Goal: Communication & Community: Answer question/provide support

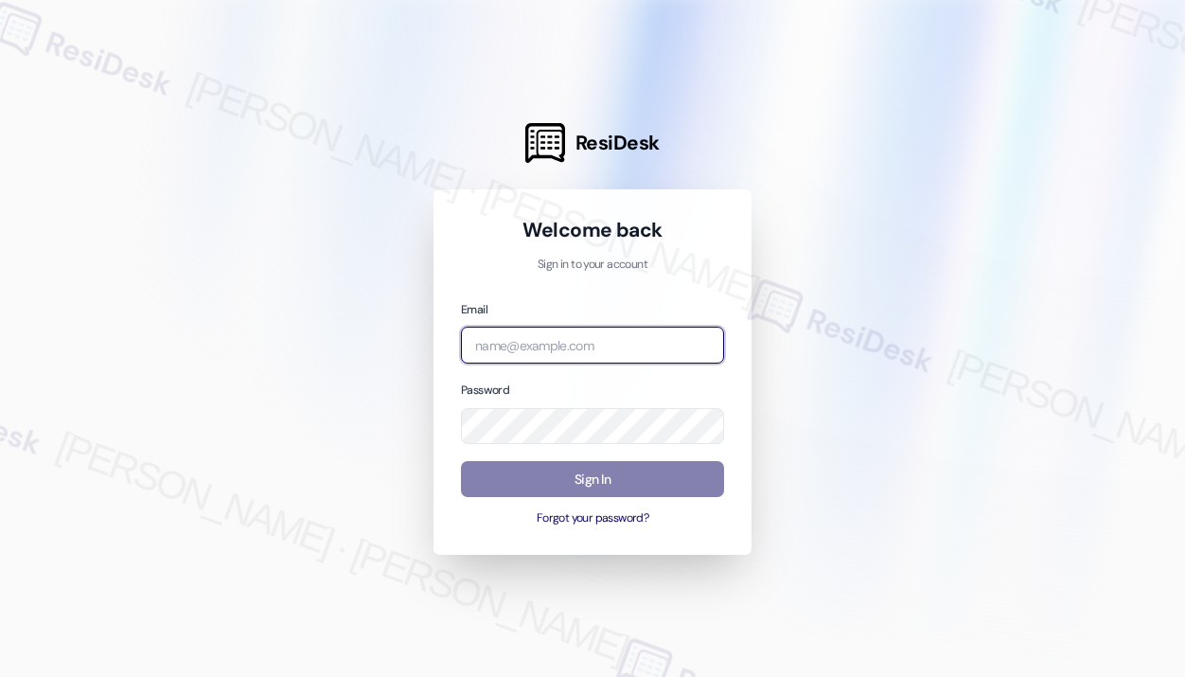
click at [529, 343] on input "email" at bounding box center [592, 345] width 263 height 37
click at [0, 676] on com-1password-button at bounding box center [0, 677] width 0 height 0
type input "[EMAIL_ADDRESS][PERSON_NAME][DOMAIN_NAME]"
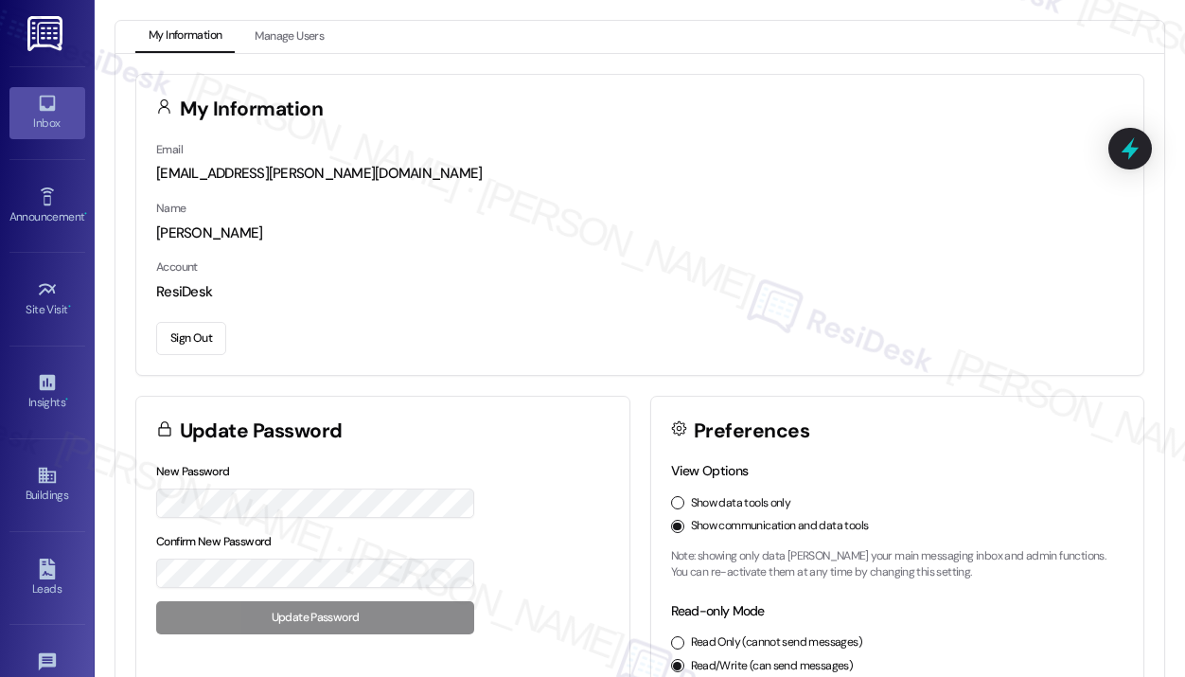
click at [46, 122] on div "Inbox" at bounding box center [47, 123] width 95 height 19
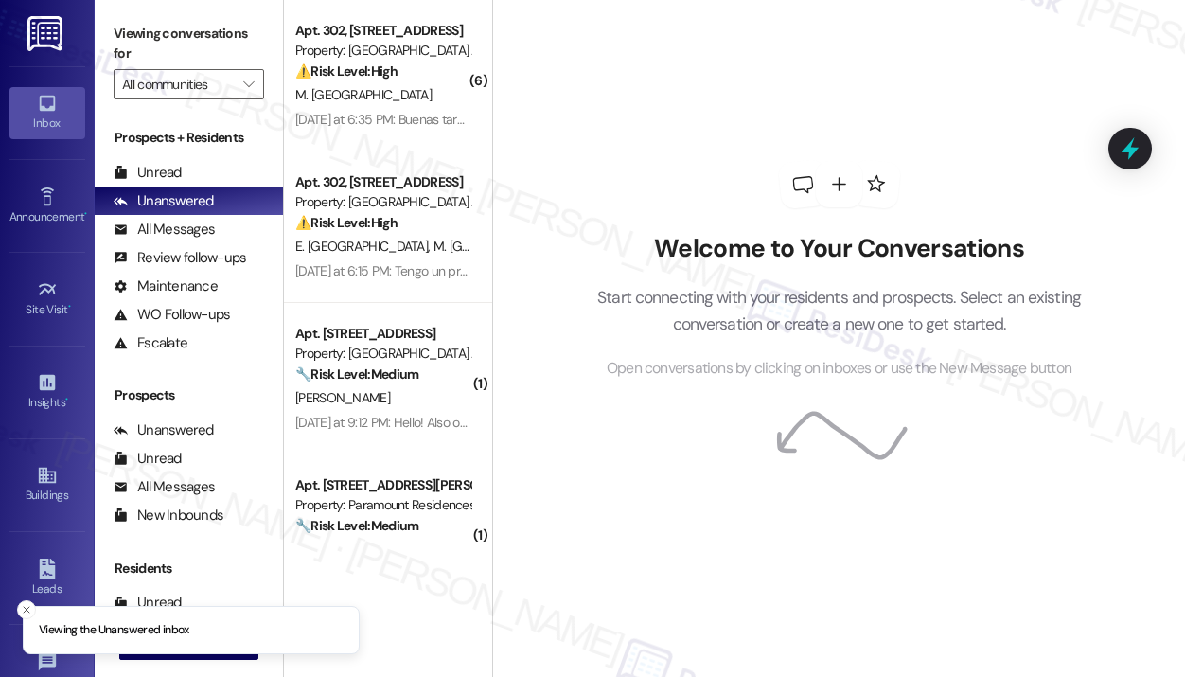
click at [59, 231] on div "Announcement • Send A Text Announcement" at bounding box center [47, 205] width 76 height 93
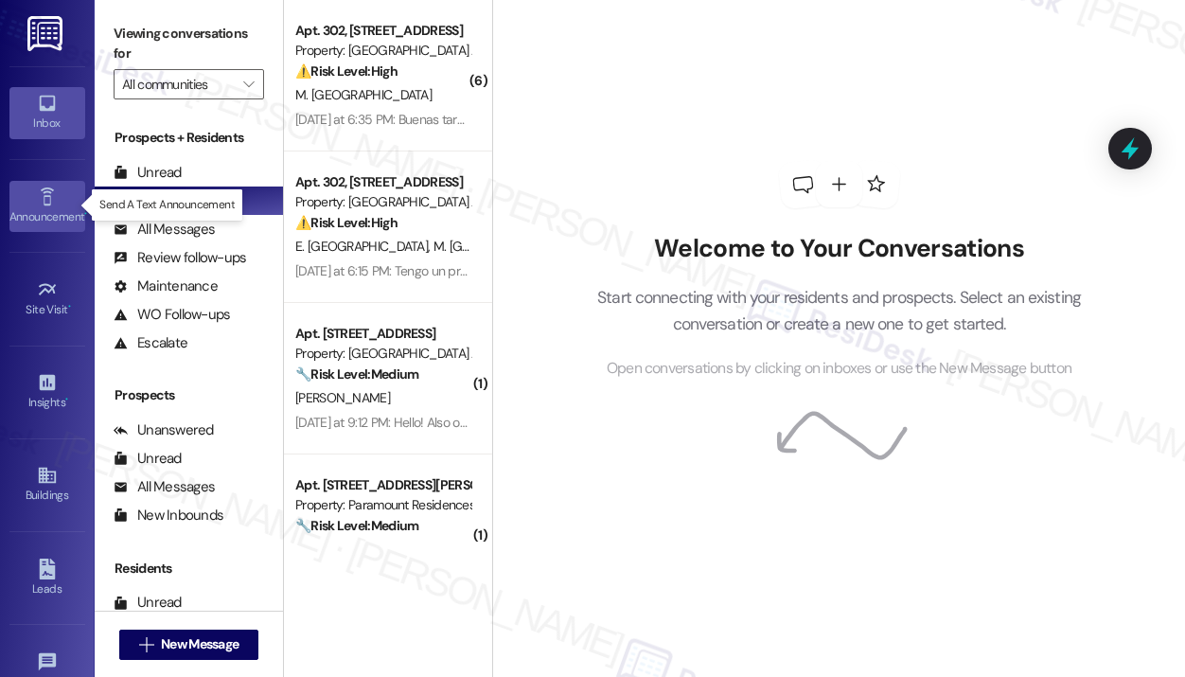
click at [44, 221] on div "Announcement •" at bounding box center [47, 216] width 95 height 19
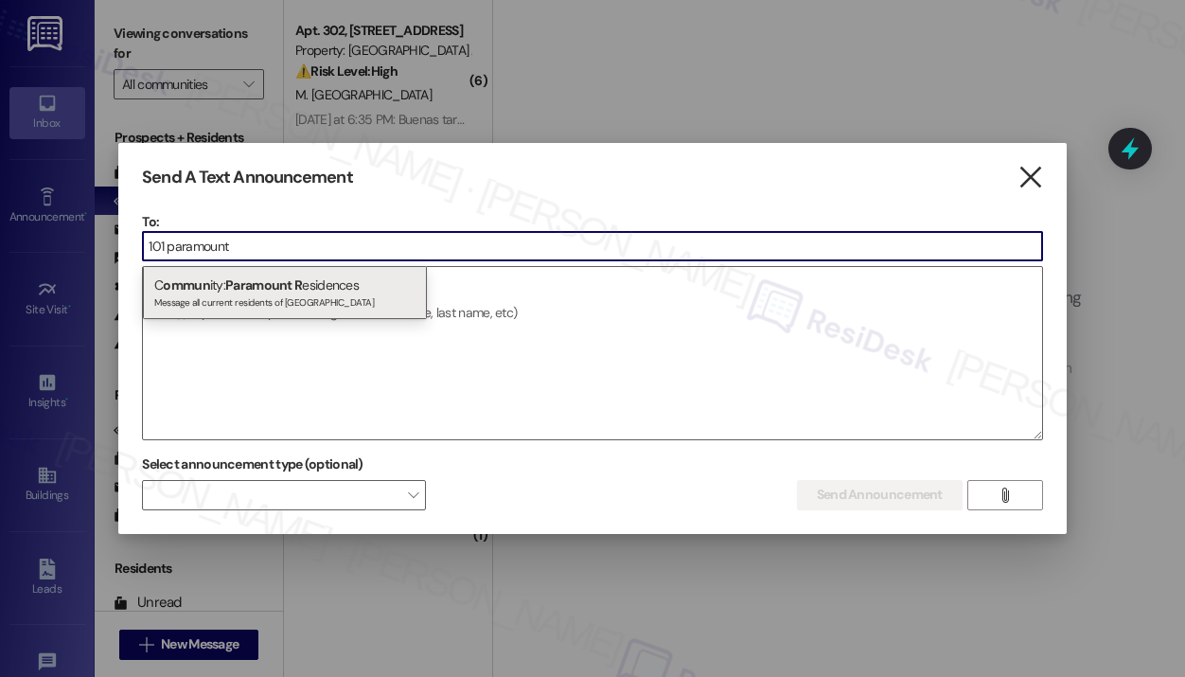
type input "101 paramount"
click at [1031, 179] on icon "" at bounding box center [1030, 178] width 26 height 20
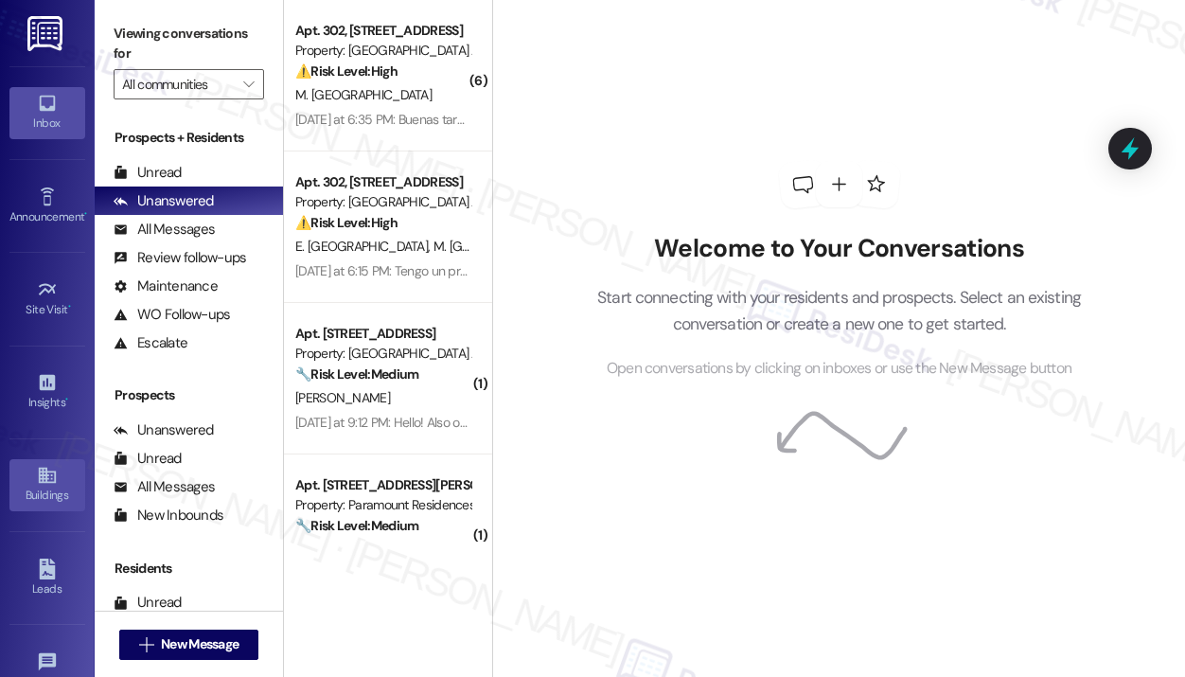
click at [51, 495] on div "Buildings" at bounding box center [47, 495] width 95 height 19
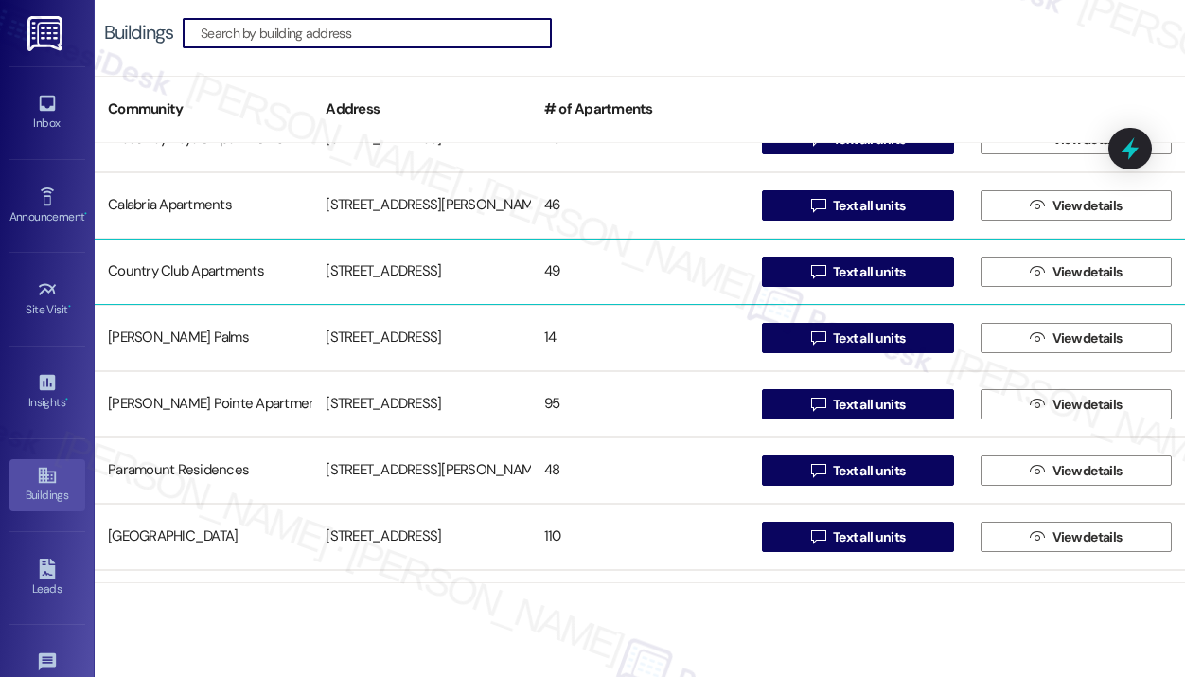
scroll to position [568, 0]
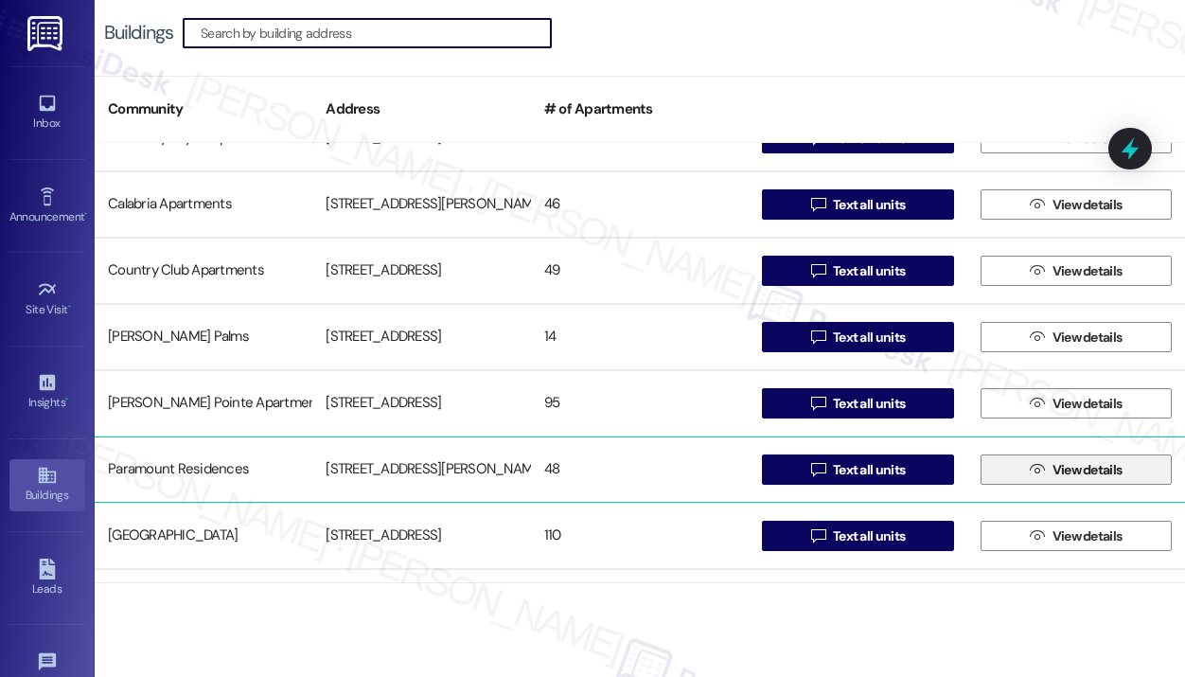
click at [1037, 465] on span " View details" at bounding box center [1075, 469] width 99 height 28
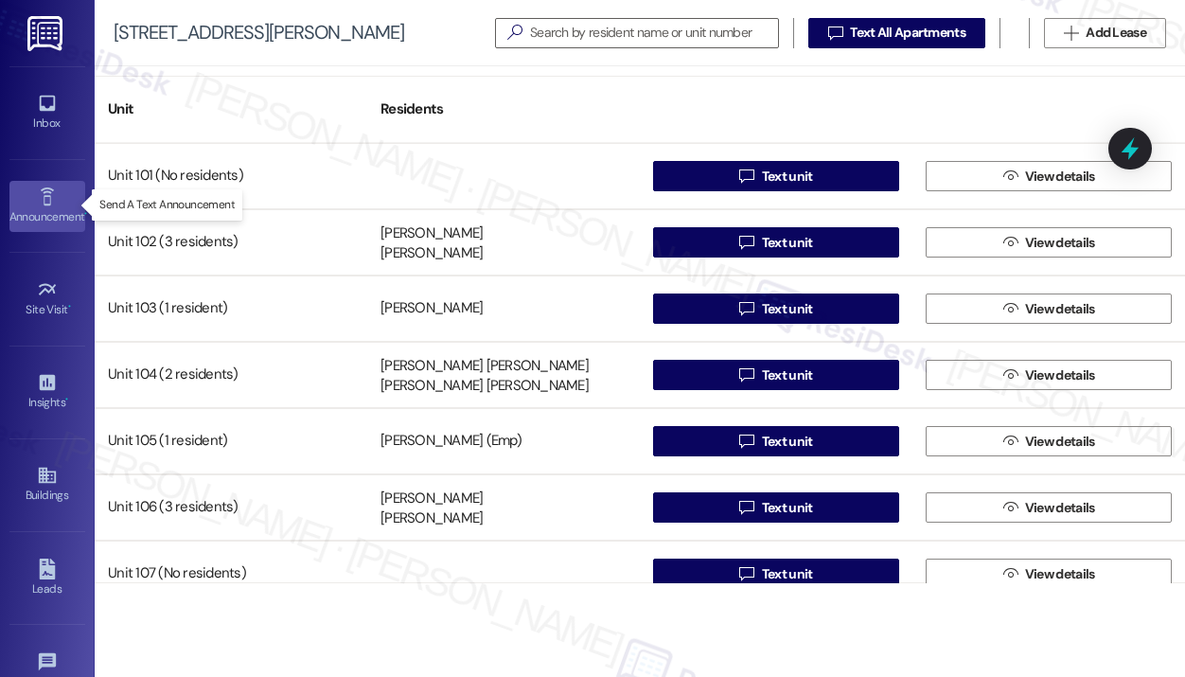
click at [62, 203] on link "Announcement •" at bounding box center [47, 206] width 76 height 51
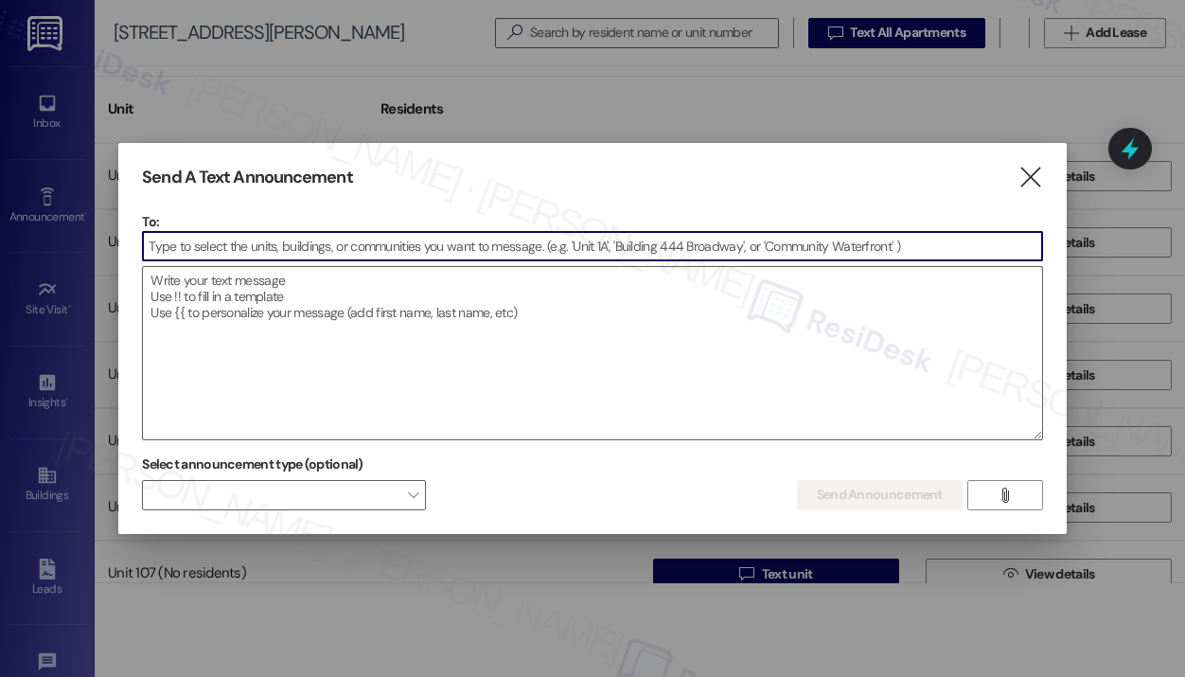
click at [287, 244] on input at bounding box center [592, 246] width 899 height 28
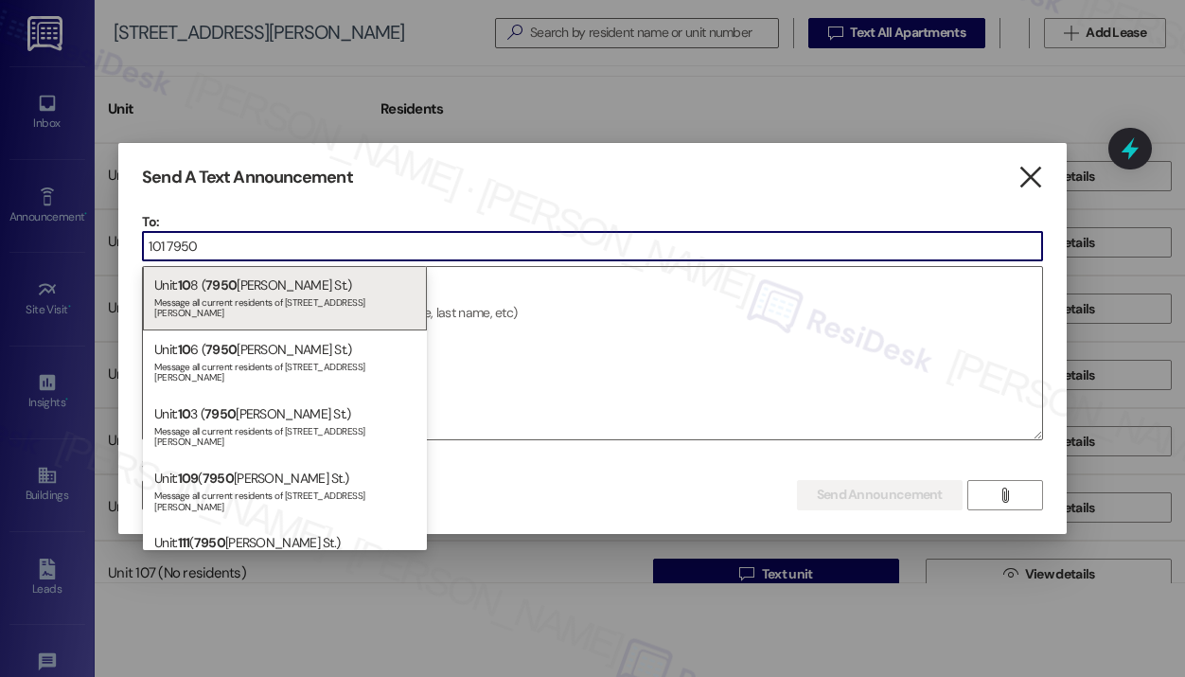
type input "101 7950"
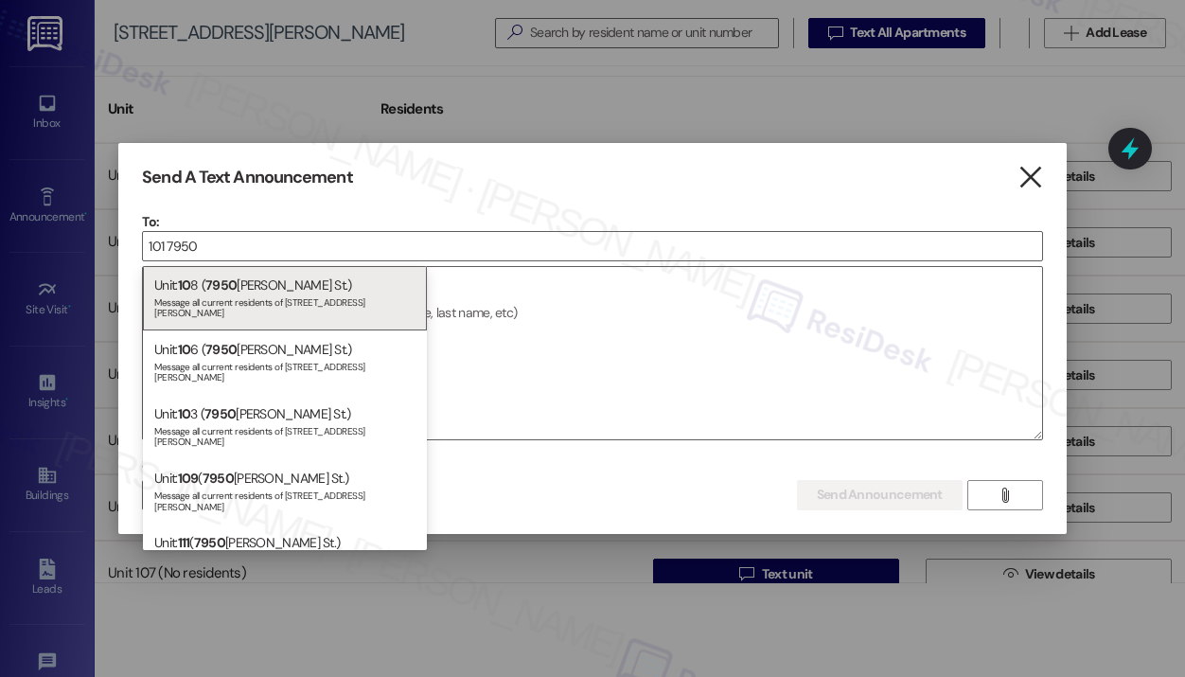
click at [1030, 181] on icon "" at bounding box center [1030, 178] width 26 height 20
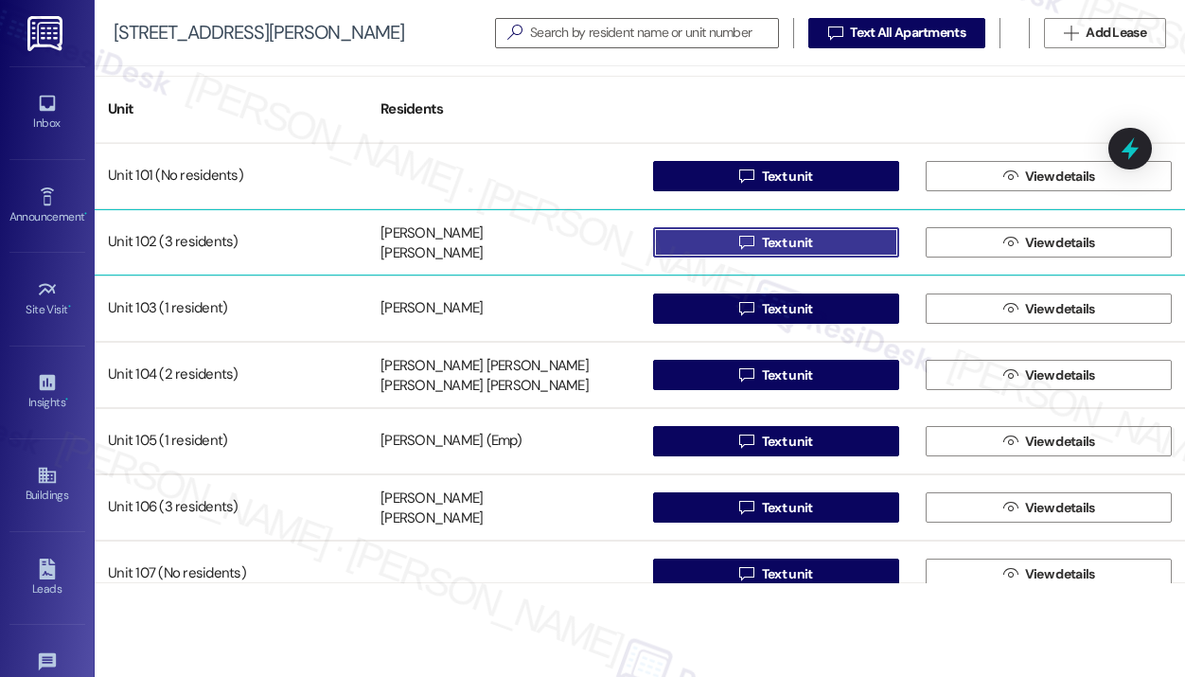
click at [799, 248] on span "Text unit" at bounding box center [787, 243] width 51 height 20
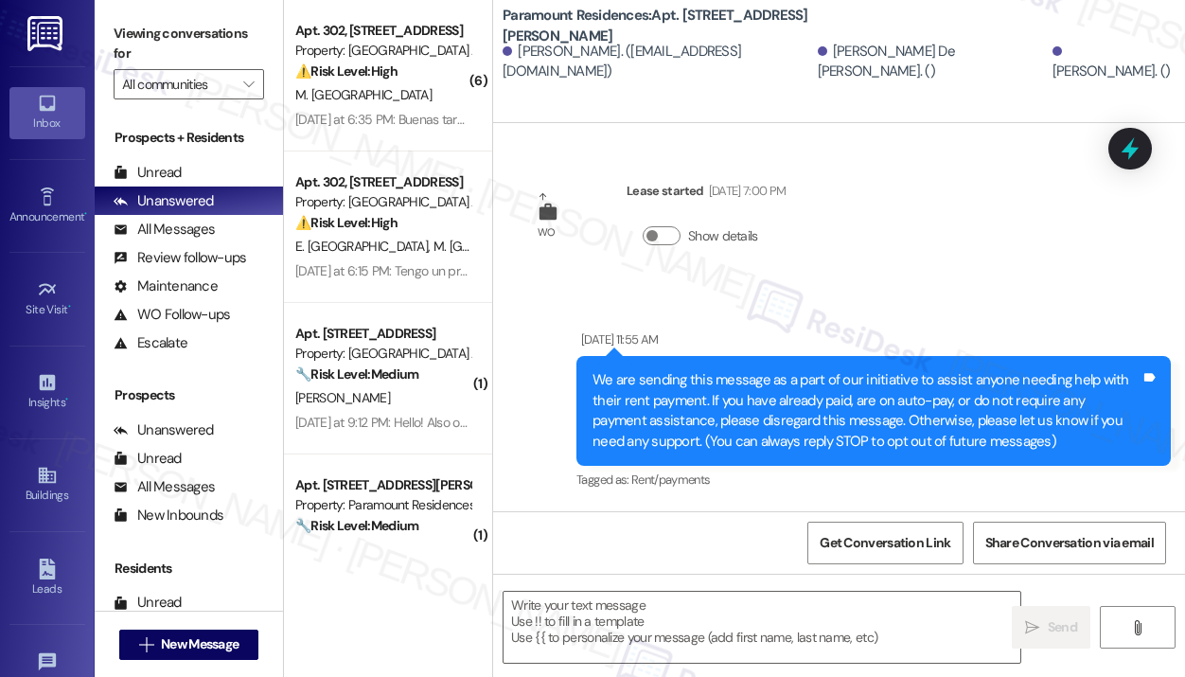
type textarea "Fetching suggested responses. Please feel free to read through the conversation…"
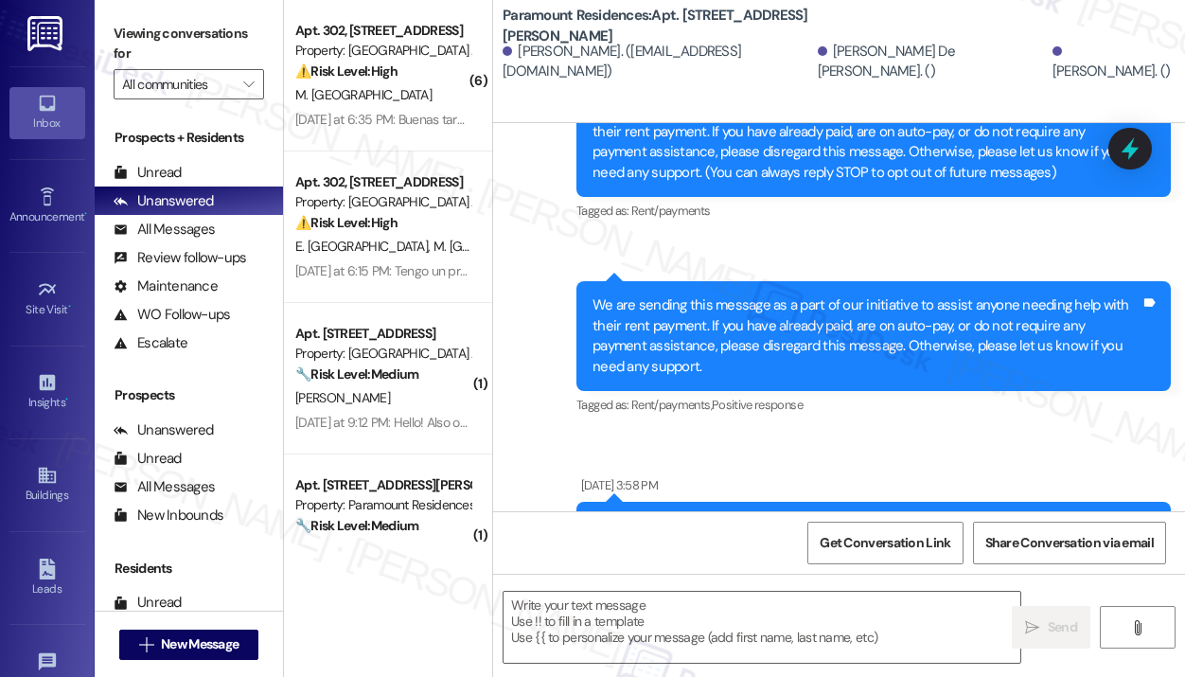
scroll to position [284, 0]
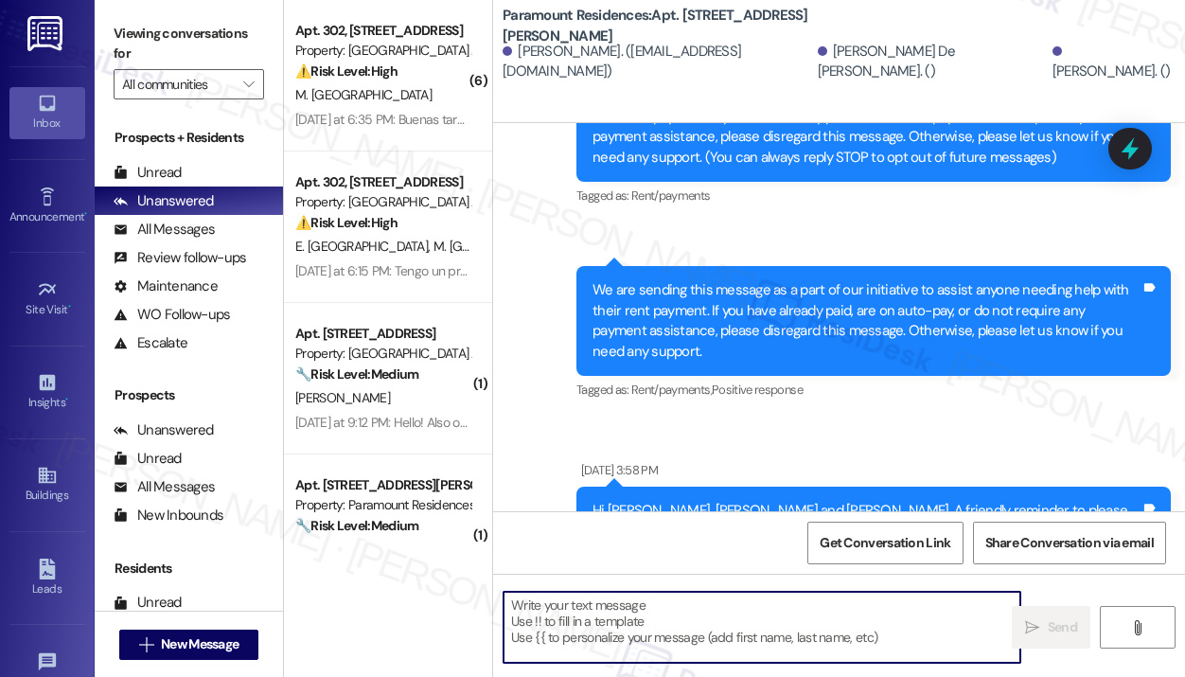
click at [646, 633] on textarea at bounding box center [761, 627] width 517 height 71
paste textarea "Hi {{first_name}}, This is a friendly notice that we will be pressure washing t…"
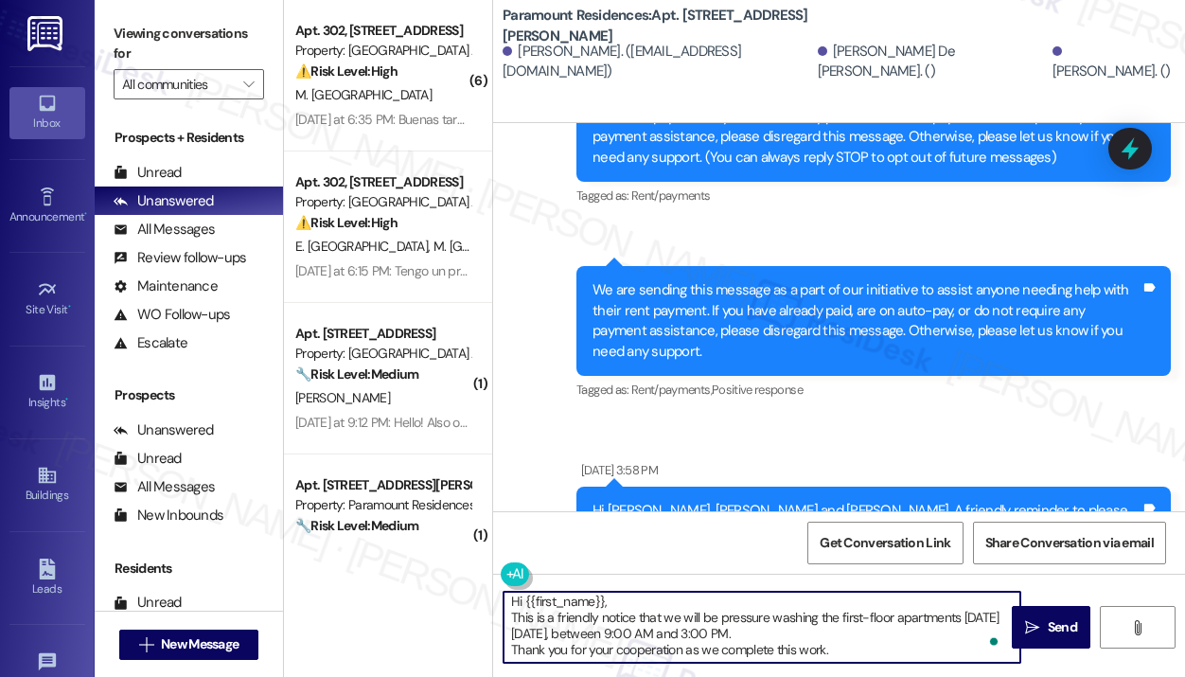
scroll to position [4, 0]
click at [936, 654] on textarea "Hi {{first_name}}, This is a friendly notice that we will be pressure washing t…" at bounding box center [761, 627] width 517 height 71
type textarea "Hi {{first_name}}, This is a friendly notice that we will be pressure washing t…"
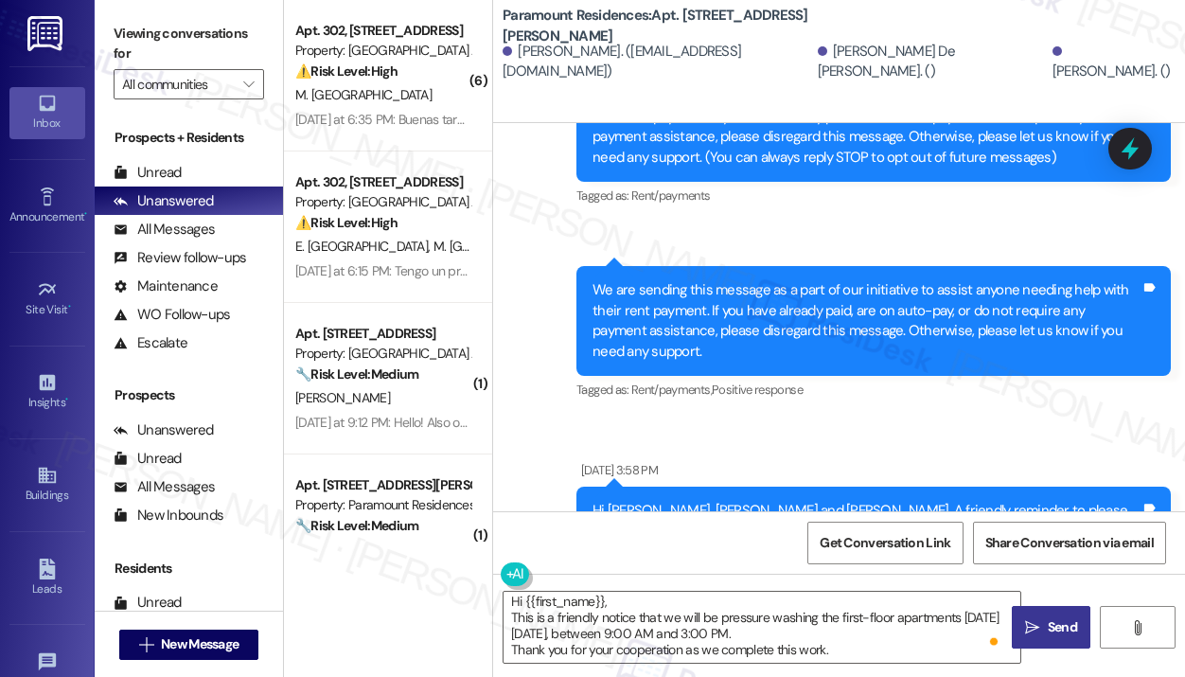
click at [1048, 631] on span "Send" at bounding box center [1062, 627] width 29 height 20
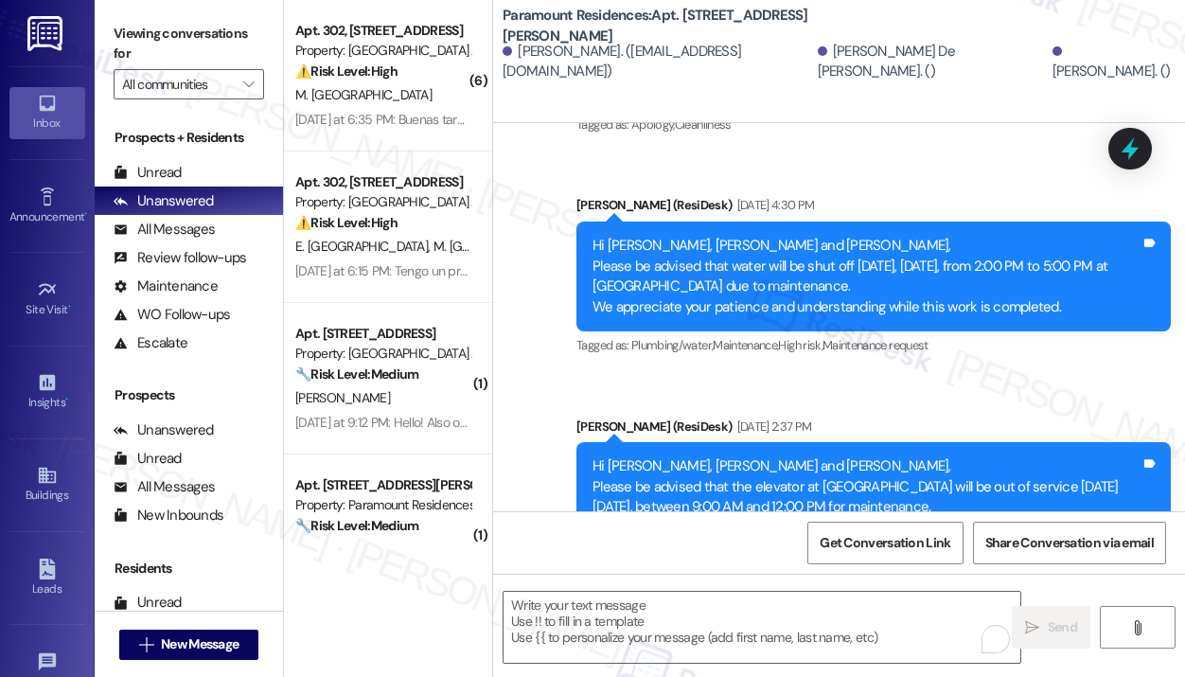
scroll to position [11195, 0]
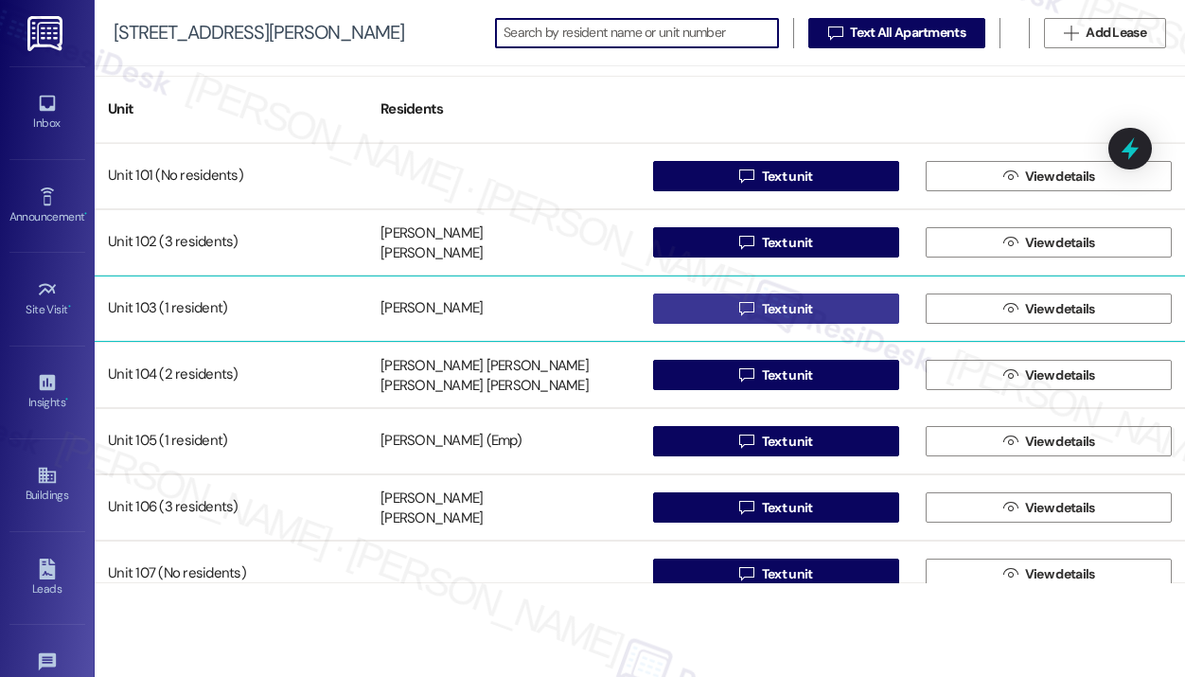
click at [712, 307] on button " Text unit" at bounding box center [776, 308] width 246 height 30
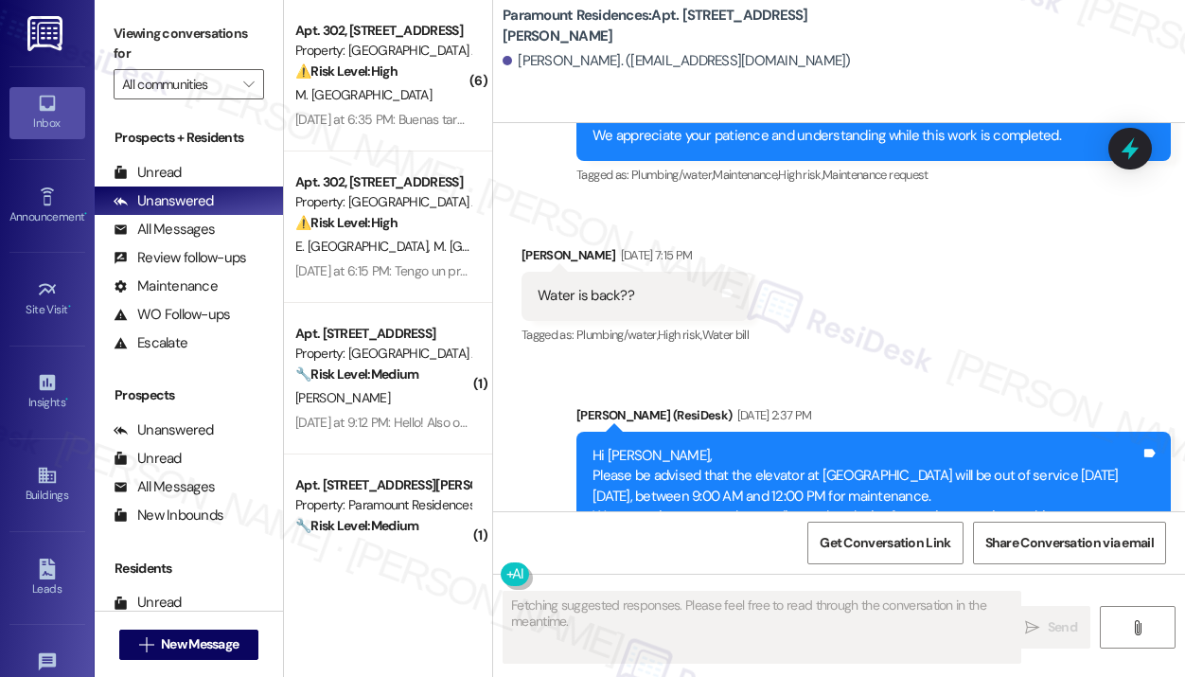
scroll to position [927, 0]
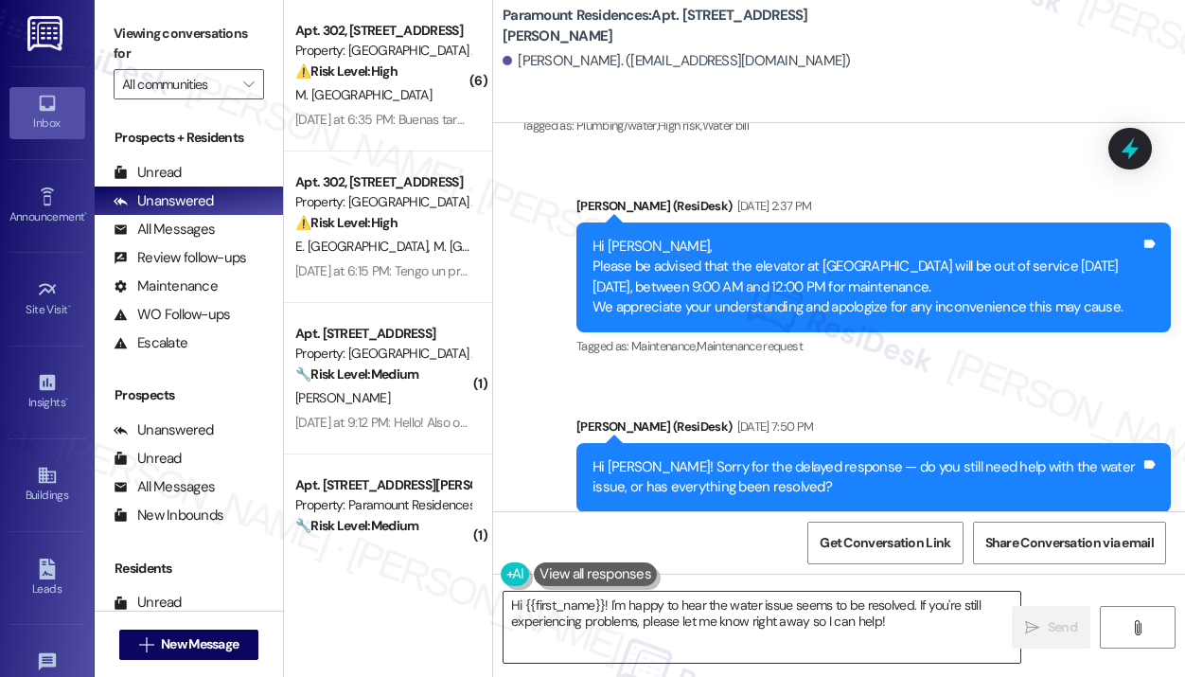
click at [707, 612] on textarea "Hi {{first_name}}! I'm happy to hear the water issue seems to be resolved. If y…" at bounding box center [761, 627] width 517 height 71
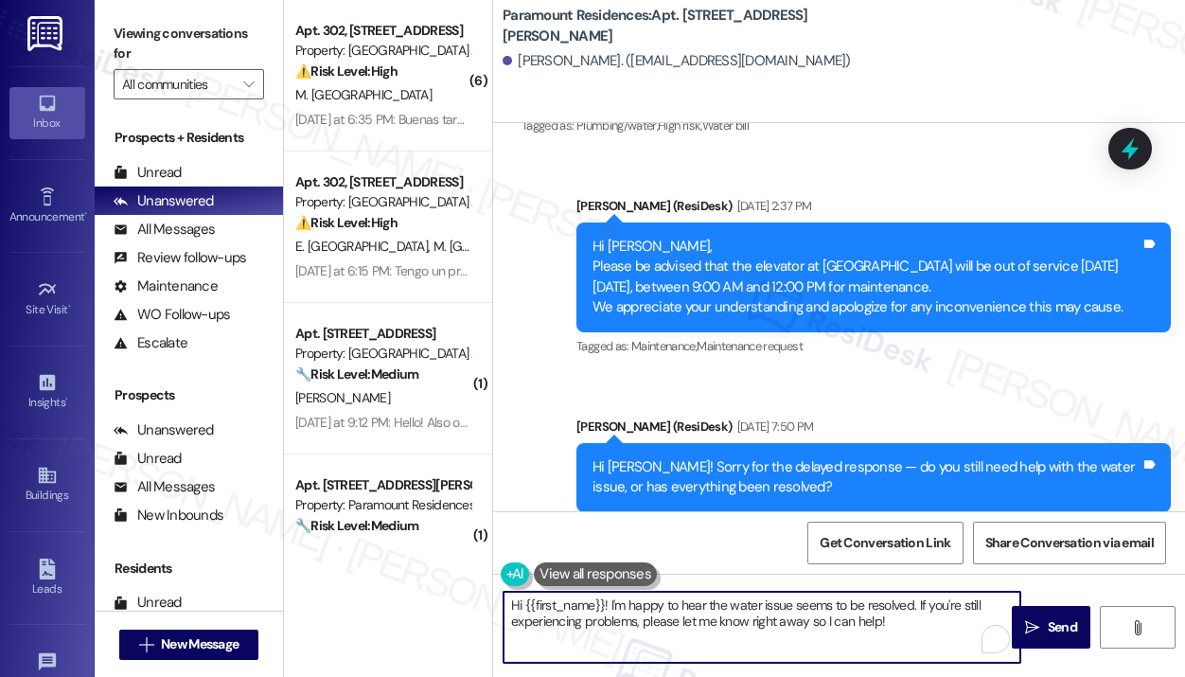
paste textarea ", This is a friendly notice that we will be pressure washing the first-floor ap…"
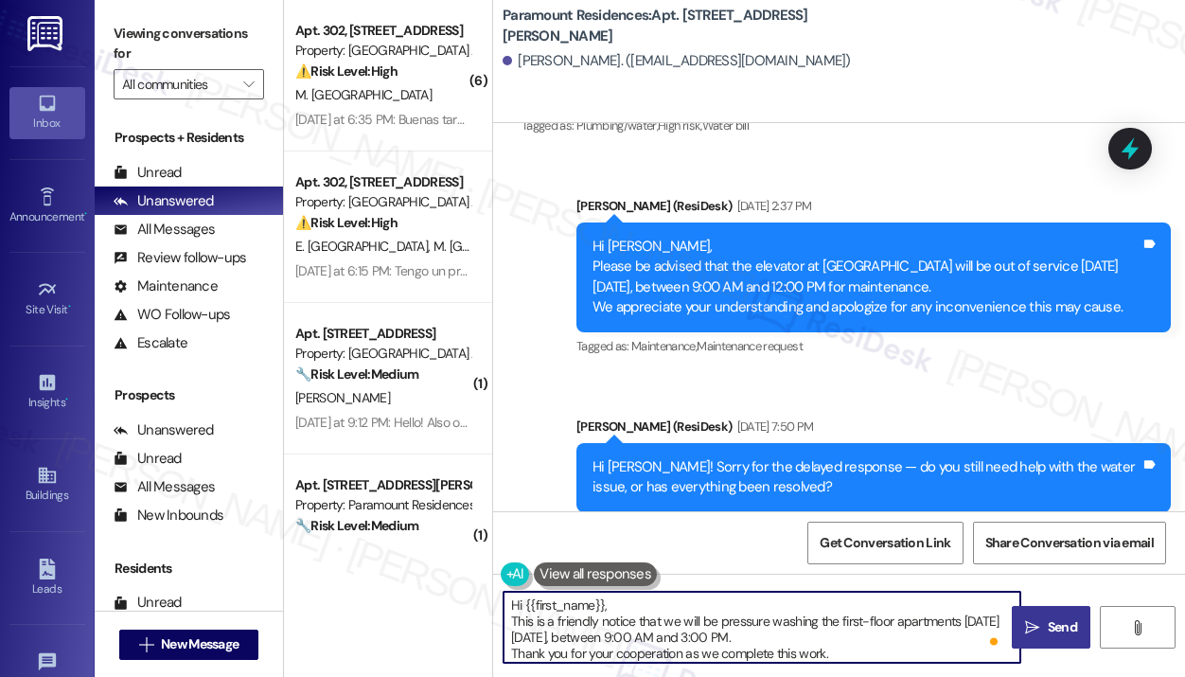
type textarea "Hi {{first_name}}, This is a friendly notice that we will be pressure washing t…"
click at [1030, 621] on icon "" at bounding box center [1032, 627] width 14 height 15
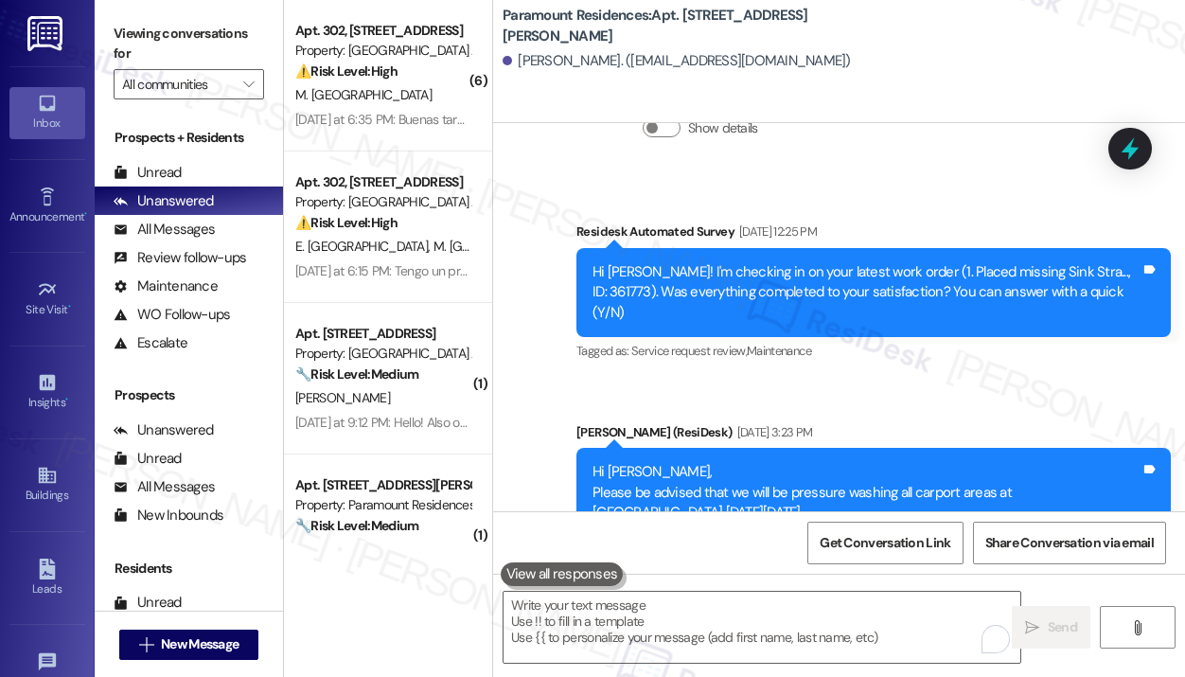
scroll to position [1737, 0]
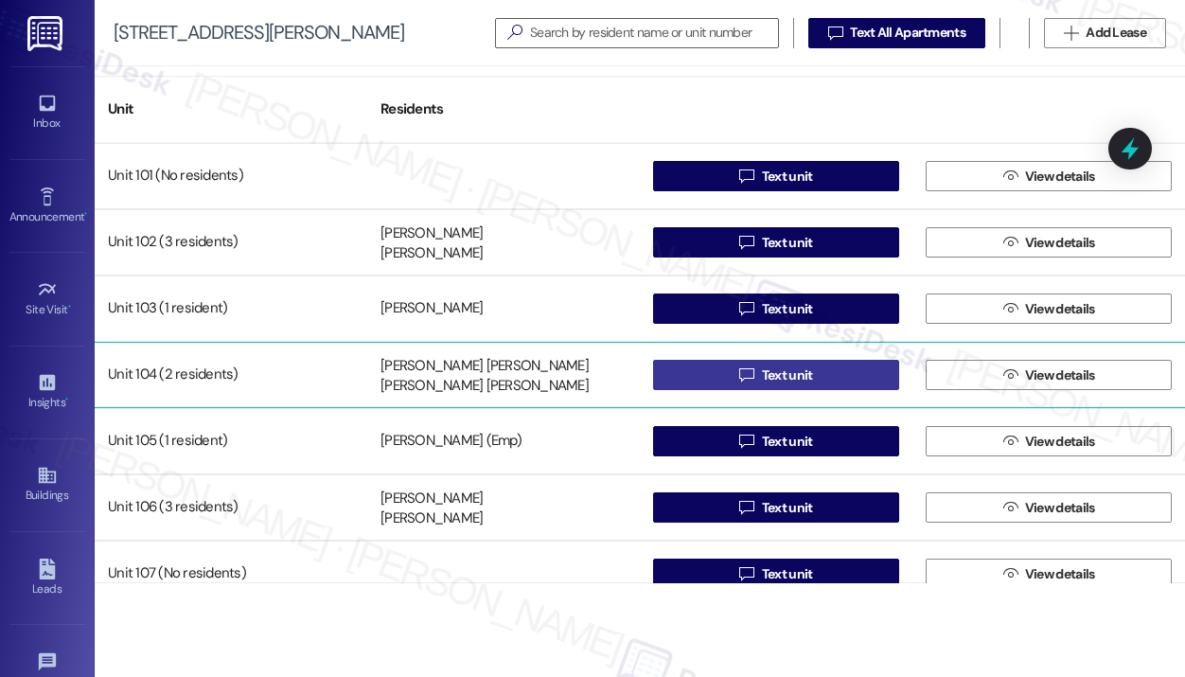
click at [735, 374] on span " Text unit" at bounding box center [775, 375] width 80 height 28
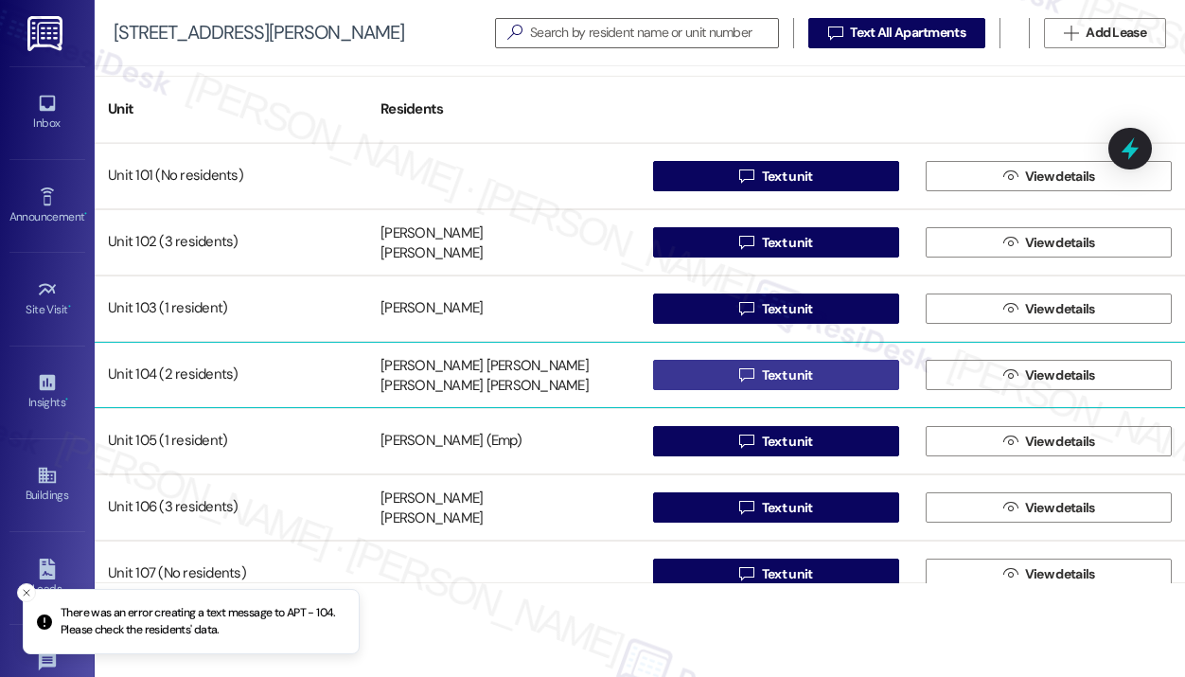
click at [735, 374] on span " Text unit" at bounding box center [775, 375] width 80 height 28
click at [786, 366] on span "Text unit" at bounding box center [787, 375] width 51 height 20
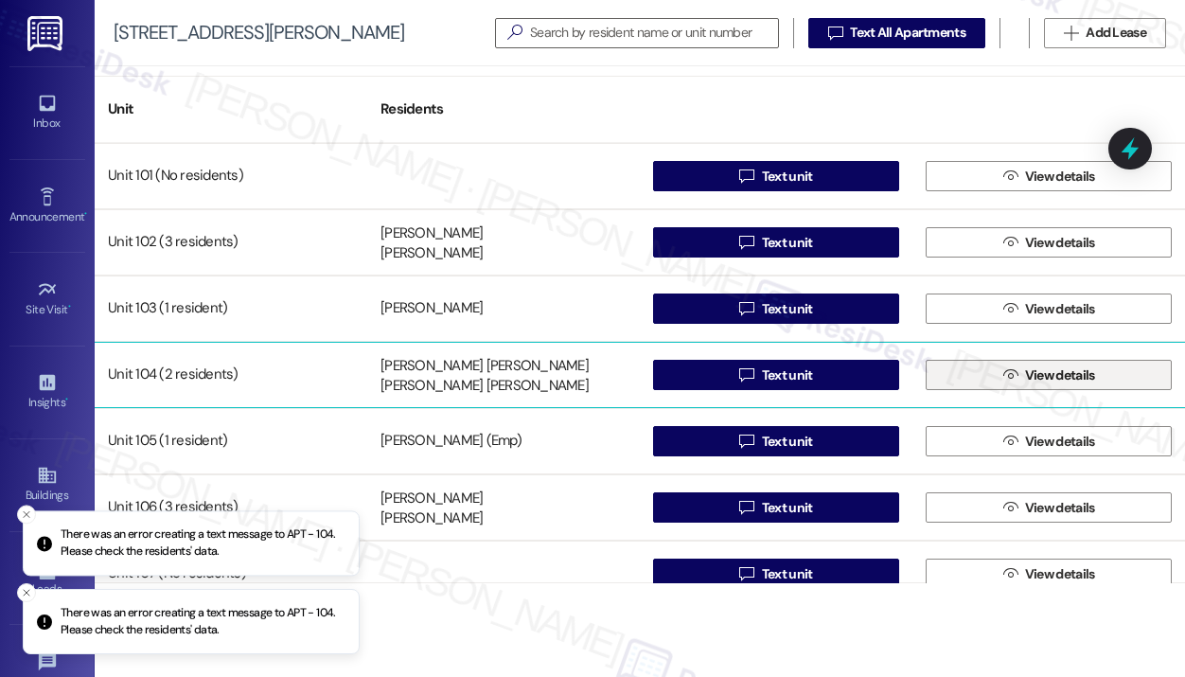
click at [991, 373] on button " View details" at bounding box center [1049, 375] width 246 height 30
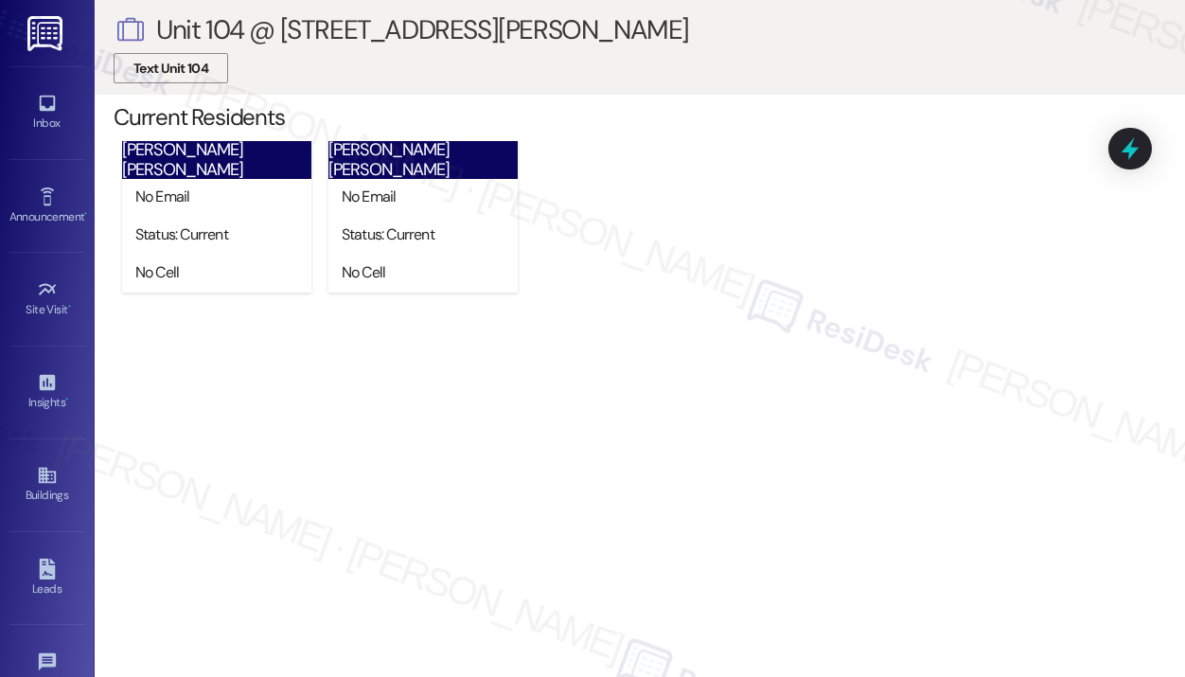
click at [144, 67] on span "Text Unit 104" at bounding box center [170, 69] width 75 height 20
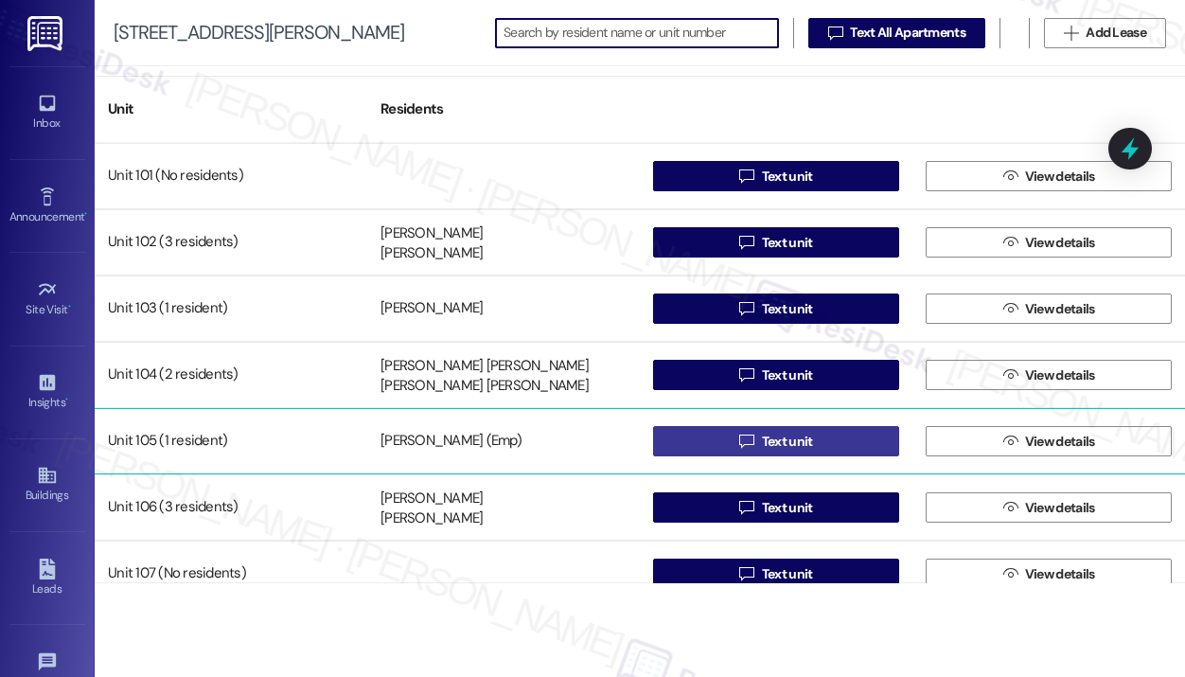
click at [784, 434] on span "Text unit" at bounding box center [787, 442] width 51 height 20
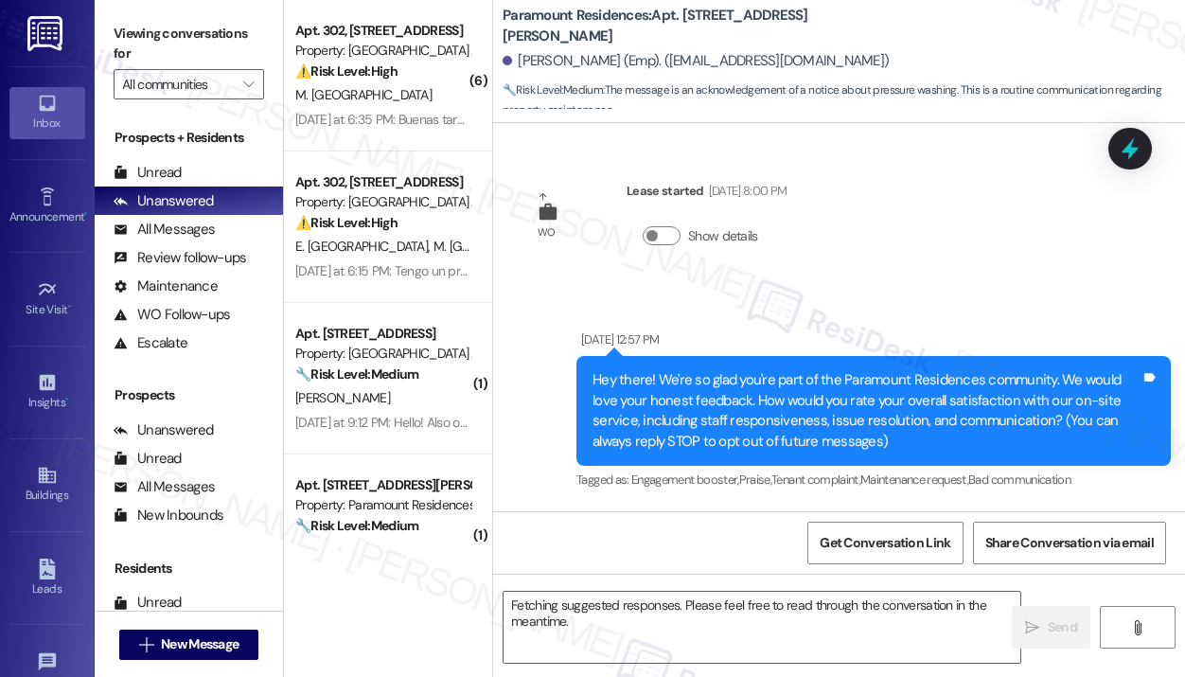
scroll to position [26140, 0]
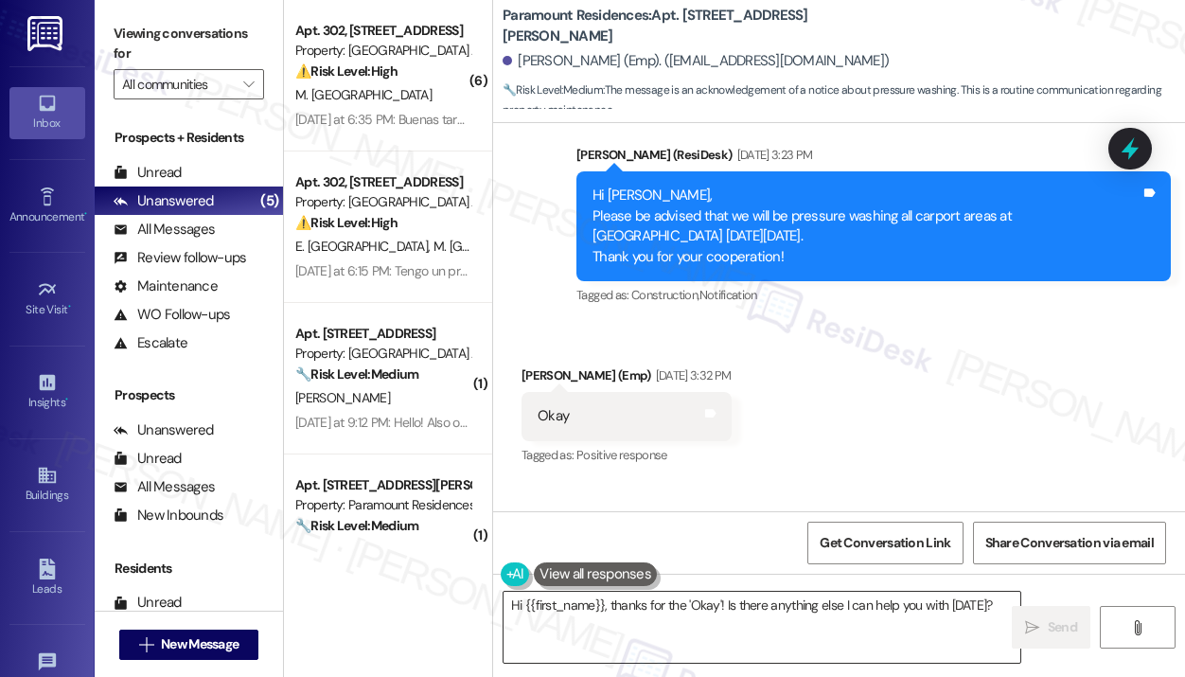
click at [670, 614] on textarea "Hi {{first_name}}, thanks for the 'Okay'! Is there anything else I can help you…" at bounding box center [761, 627] width 517 height 71
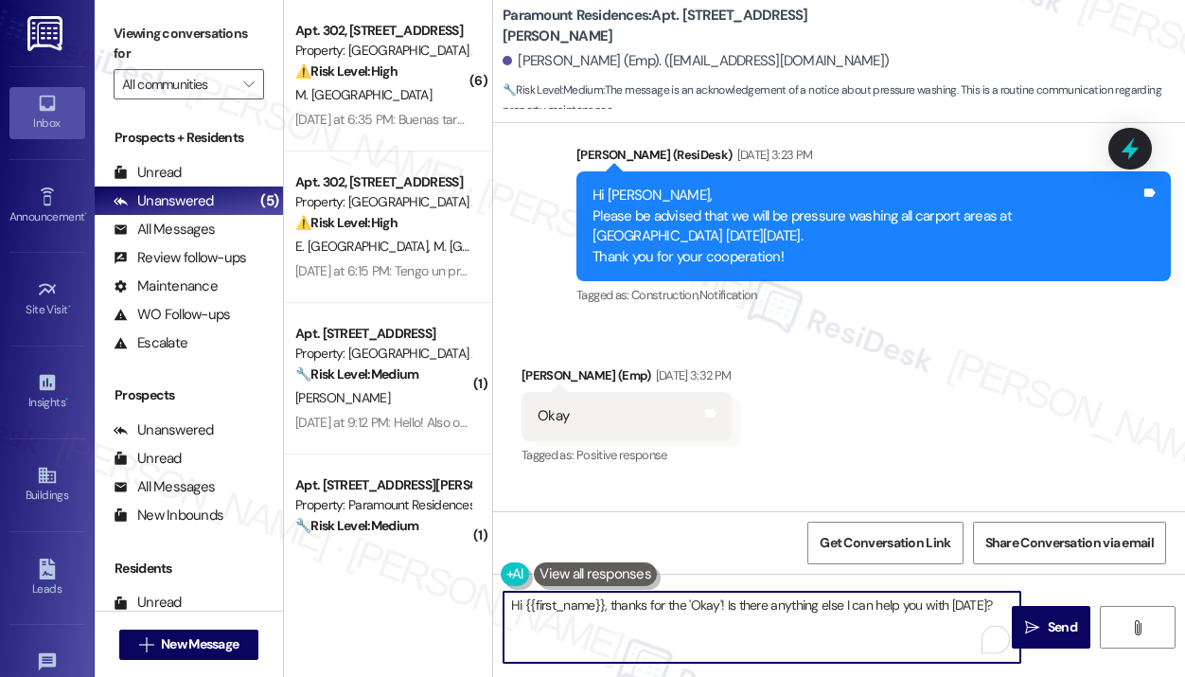
paste textarea "This is a friendly notice that we will be pressure washing the first-floor apar…"
type textarea "Hi {{first_name}}, This is a friendly notice that we will be pressure washing t…"
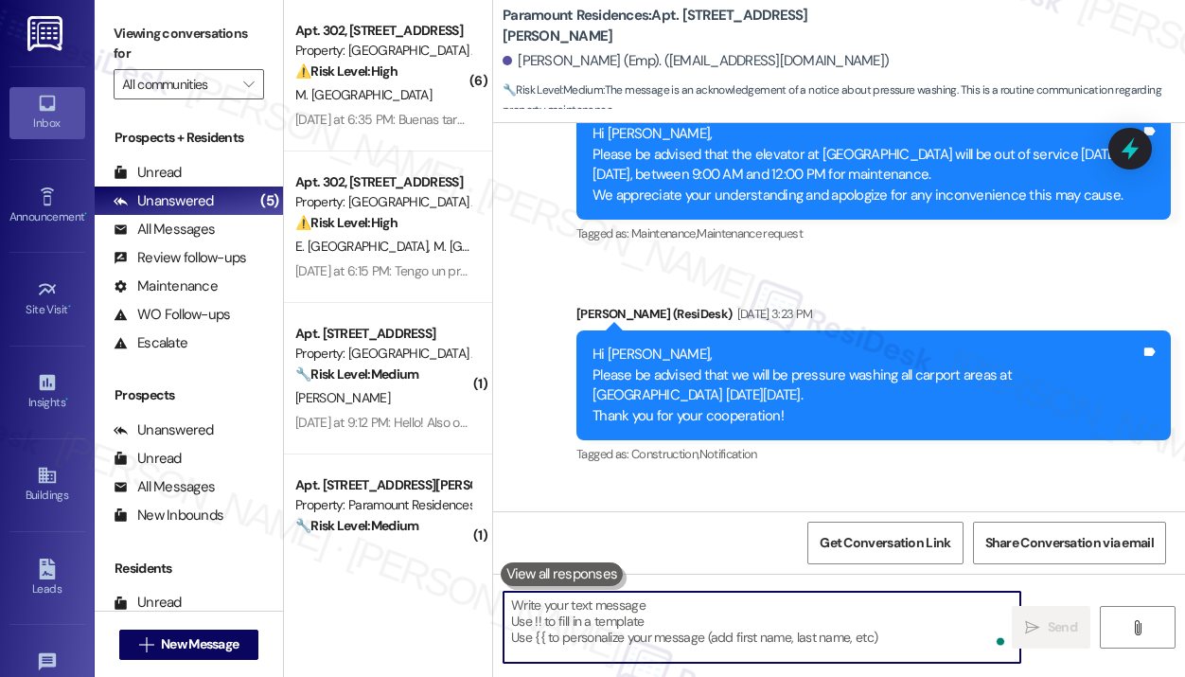
scroll to position [25980, 0]
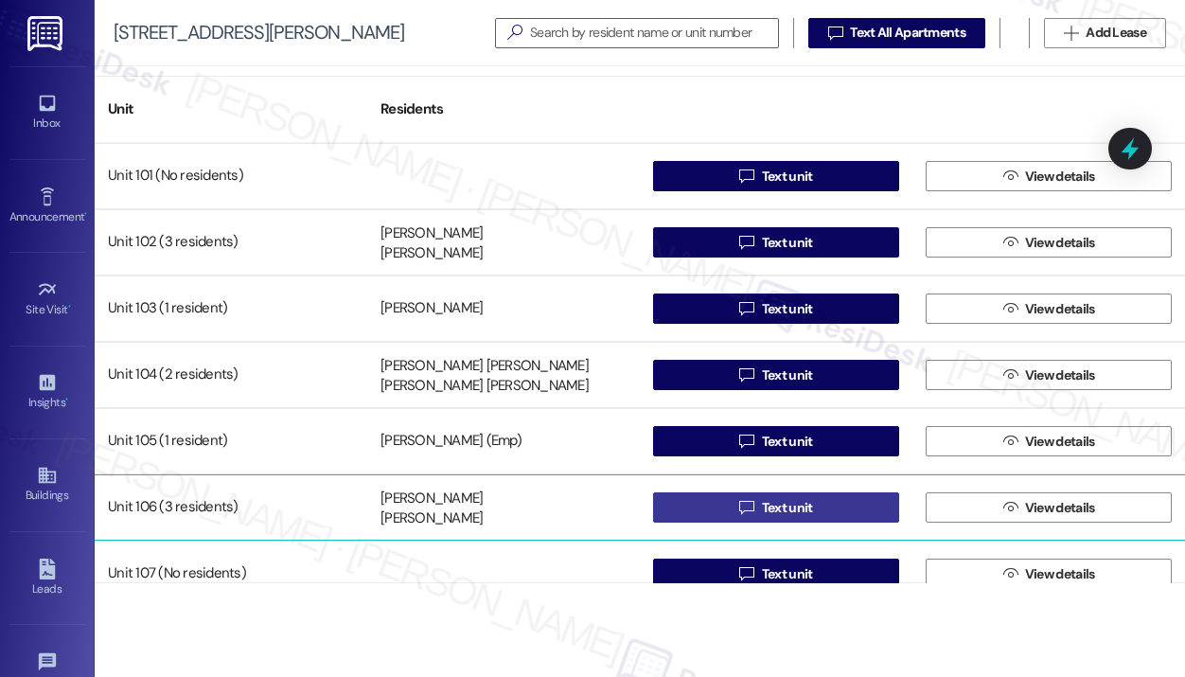
click at [744, 503] on icon "" at bounding box center [746, 507] width 14 height 15
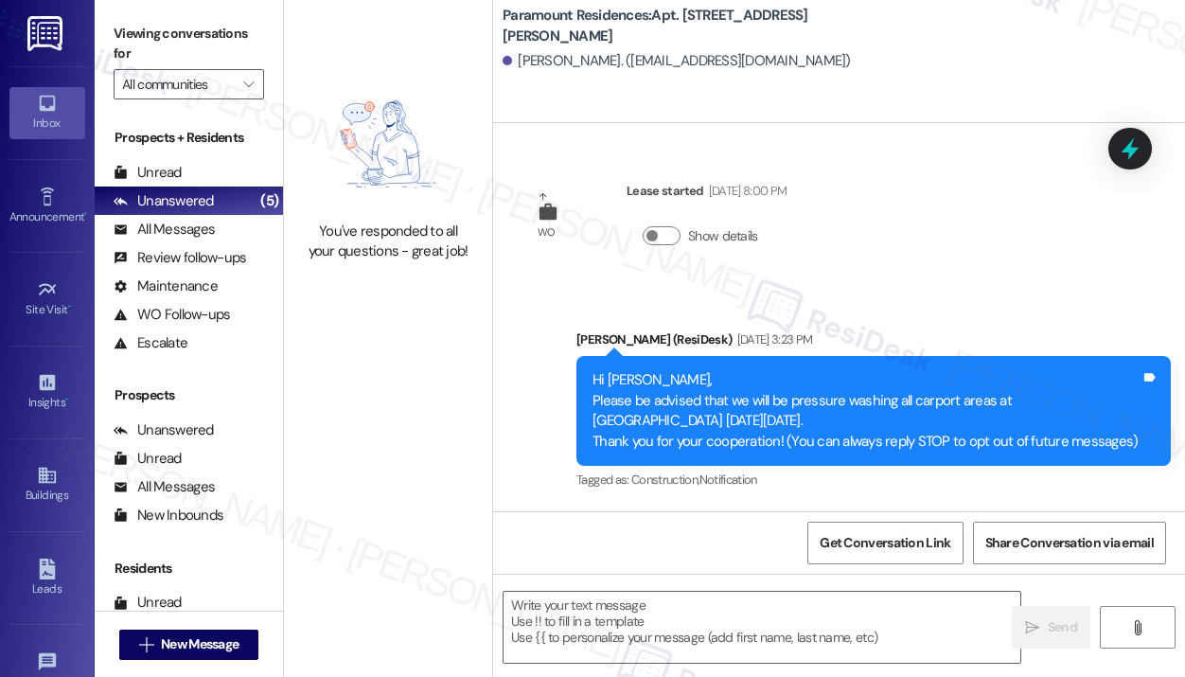
type textarea "Fetching suggested responses. Please feel free to read through the conversation…"
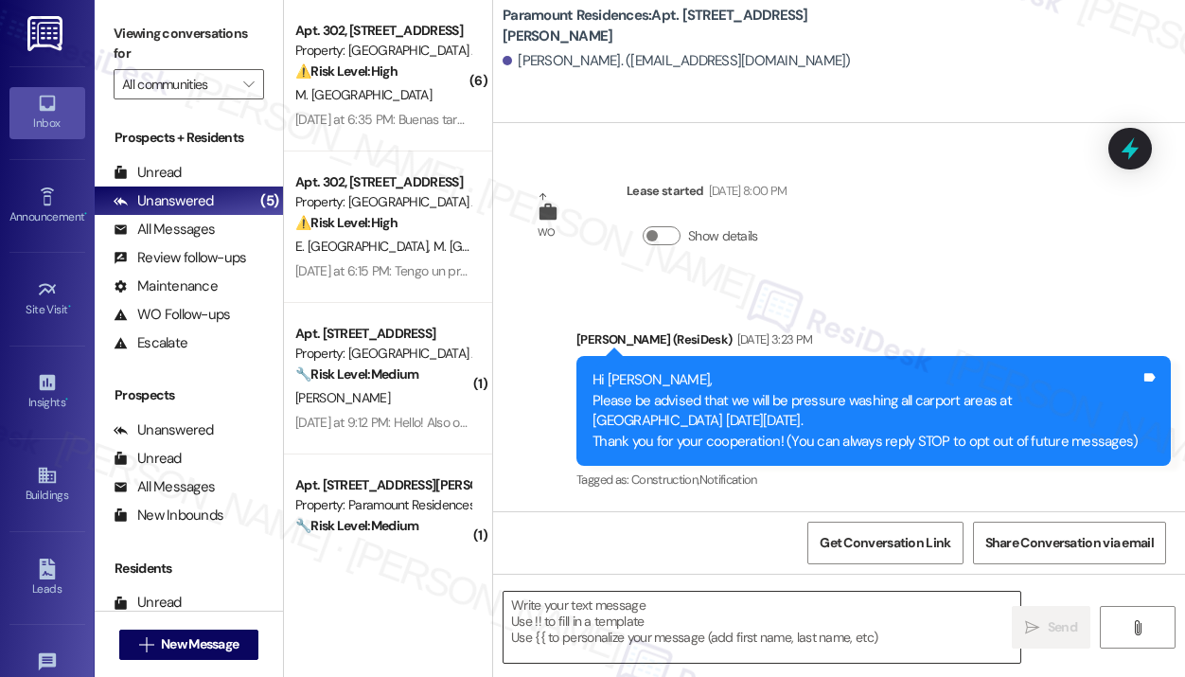
click at [636, 610] on textarea at bounding box center [761, 627] width 517 height 71
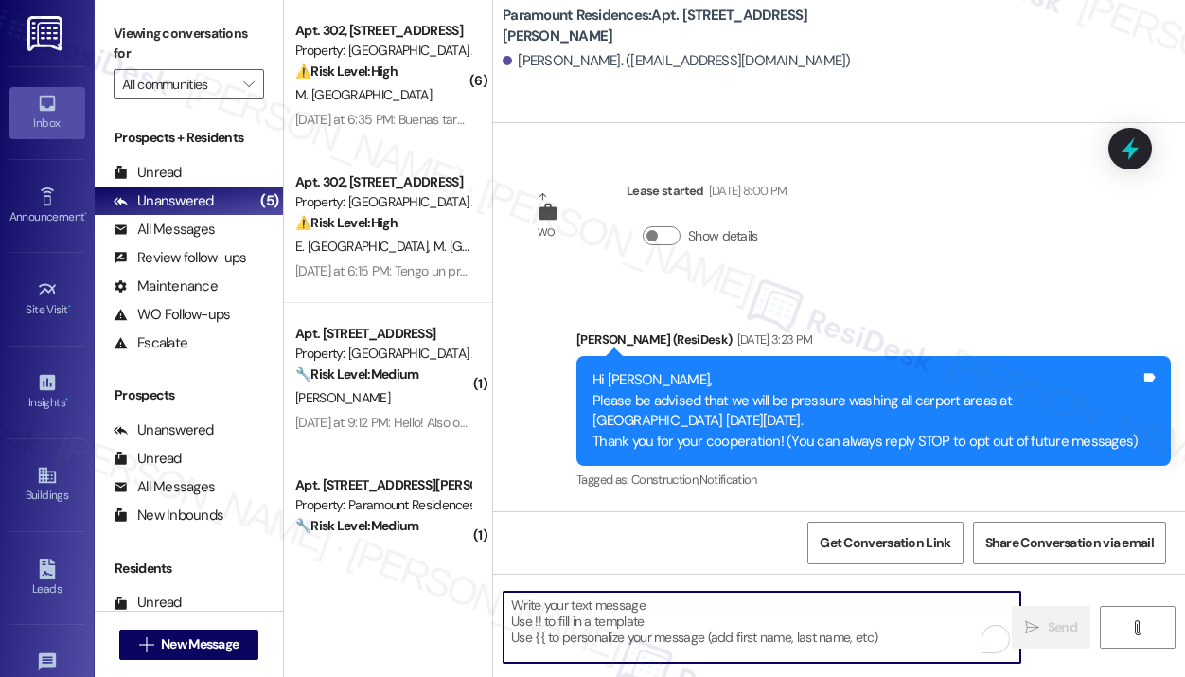
paste textarea "Hi {{first_name}}, This is a friendly notice that we will be pressure washing t…"
type textarea "Hi {{first_name}}, This is a friendly notice that we will be pressure washing t…"
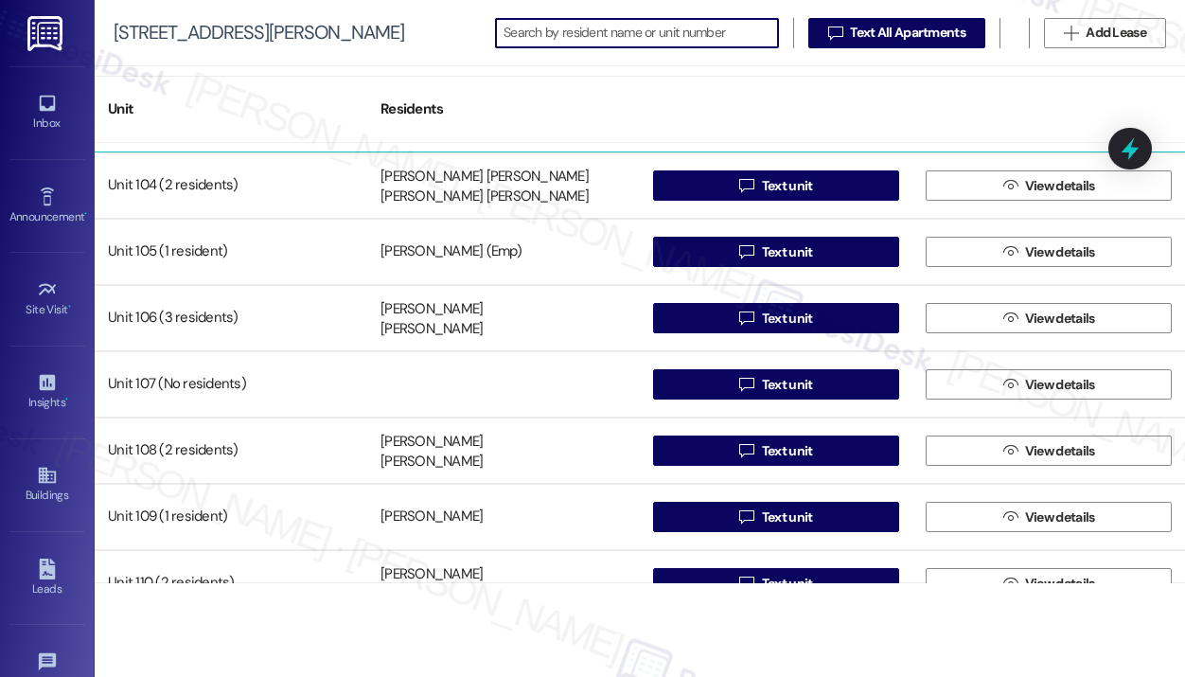
scroll to position [284, 0]
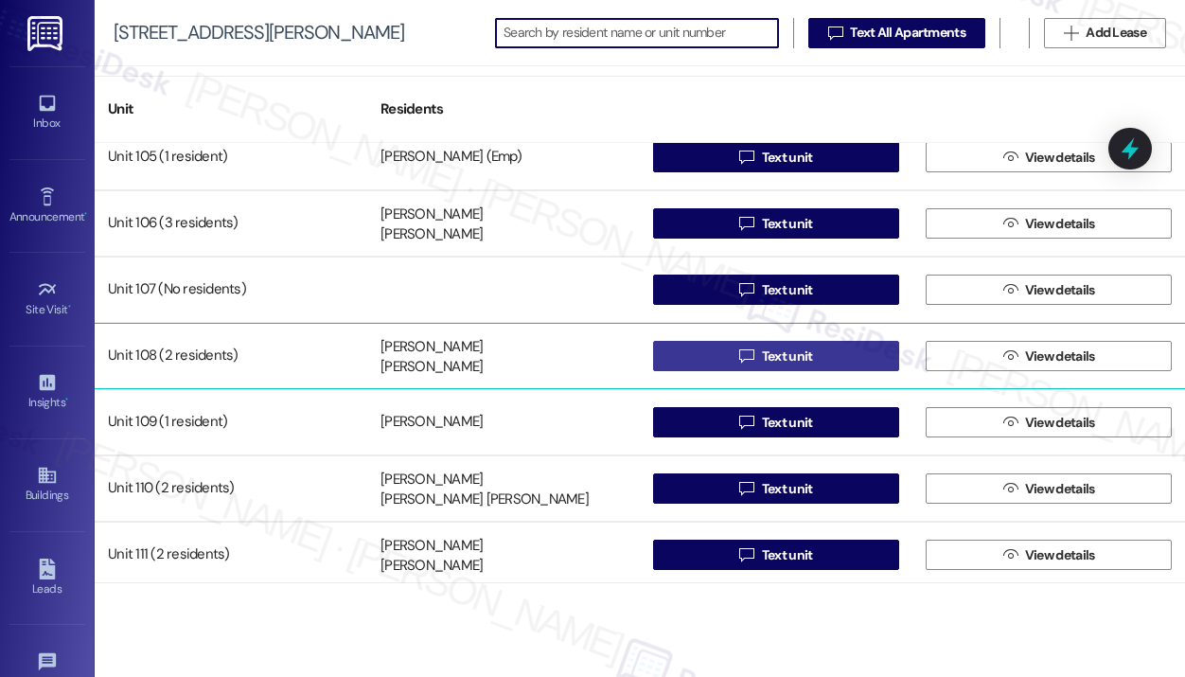
click at [751, 351] on span " Text unit" at bounding box center [775, 356] width 80 height 28
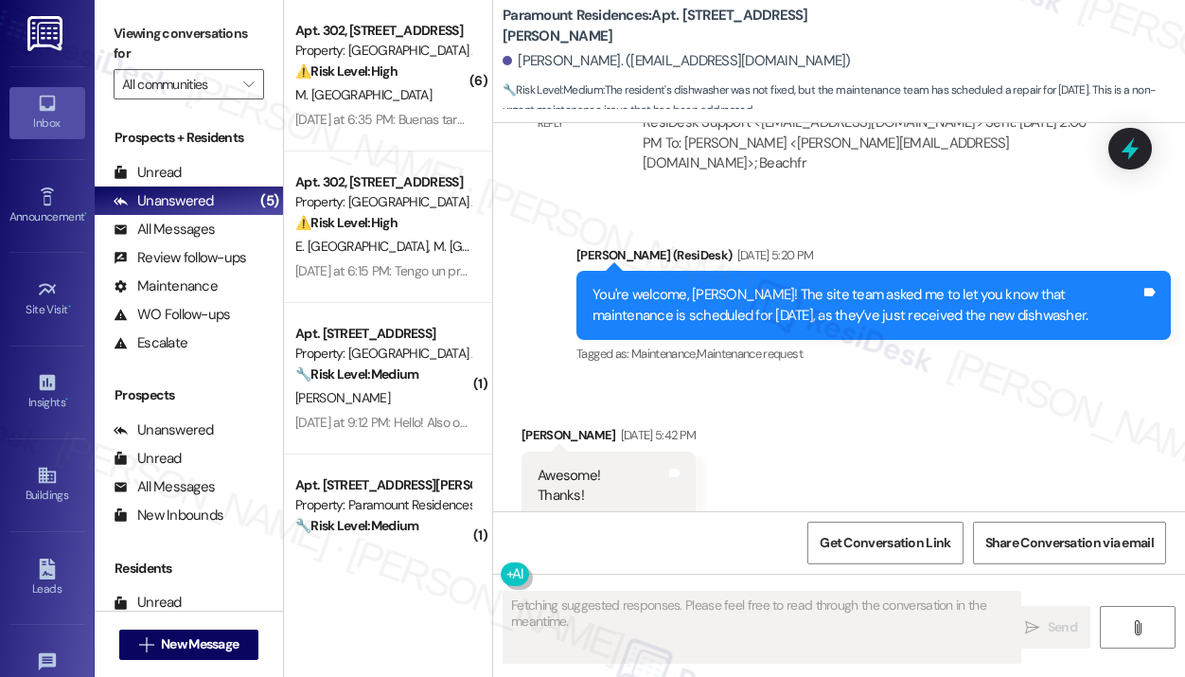
scroll to position [9335, 0]
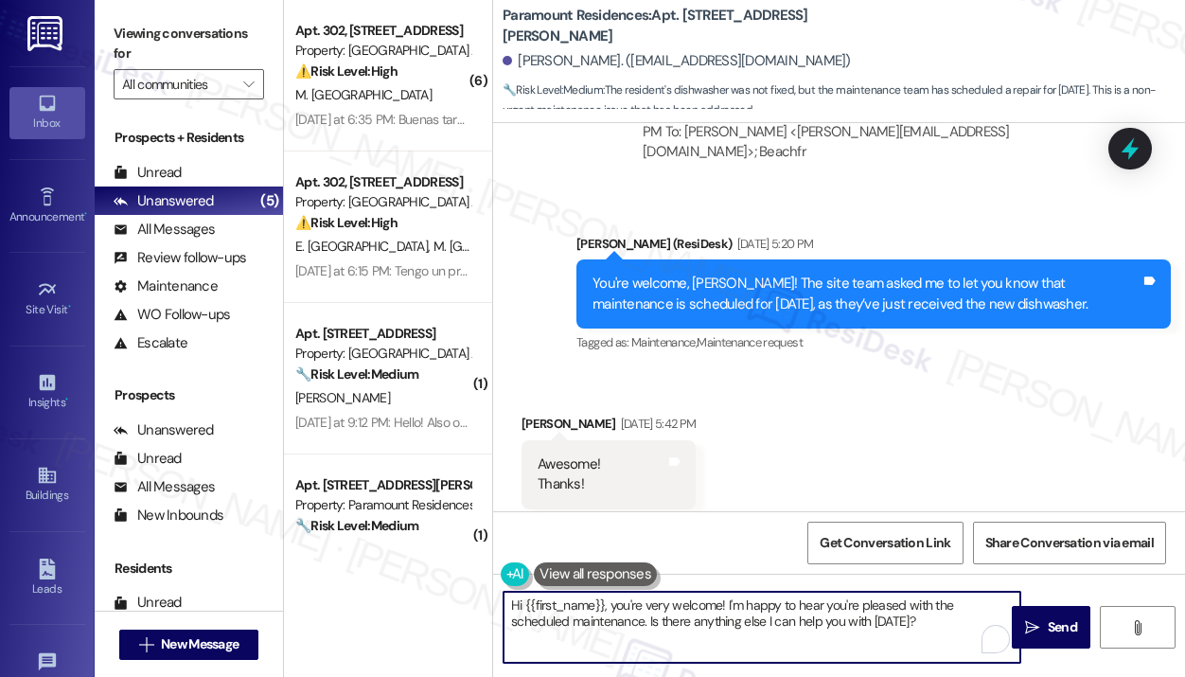
click at [772, 620] on textarea "Hi {{first_name}}, you're very welcome! I'm happy to hear you're pleased with t…" at bounding box center [761, 627] width 517 height 71
drag, startPoint x: 869, startPoint y: 624, endPoint x: 503, endPoint y: 605, distance: 365.8
click at [503, 605] on textarea "Hi {{first_name}}, you're very welcome! I'm happy to hear you're pleased with t…" at bounding box center [761, 627] width 517 height 71
paste textarea "This is a friendly notice that we will be pressure washing the first-floor apar…"
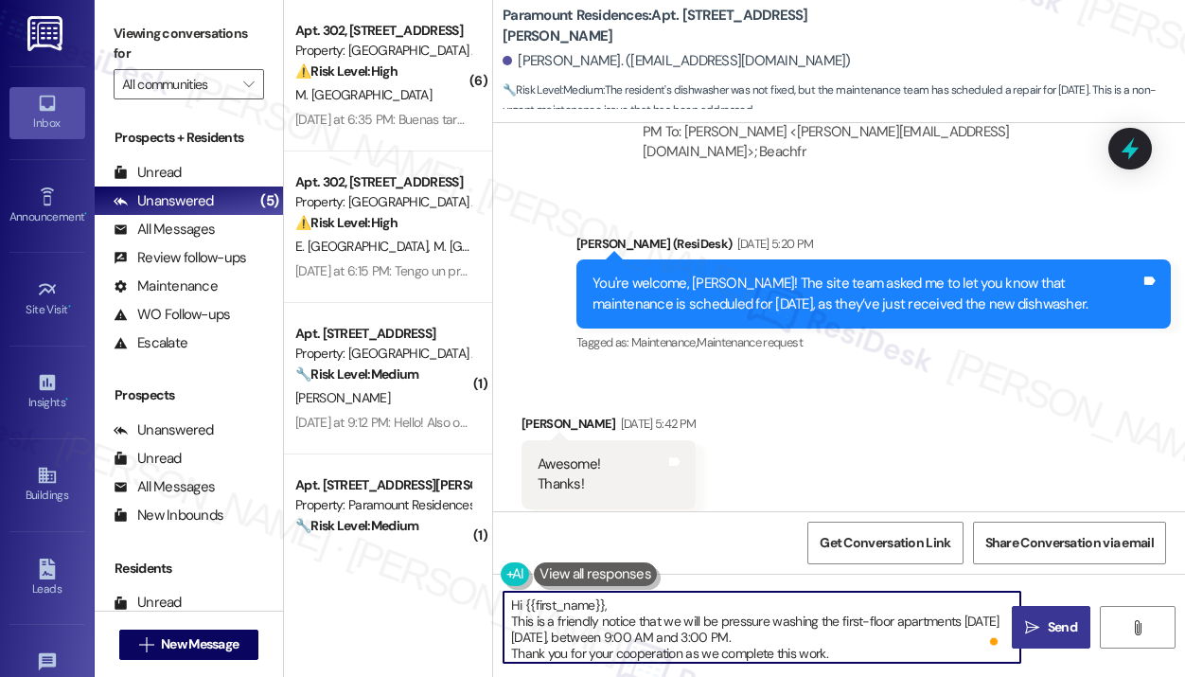
type textarea "Hi {{first_name}}, This is a friendly notice that we will be pressure washing t…"
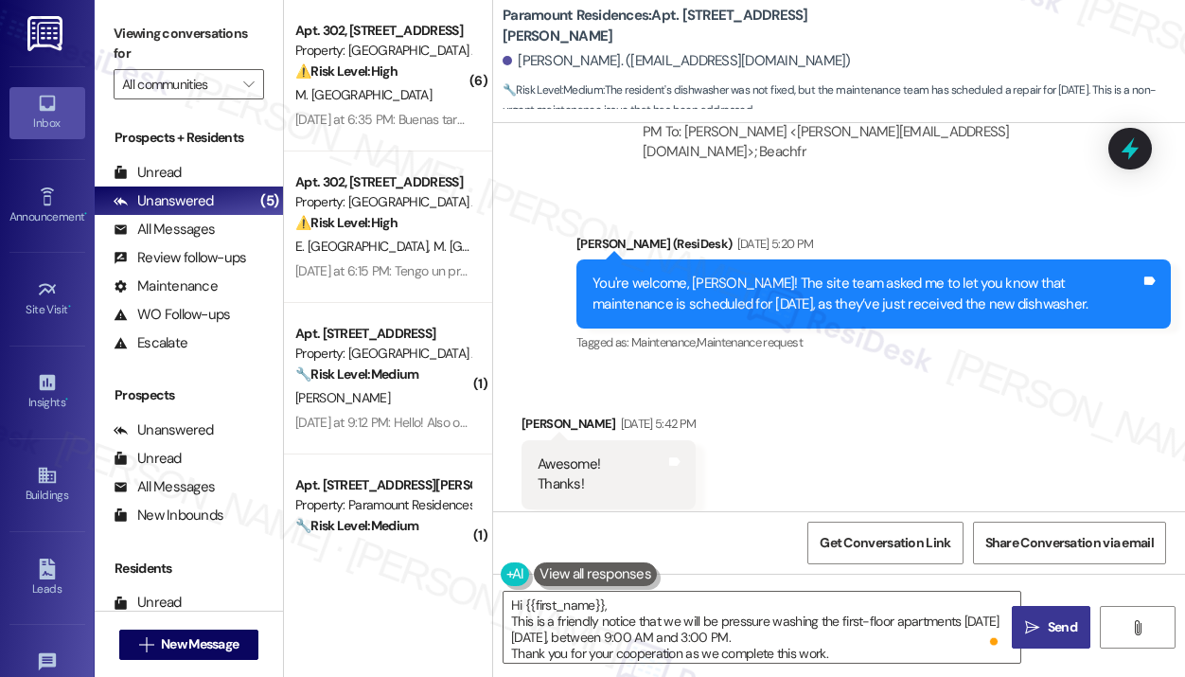
click at [1052, 620] on span "Send" at bounding box center [1062, 627] width 29 height 20
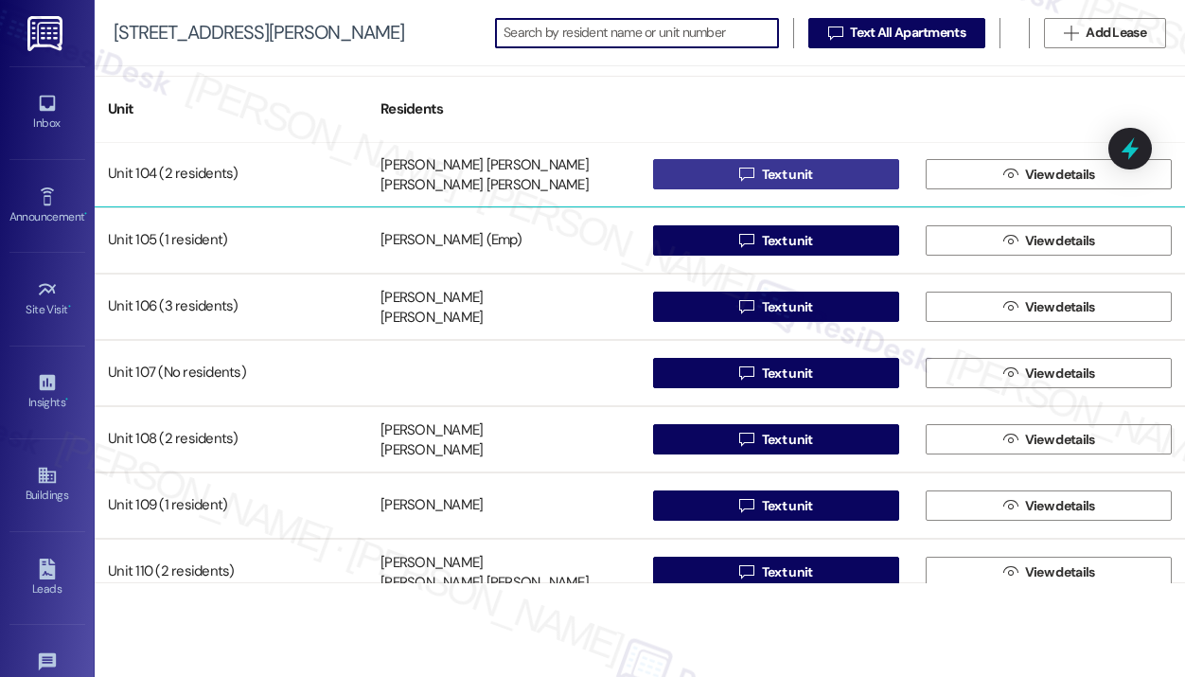
scroll to position [284, 0]
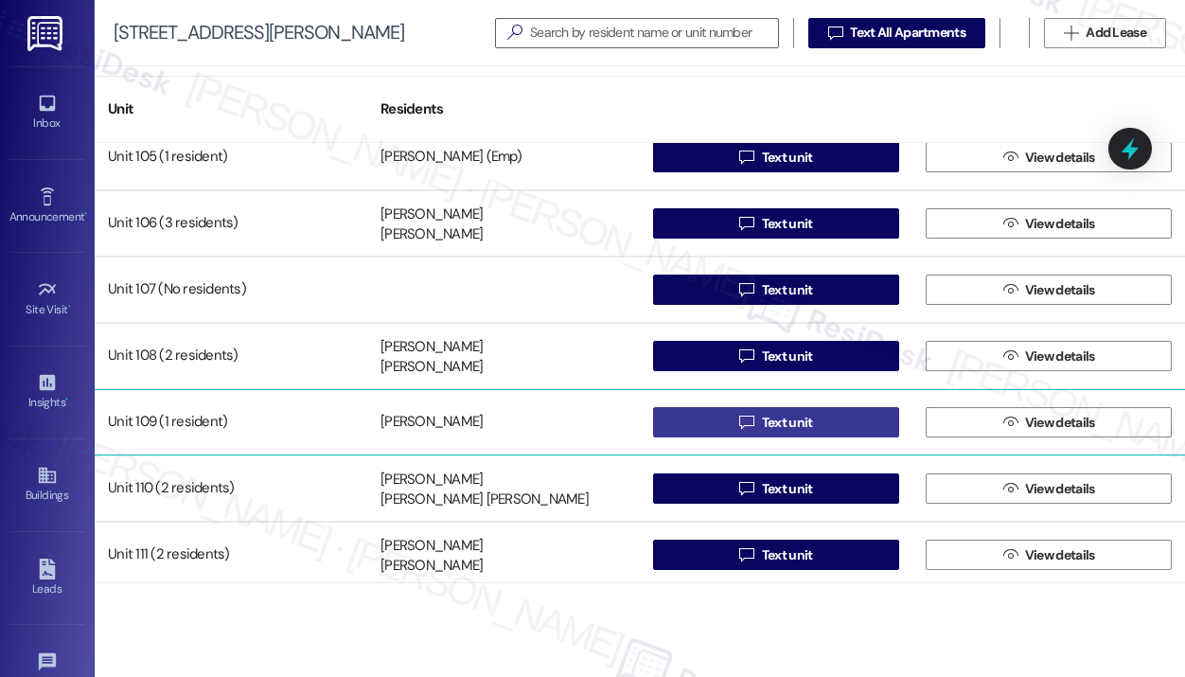
click at [726, 423] on button " Text unit" at bounding box center [776, 422] width 246 height 30
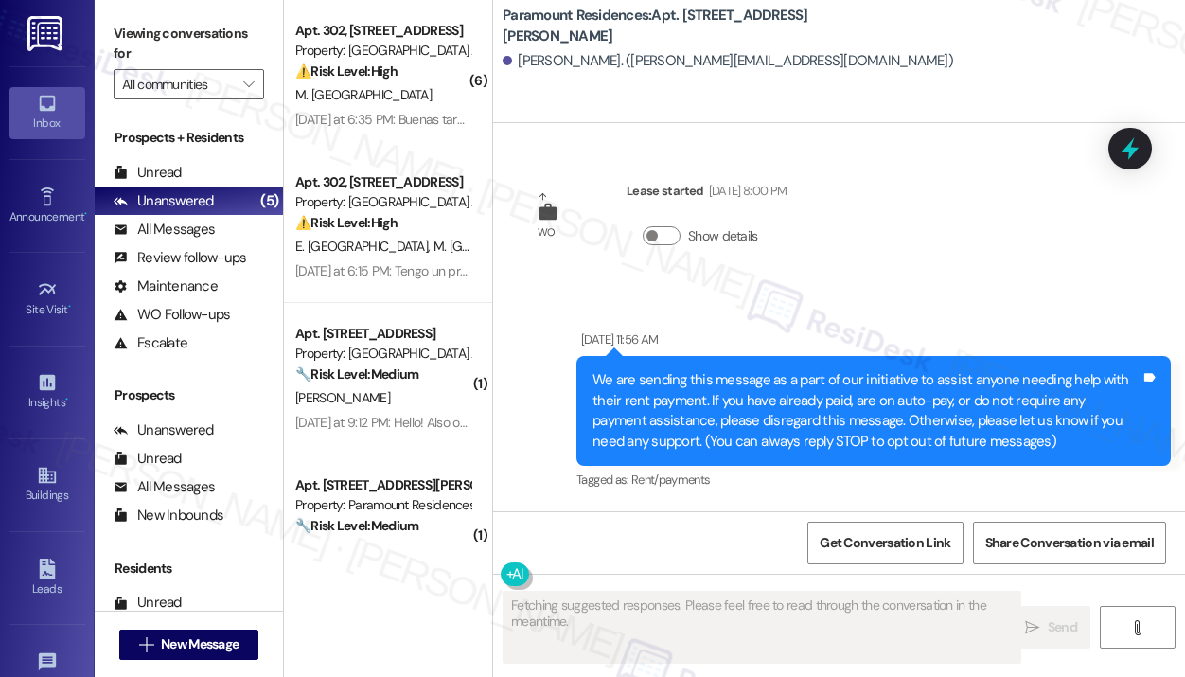
type textarea "Fetching suggested responses. Please feel free to read through the conversation…"
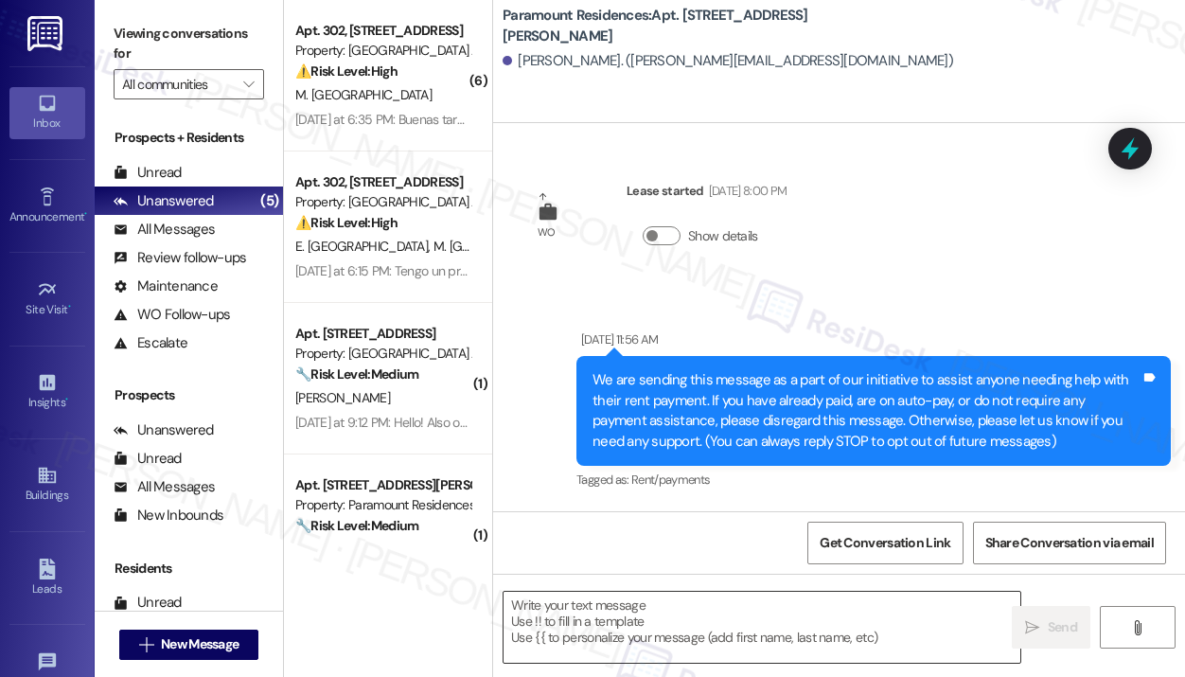
click at [701, 610] on textarea at bounding box center [761, 627] width 517 height 71
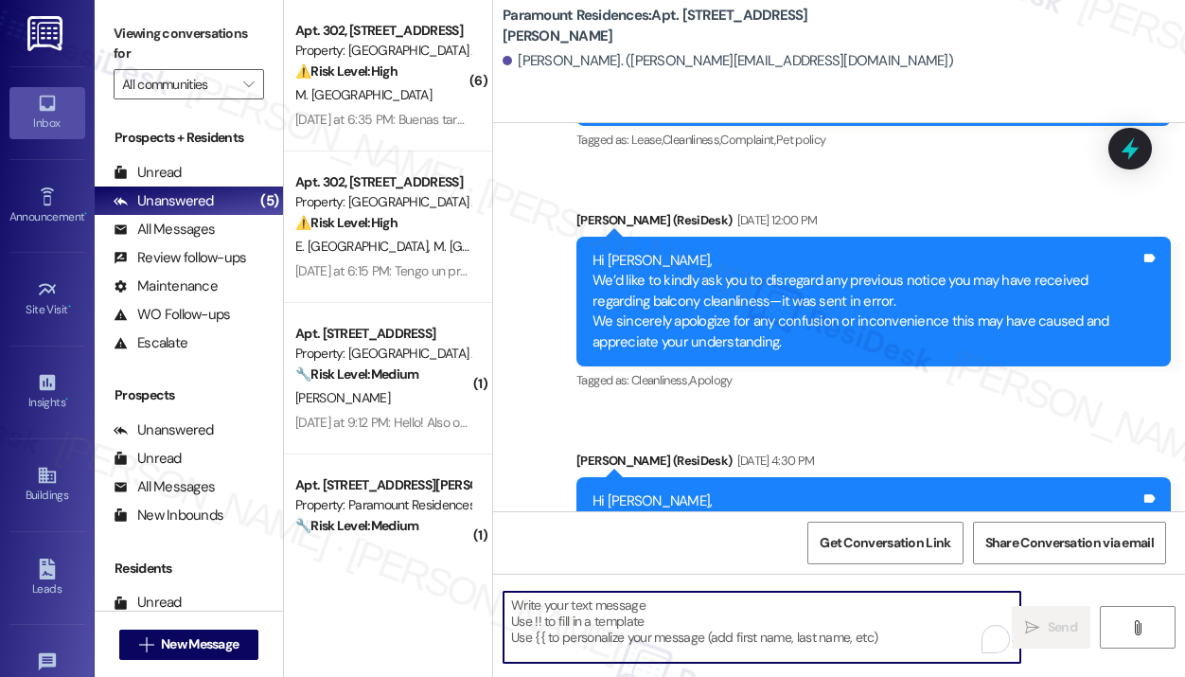
scroll to position [11243, 0]
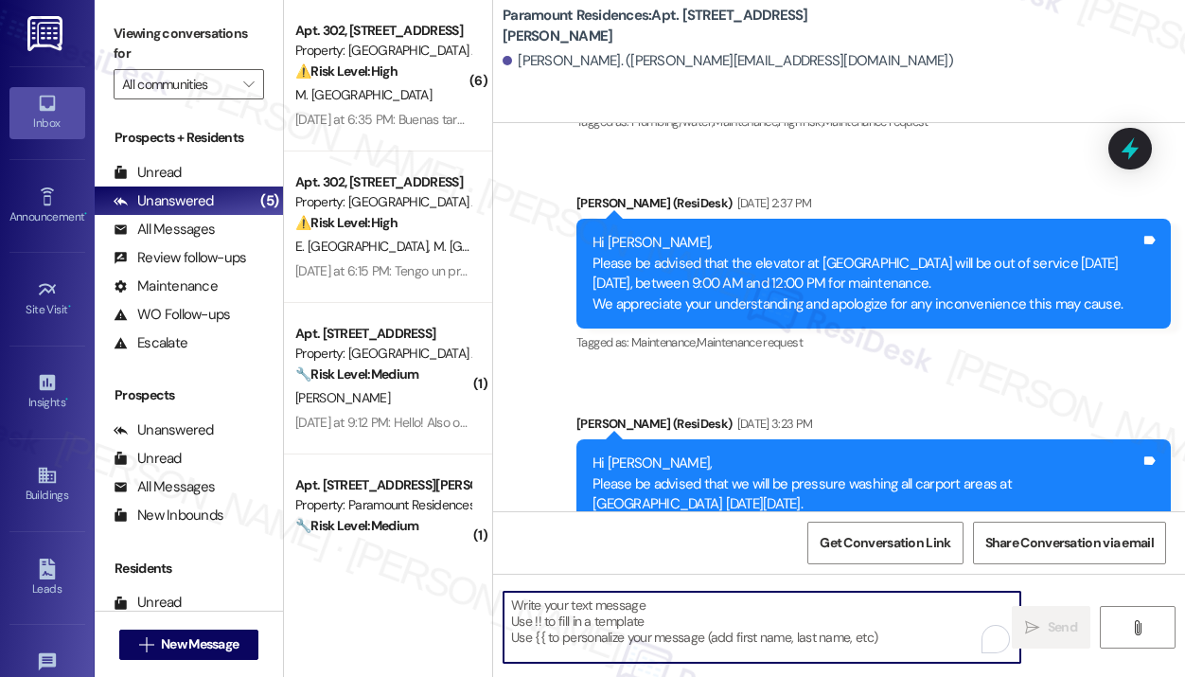
click at [878, 608] on textarea "To enrich screen reader interactions, please activate Accessibility in Grammarl…" at bounding box center [761, 627] width 517 height 71
paste textarea "Hi {{first_name}}, This is a friendly notice that we will be pressure washing t…"
type textarea "Hi {{first_name}}, This is a friendly notice that we will be pressure washing t…"
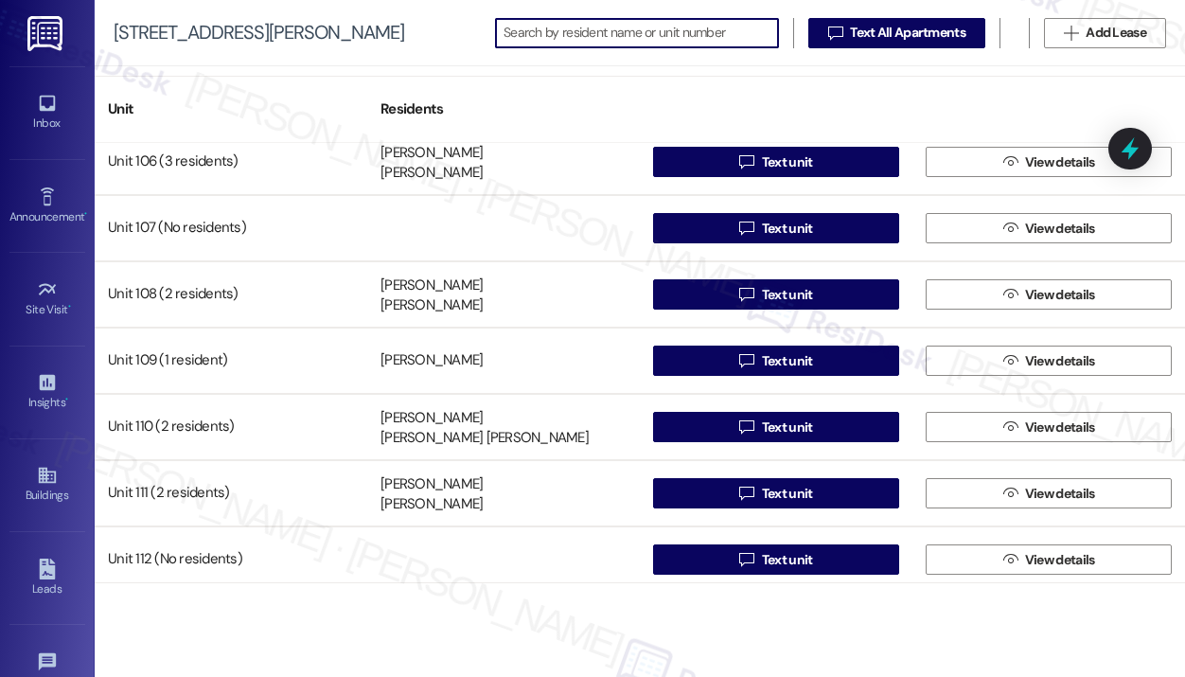
scroll to position [379, 0]
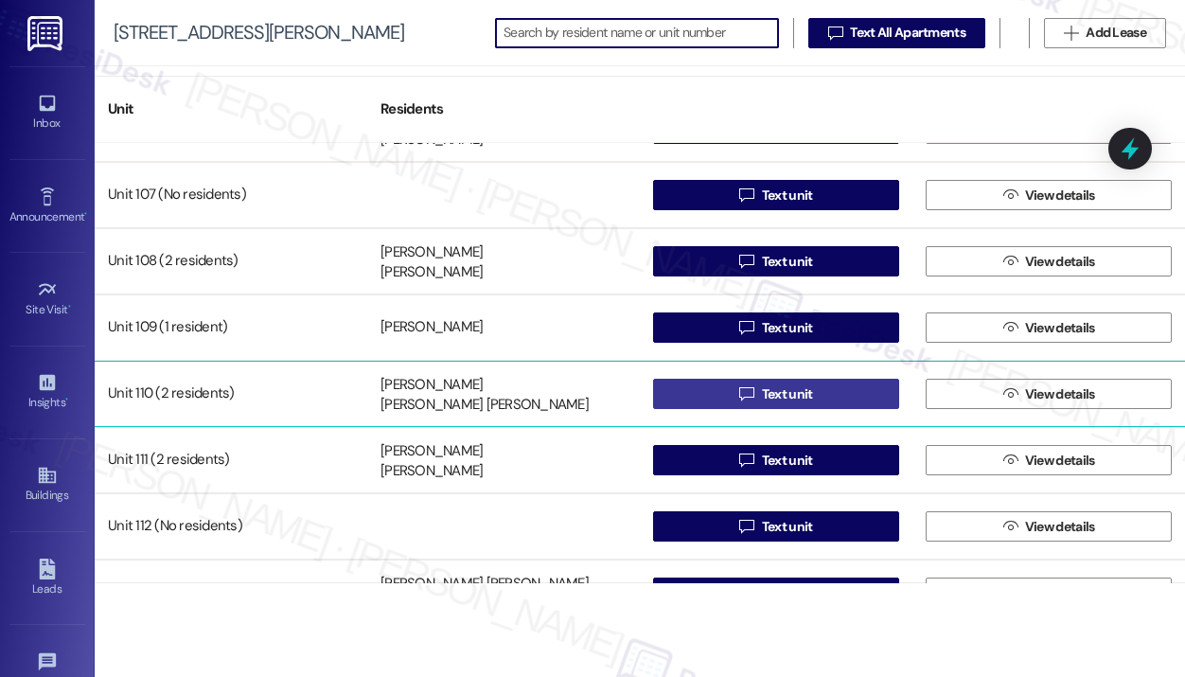
click at [709, 388] on button " Text unit" at bounding box center [776, 394] width 246 height 30
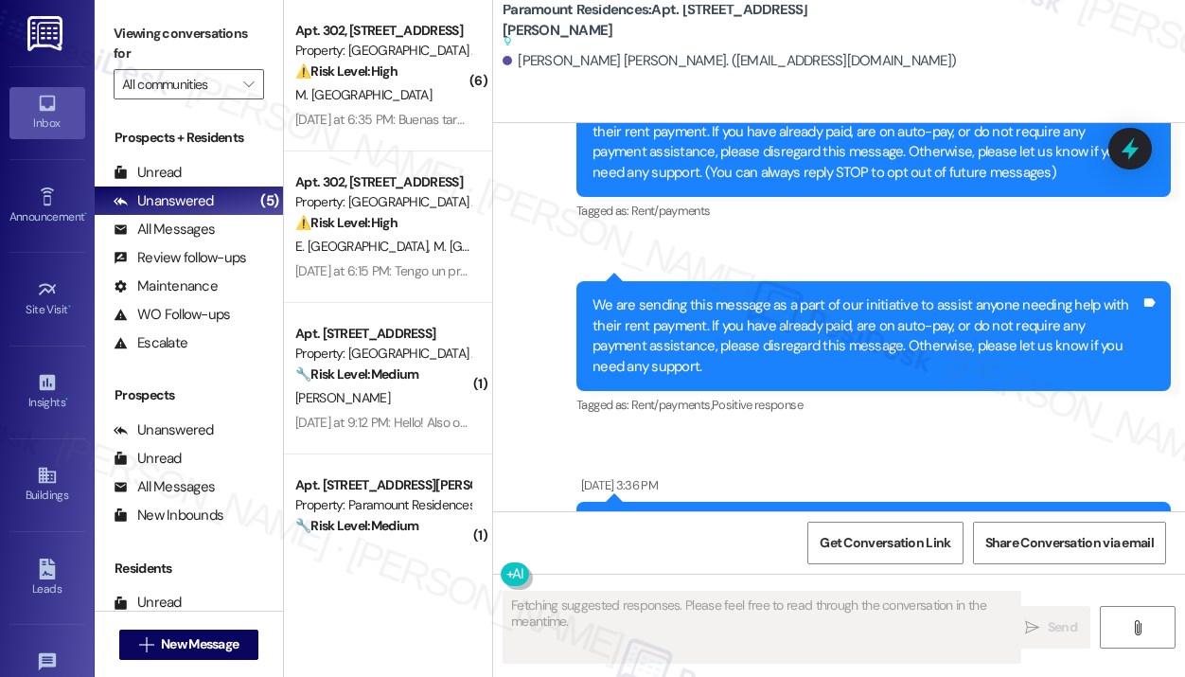
type textarea "Fetching suggested responses. Please feel free to read through the conversation…"
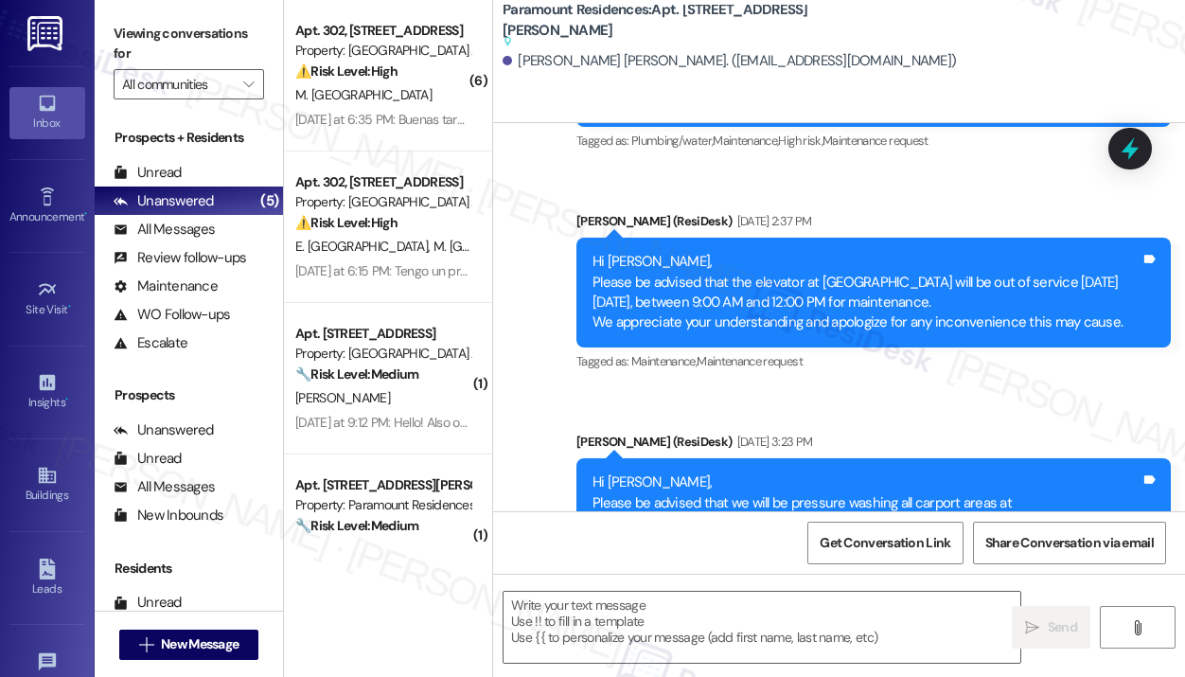
scroll to position [11608, 0]
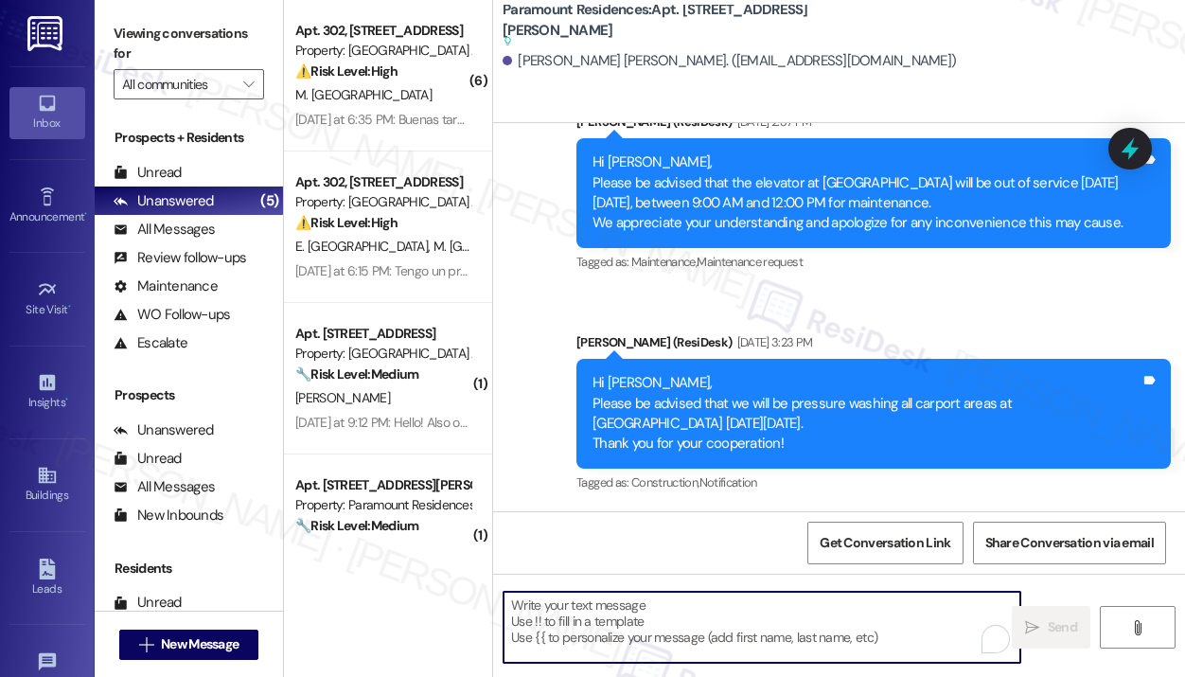
click at [645, 605] on textarea "To enrich screen reader interactions, please activate Accessibility in Grammarl…" at bounding box center [761, 627] width 517 height 71
paste textarea "Hi {{first_name}}, This is a friendly notice that we will be pressure washing t…"
type textarea "Hi {{first_name}}, This is a friendly notice that we will be pressure washing t…"
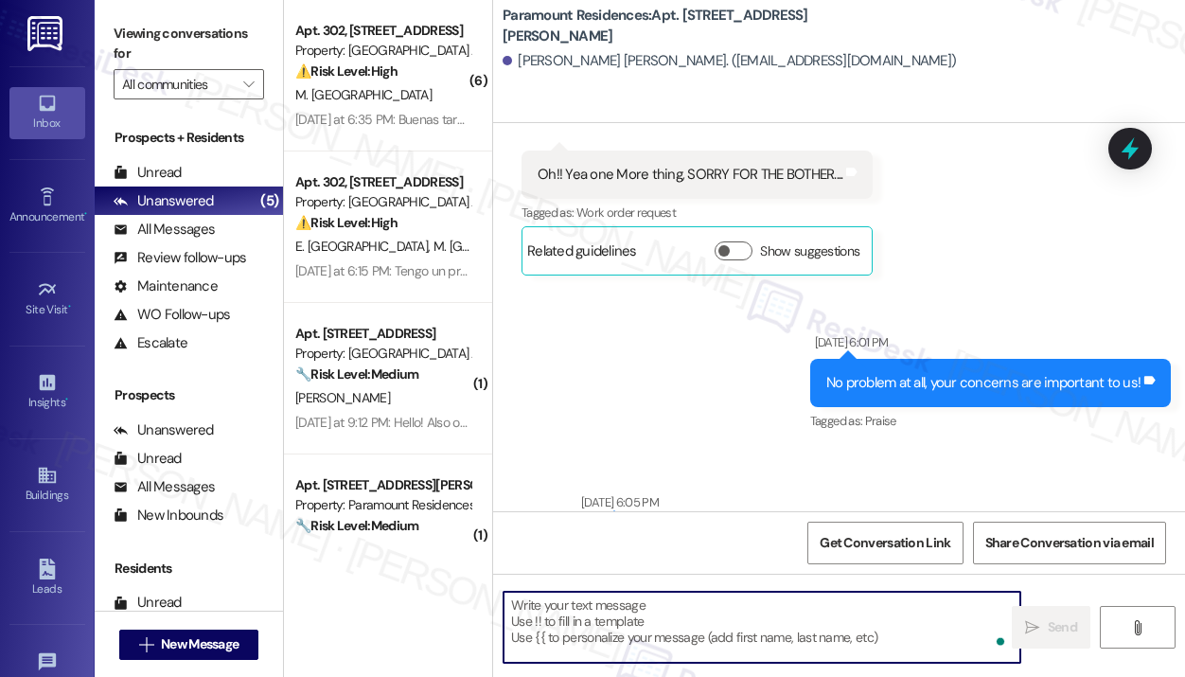
scroll to position [3648, 0]
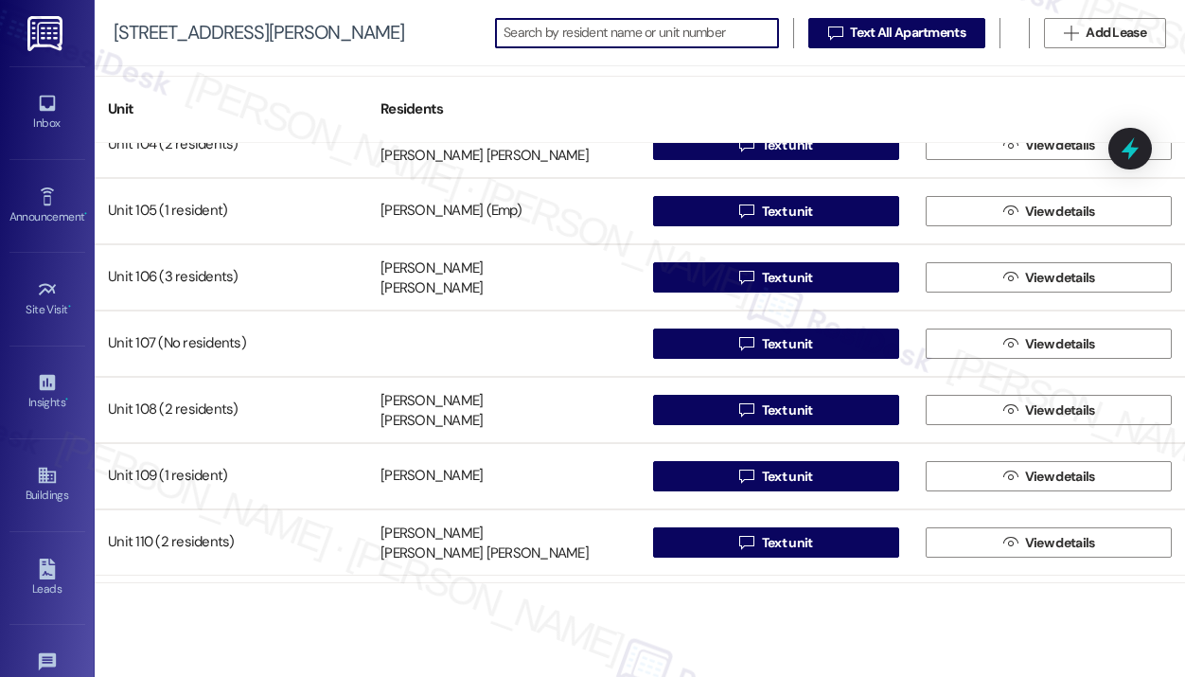
scroll to position [284, 0]
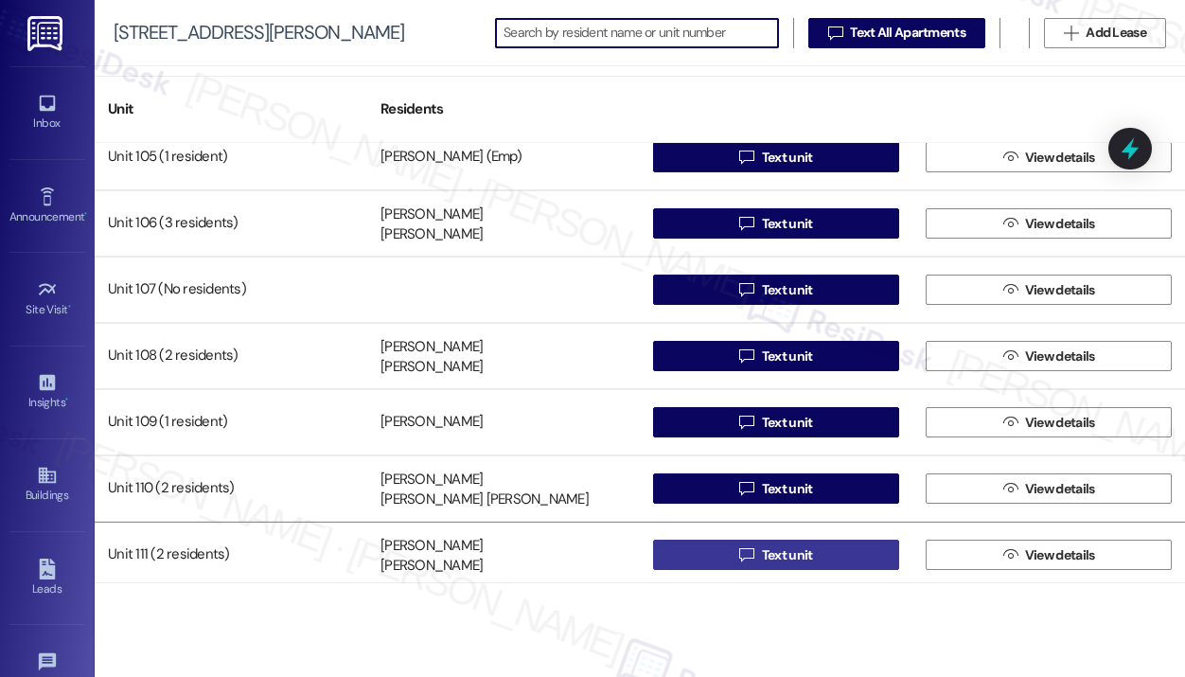
click at [762, 549] on span "Text unit" at bounding box center [787, 555] width 51 height 20
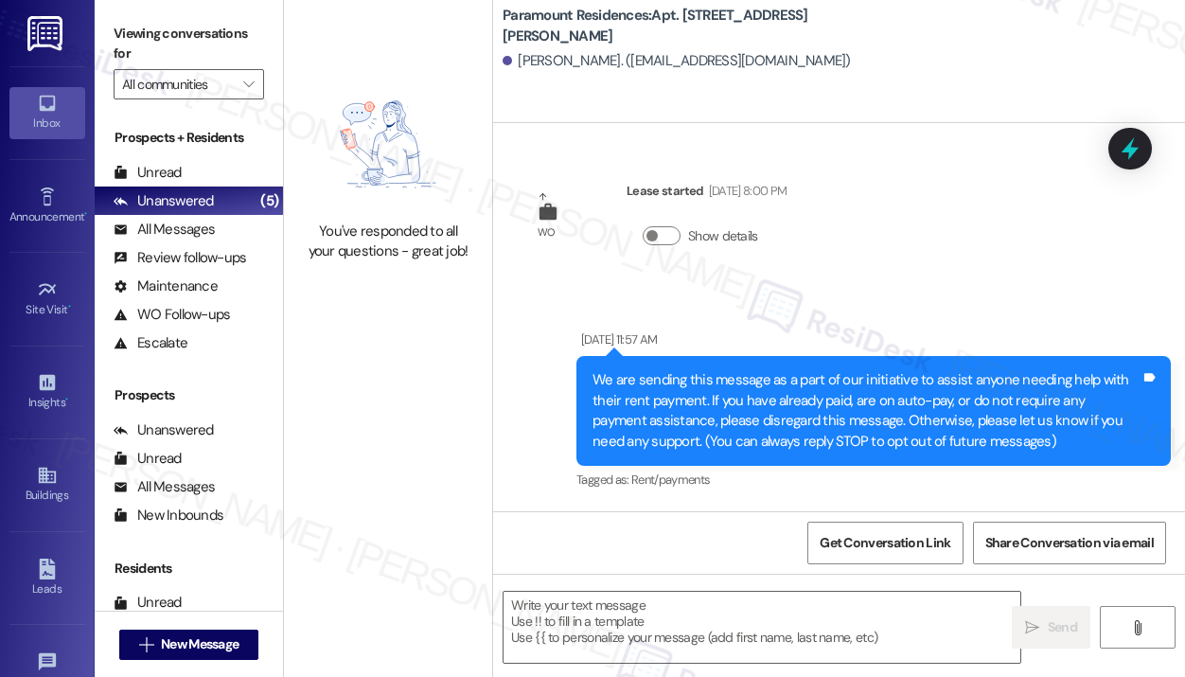
type textarea "Fetching suggested responses. Please feel free to read through the conversation…"
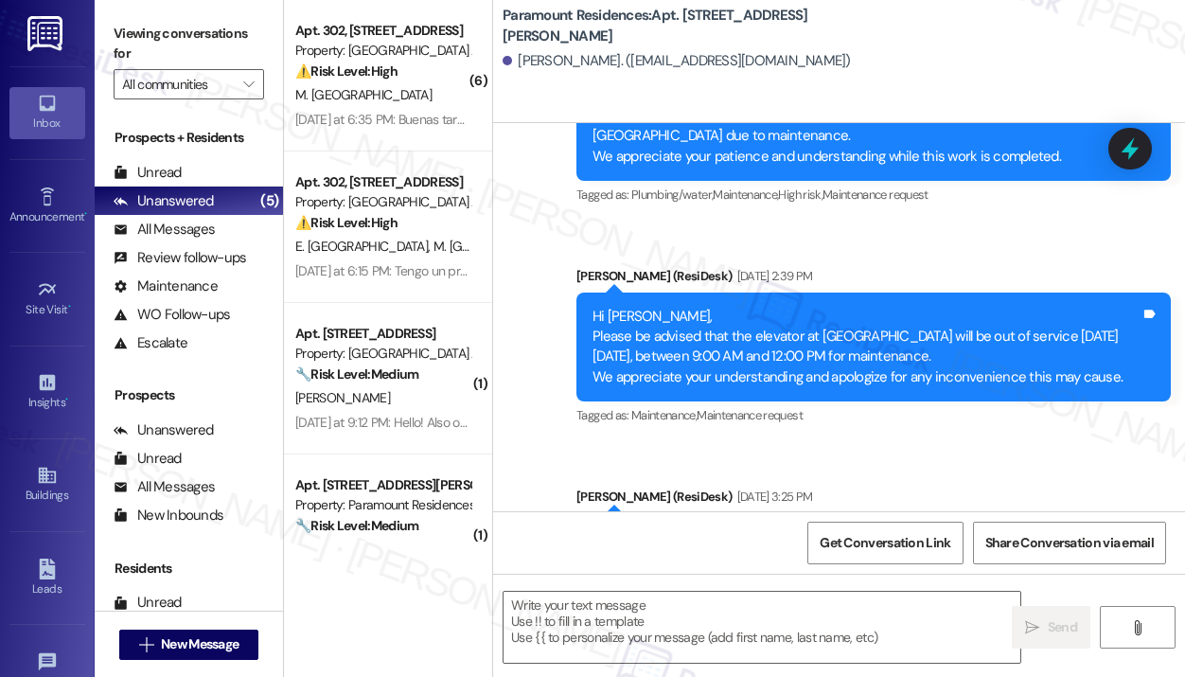
scroll to position [9446, 0]
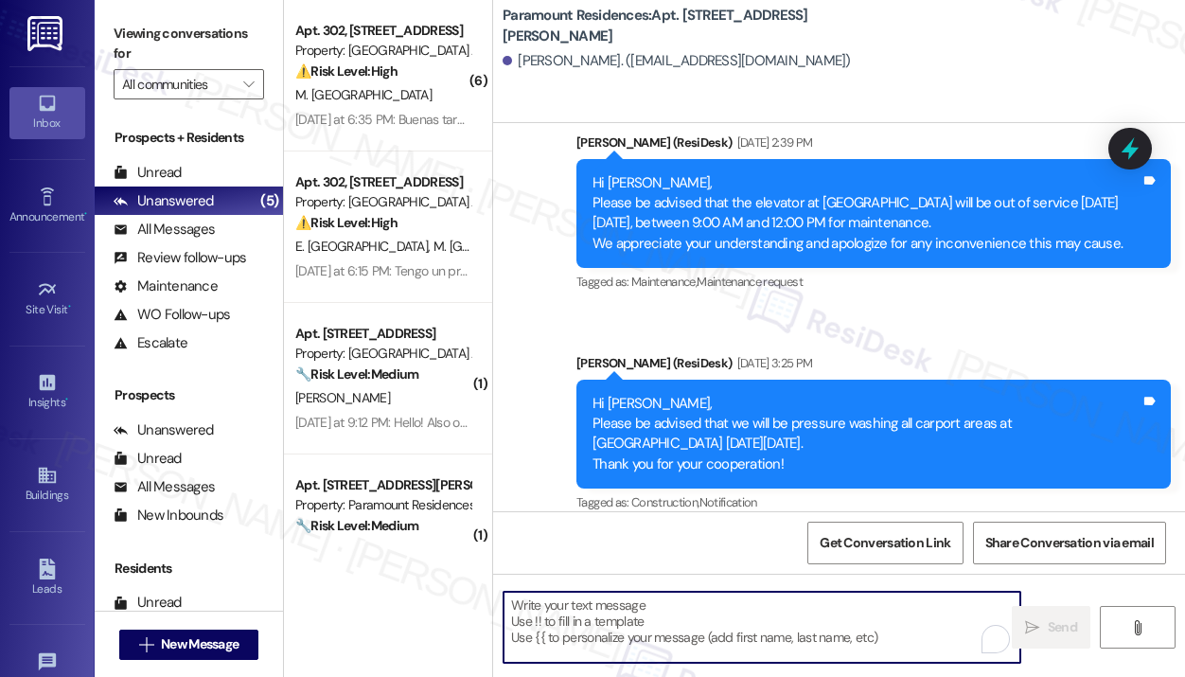
click at [634, 639] on textarea "To enrich screen reader interactions, please activate Accessibility in Grammarl…" at bounding box center [761, 627] width 517 height 71
paste textarea "Hi {{first_name}}, This is a friendly notice that we will be pressure washing t…"
type textarea "Hi {{first_name}}, This is a friendly notice that we will be pressure washing t…"
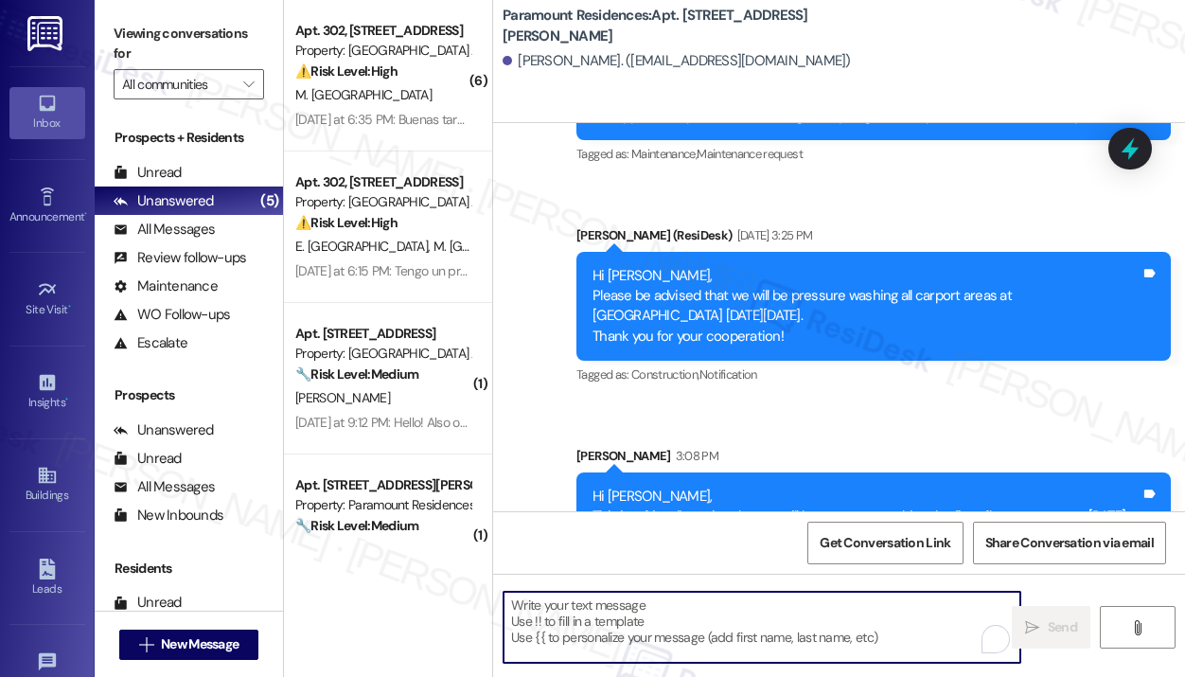
scroll to position [9639, 0]
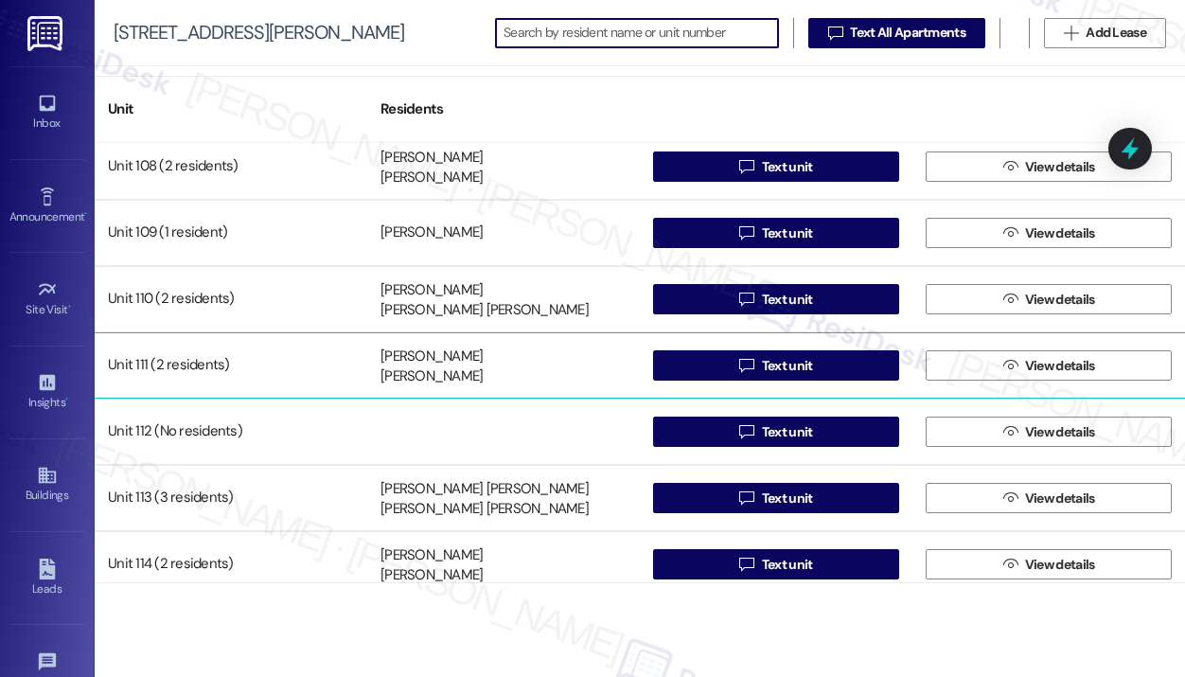
scroll to position [568, 0]
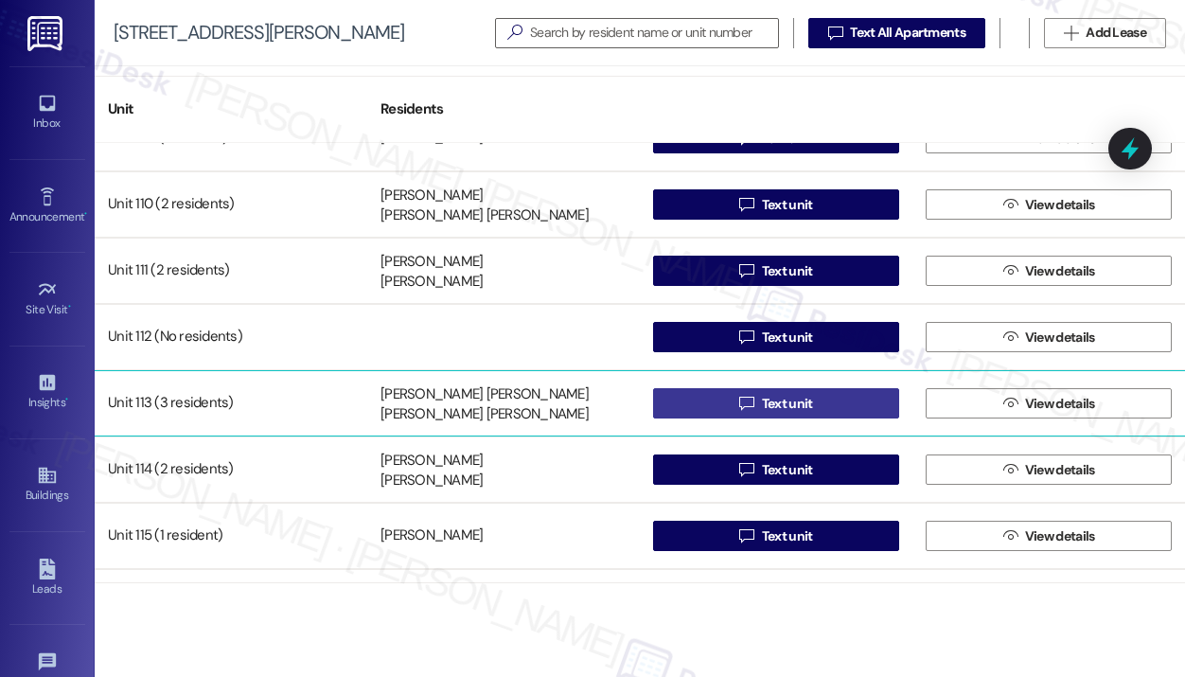
click at [727, 395] on button " Text unit" at bounding box center [776, 403] width 246 height 30
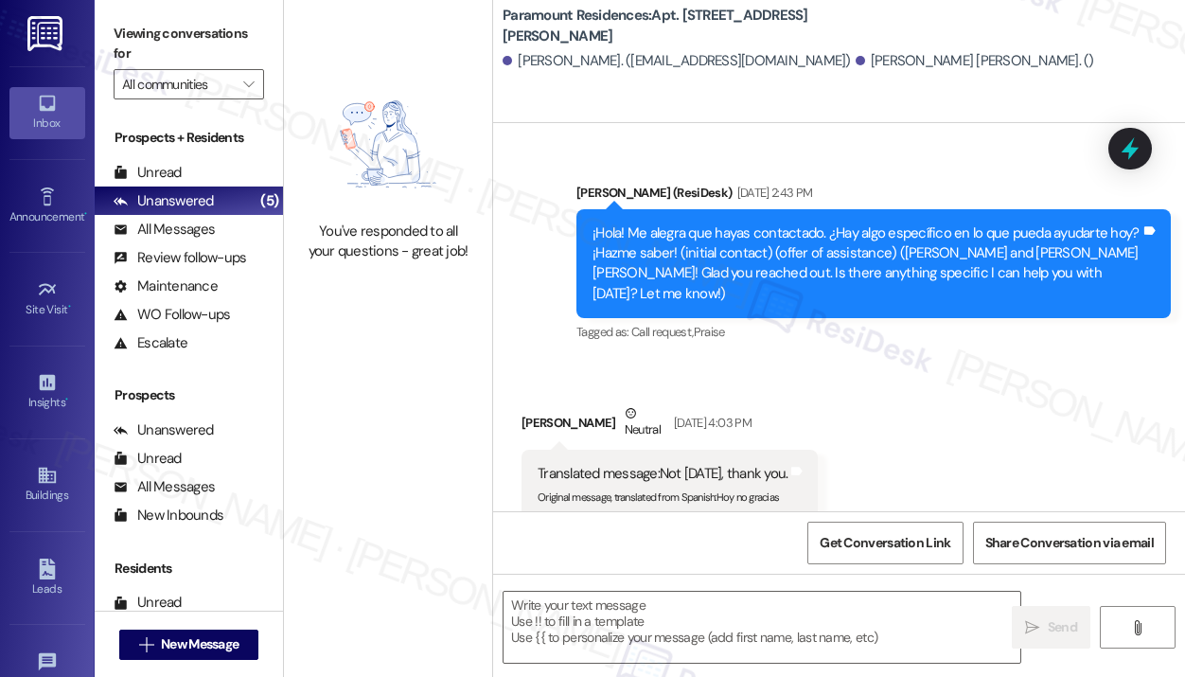
type textarea "Fetching suggested responses. Please feel free to read through the conversation…"
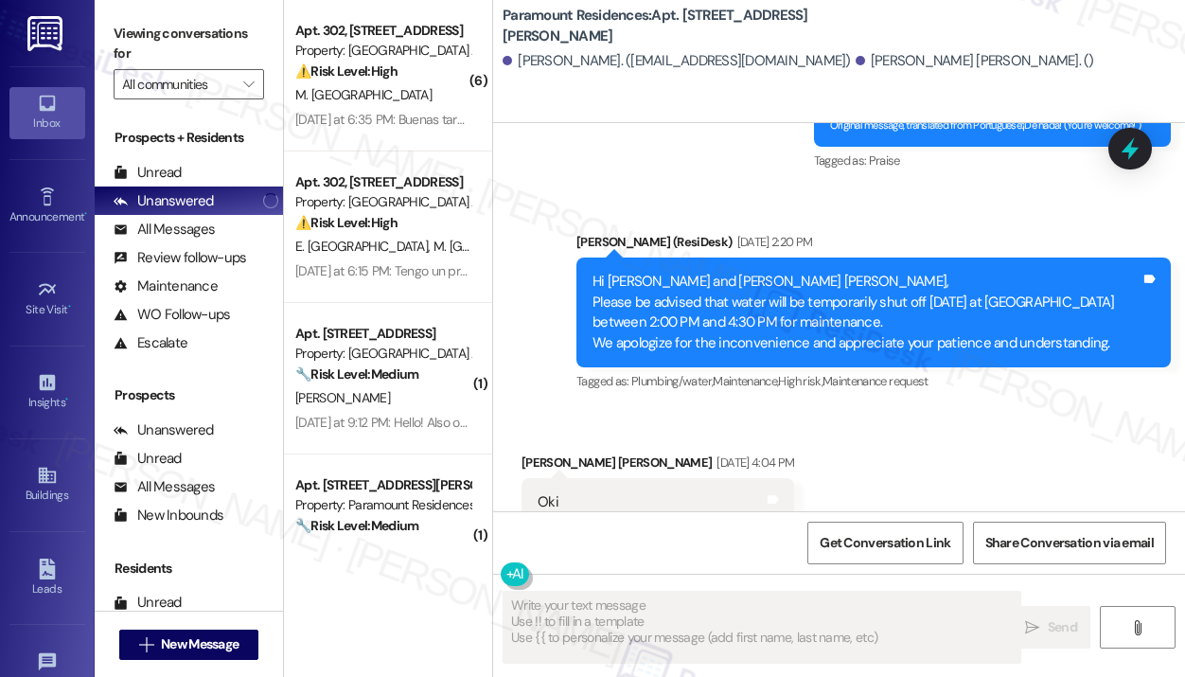
scroll to position [2115, 0]
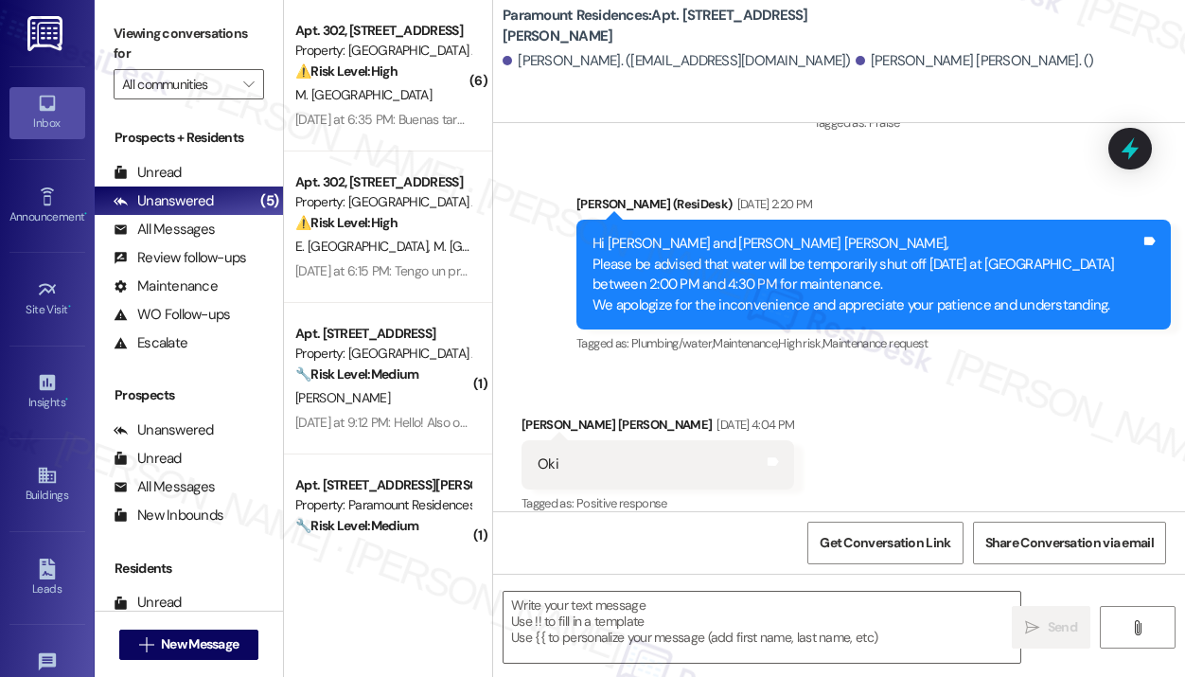
click at [943, 412] on div "Received via SMS [PERSON_NAME] [PERSON_NAME] [DATE] 4:04 PM Oki Tags and notes …" at bounding box center [839, 452] width 692 height 160
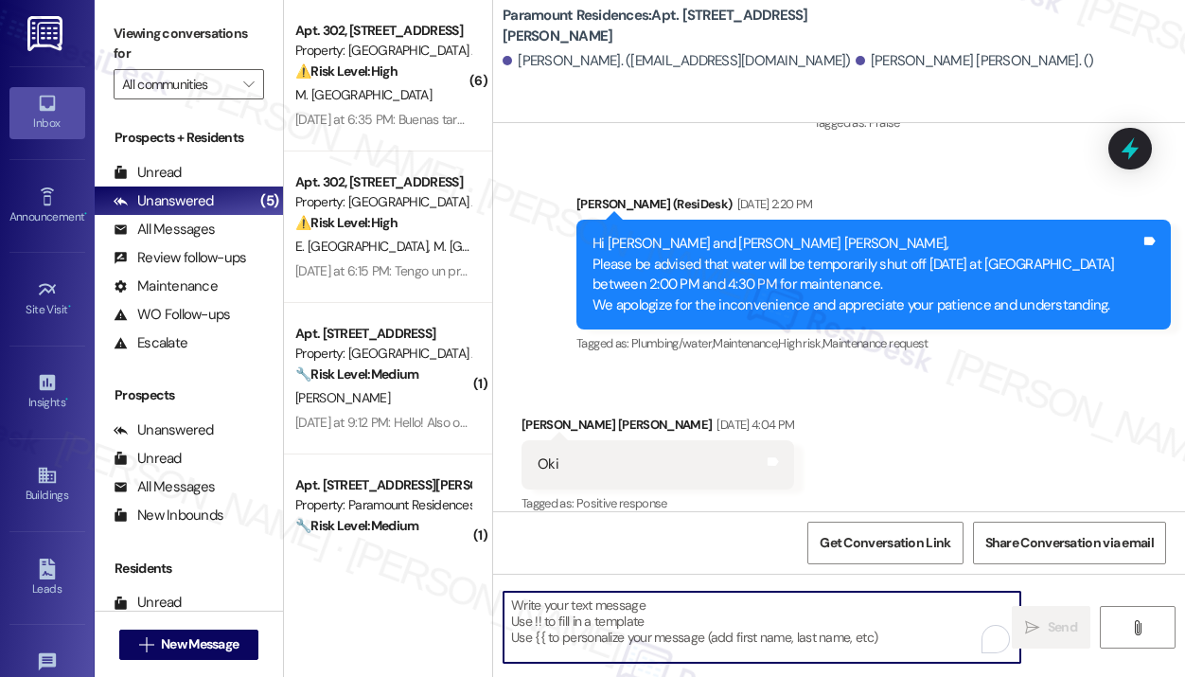
click at [708, 605] on textarea "To enrich screen reader interactions, please activate Accessibility in Grammarl…" at bounding box center [761, 627] width 517 height 71
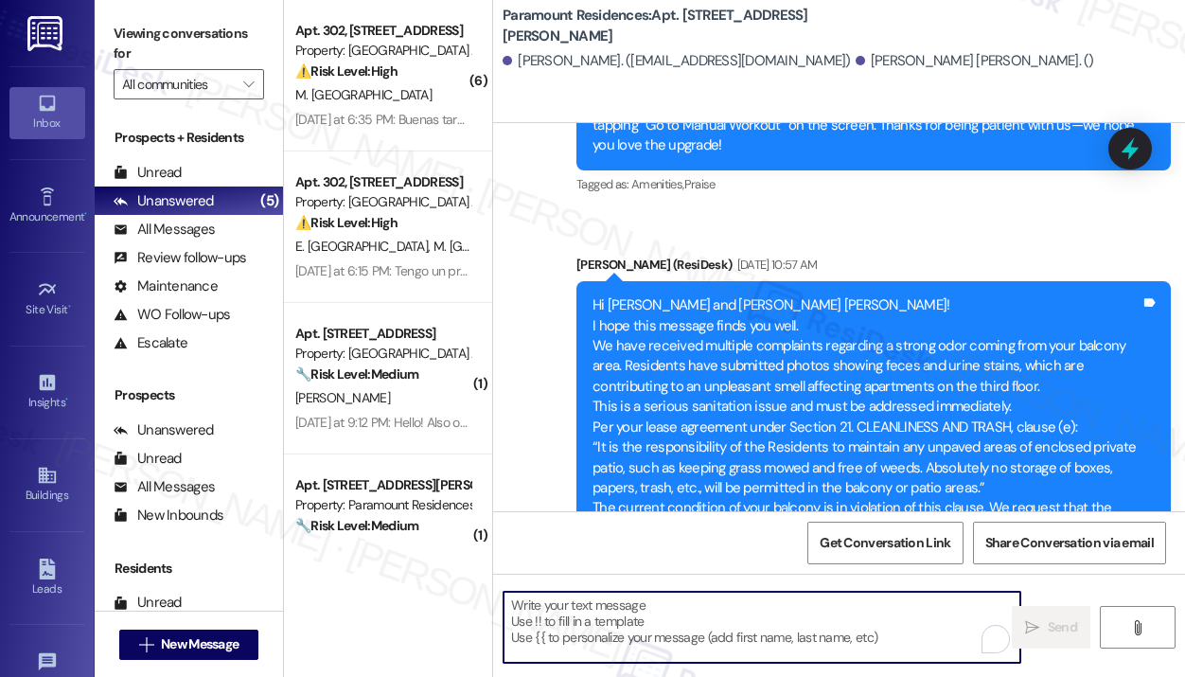
scroll to position [4123, 0]
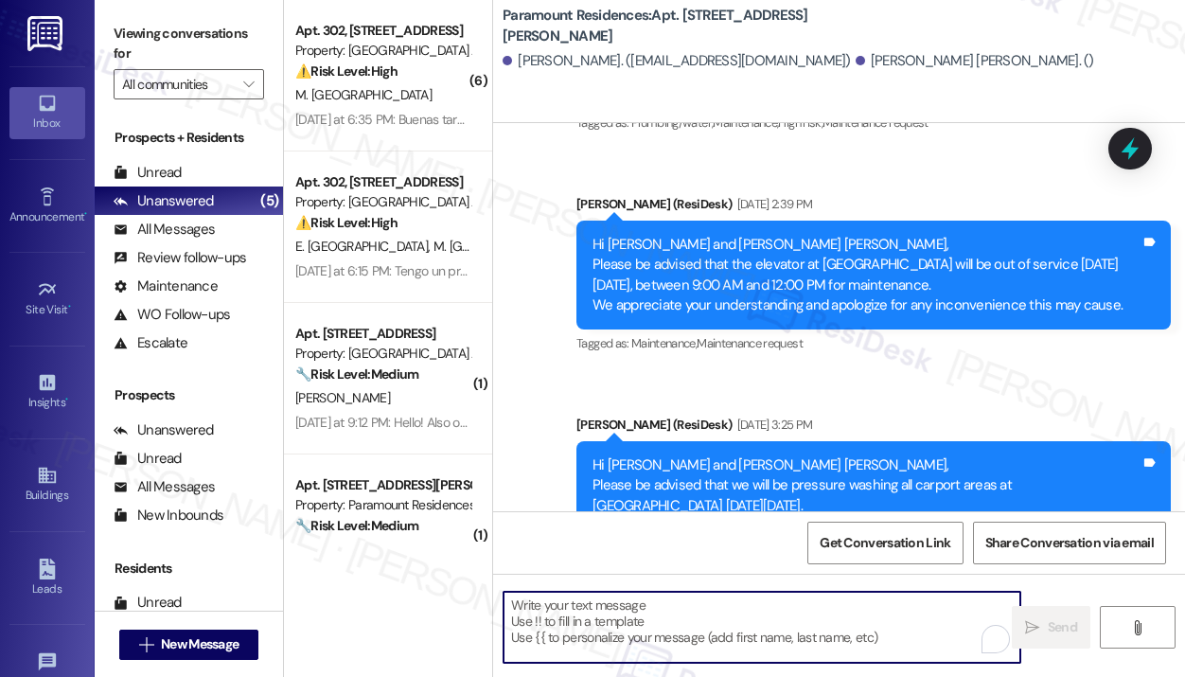
click at [625, 631] on textarea "To enrich screen reader interactions, please activate Accessibility in Grammarl…" at bounding box center [761, 627] width 517 height 71
paste textarea "Hi {{first_name}}, This is a friendly notice that we will be pressure washing t…"
type textarea "Hi {{first_name}}, This is a friendly notice that we will be pressure washing t…"
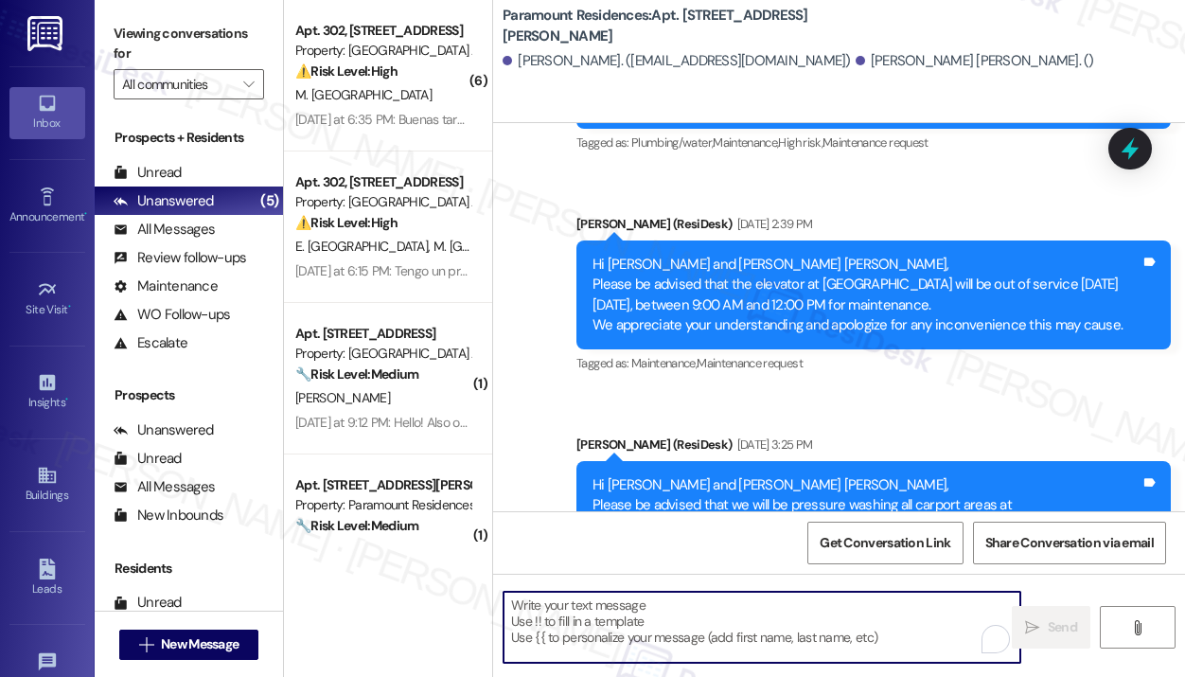
scroll to position [4316, 0]
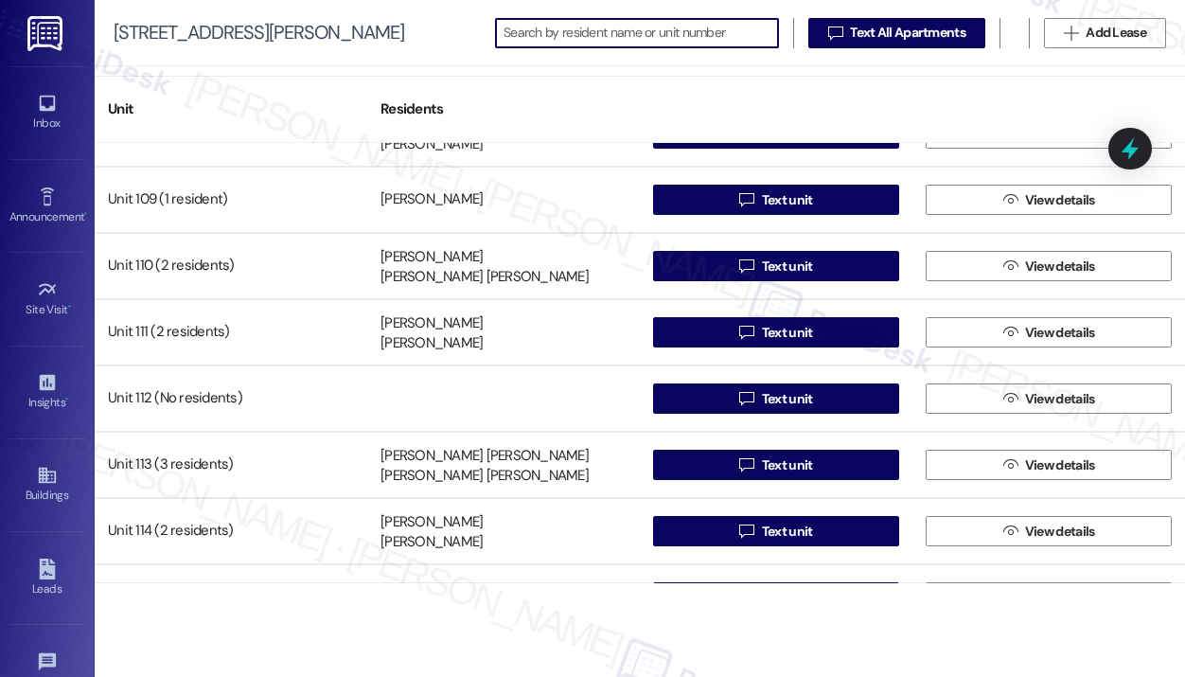
scroll to position [568, 0]
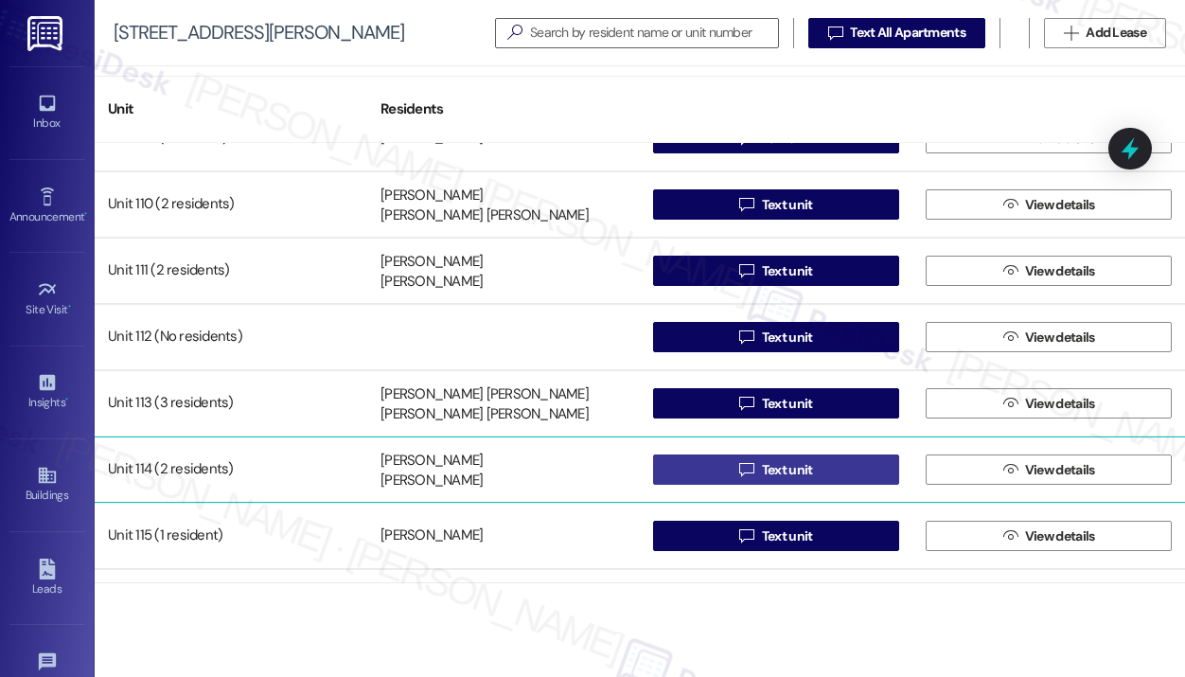
click at [749, 469] on icon "" at bounding box center [746, 469] width 14 height 15
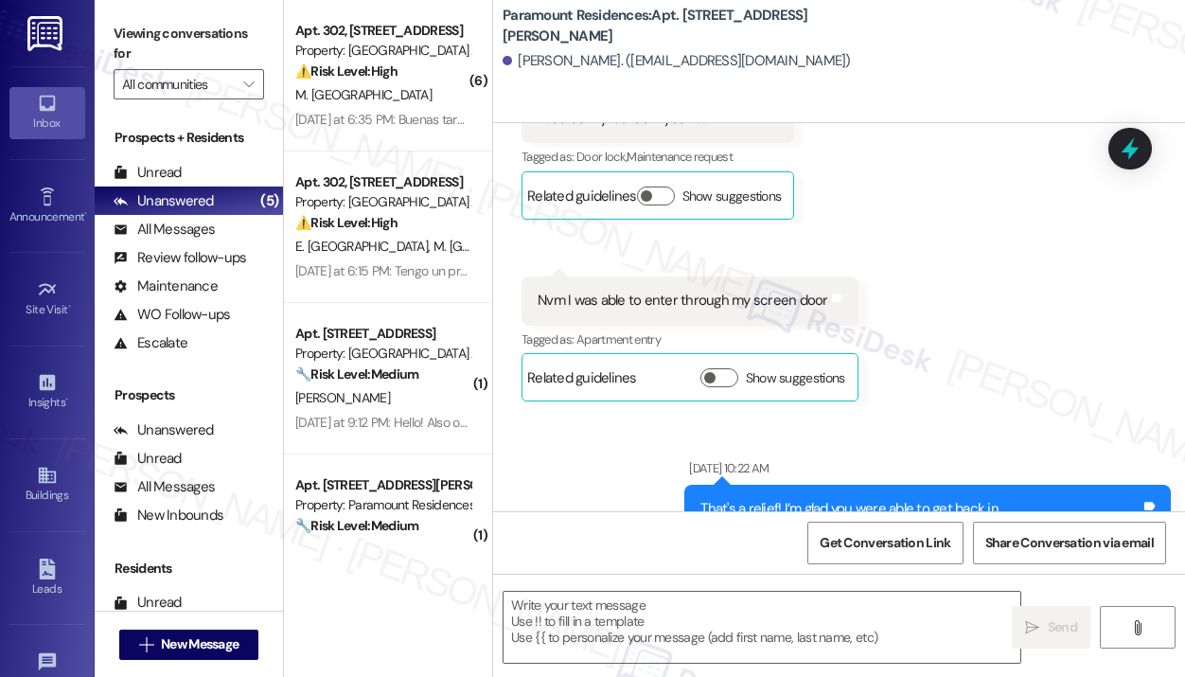
type textarea "Fetching suggested responses. Please feel free to read through the conversation…"
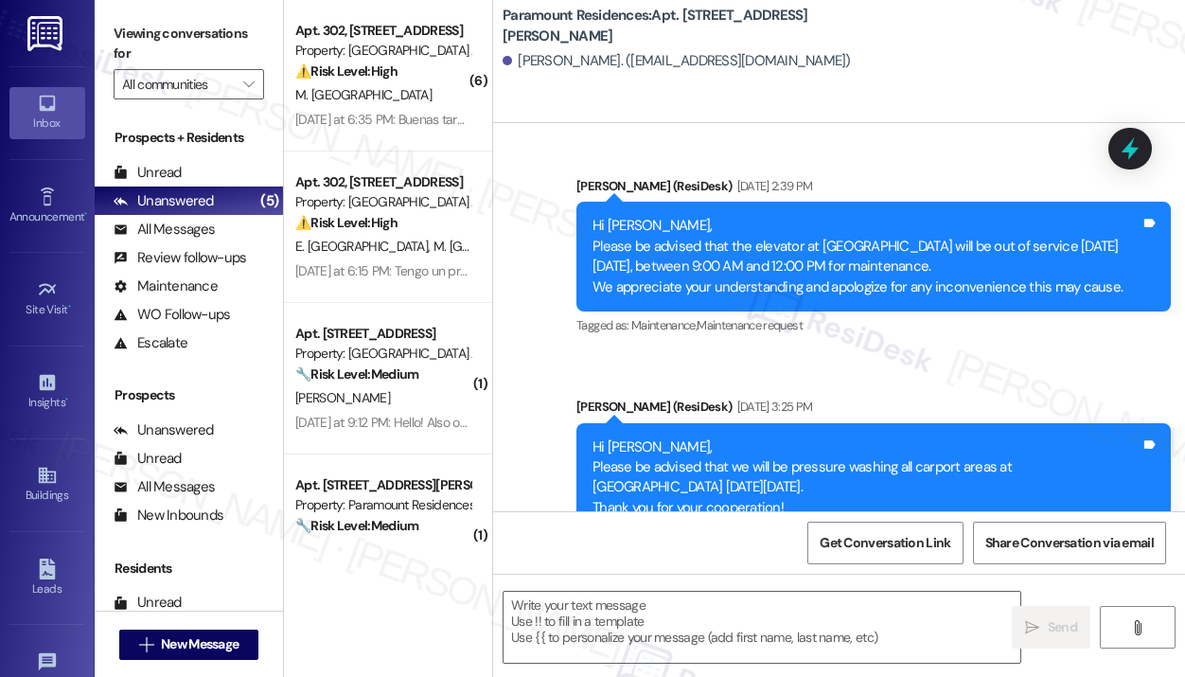
scroll to position [11887, 0]
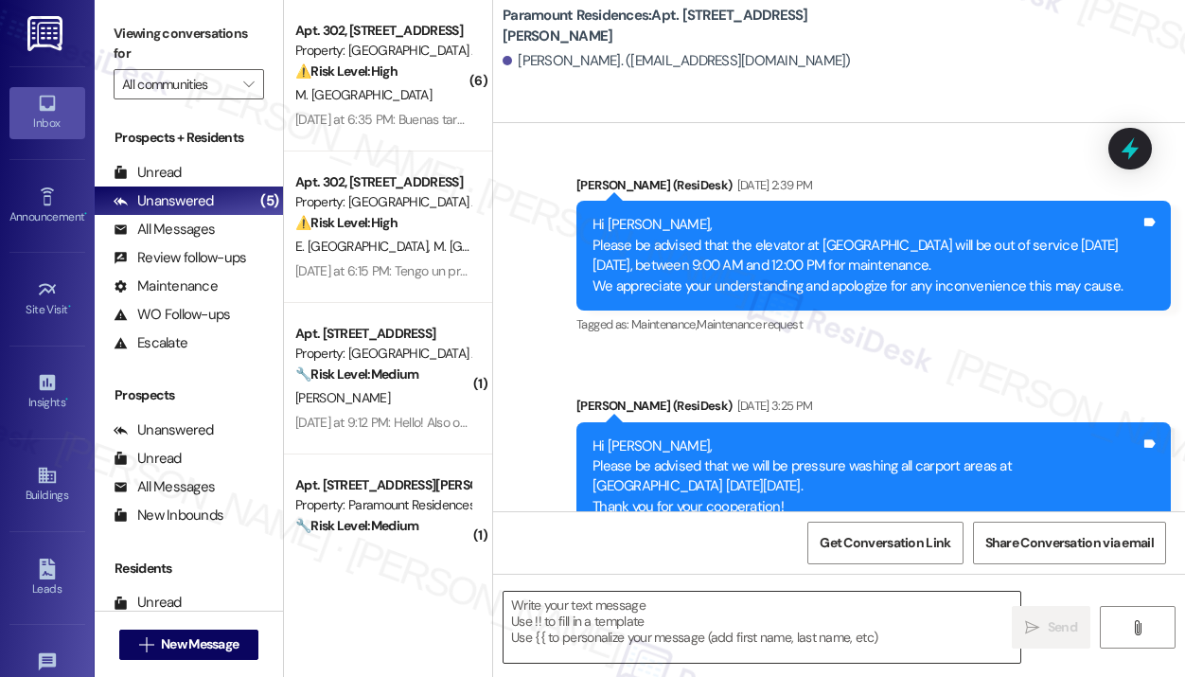
click at [637, 605] on textarea at bounding box center [761, 627] width 517 height 71
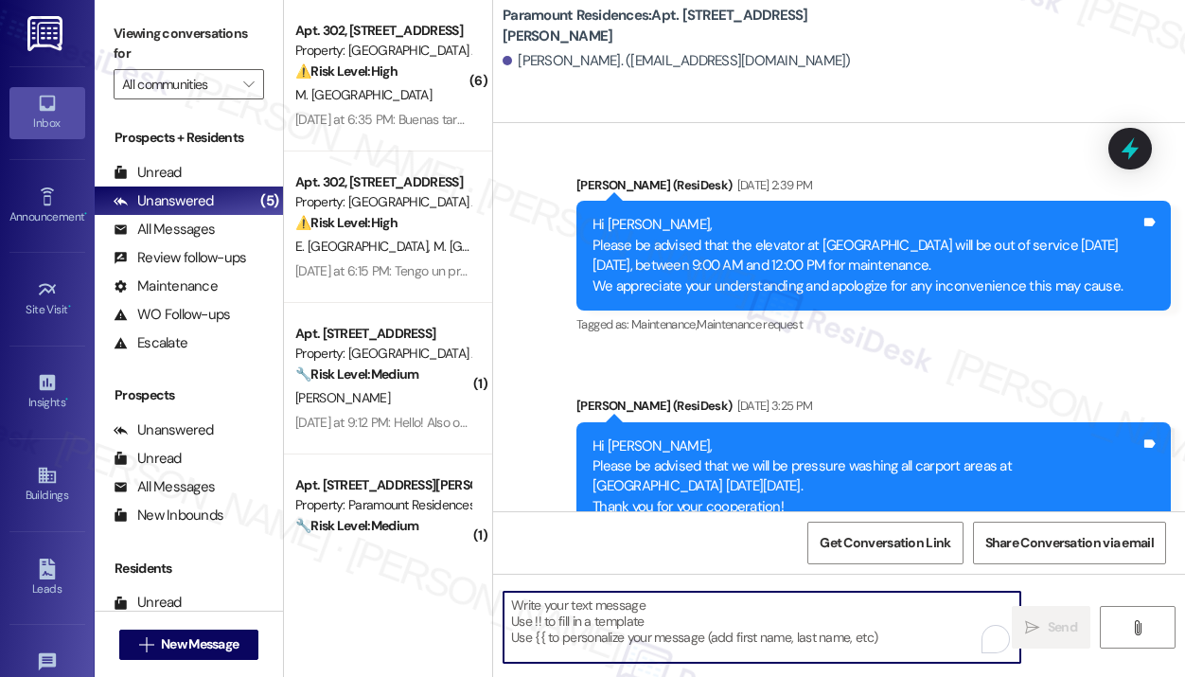
paste textarea "Hi {{first_name}}, This is a friendly notice that we will be pressure washing t…"
type textarea "Hi {{first_name}}, This is a friendly notice that we will be pressure washing t…"
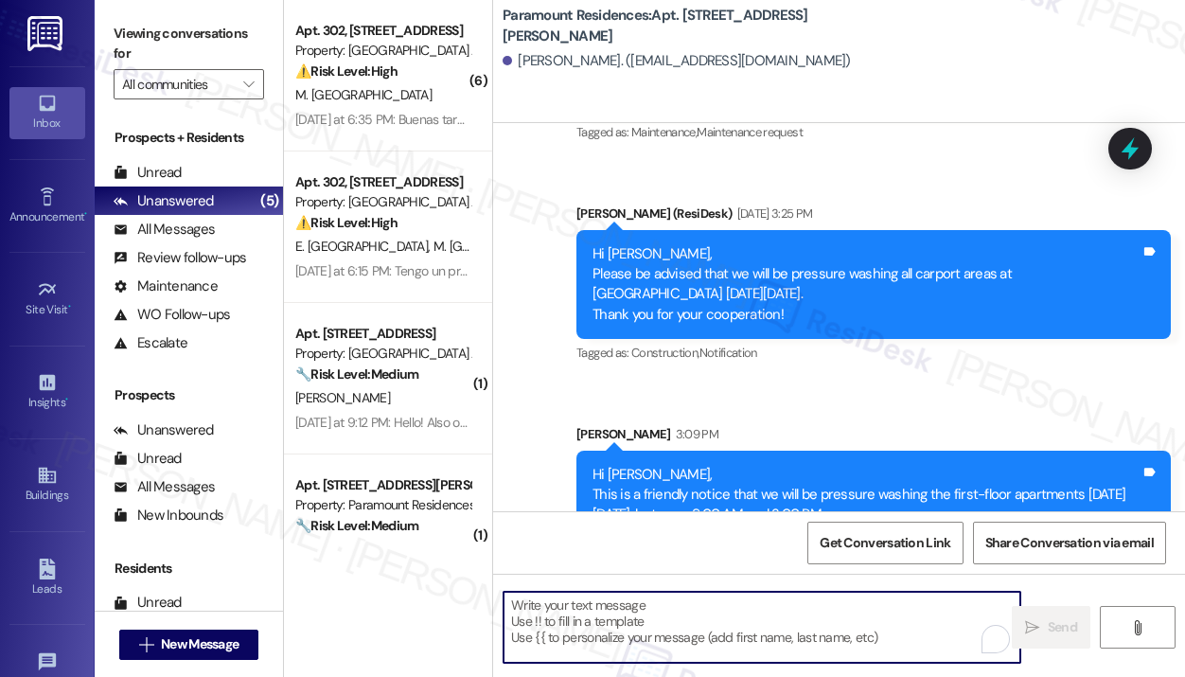
scroll to position [12080, 0]
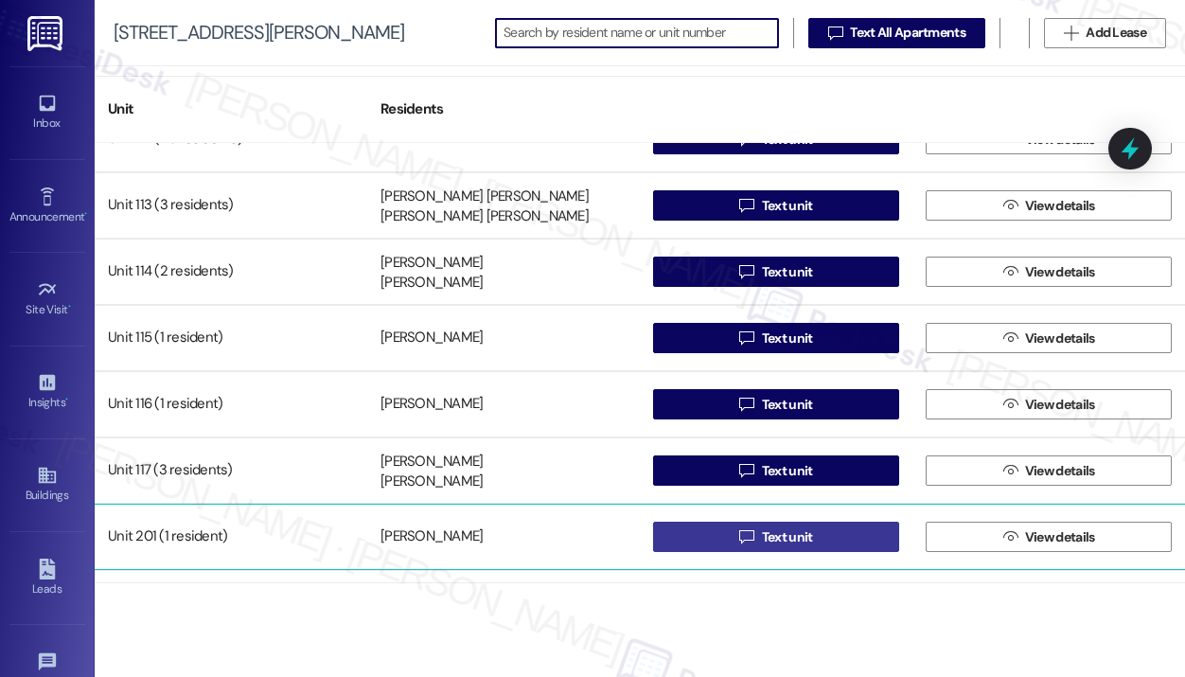
scroll to position [757, 0]
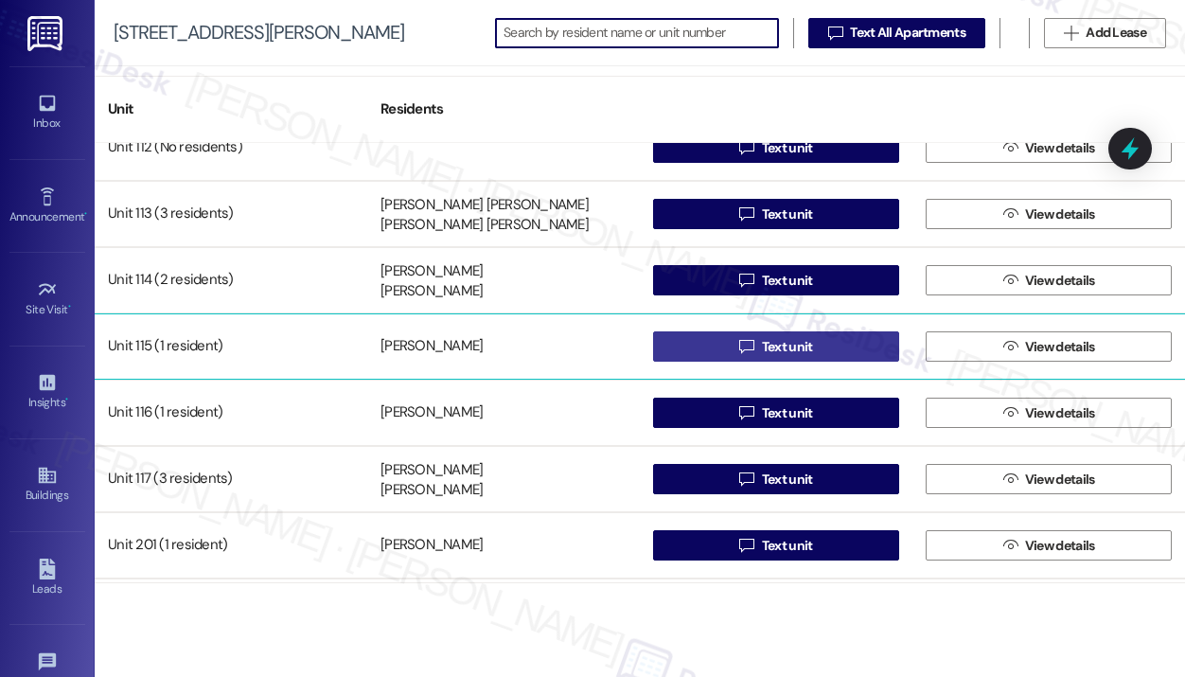
click at [709, 340] on button " Text unit" at bounding box center [776, 346] width 246 height 30
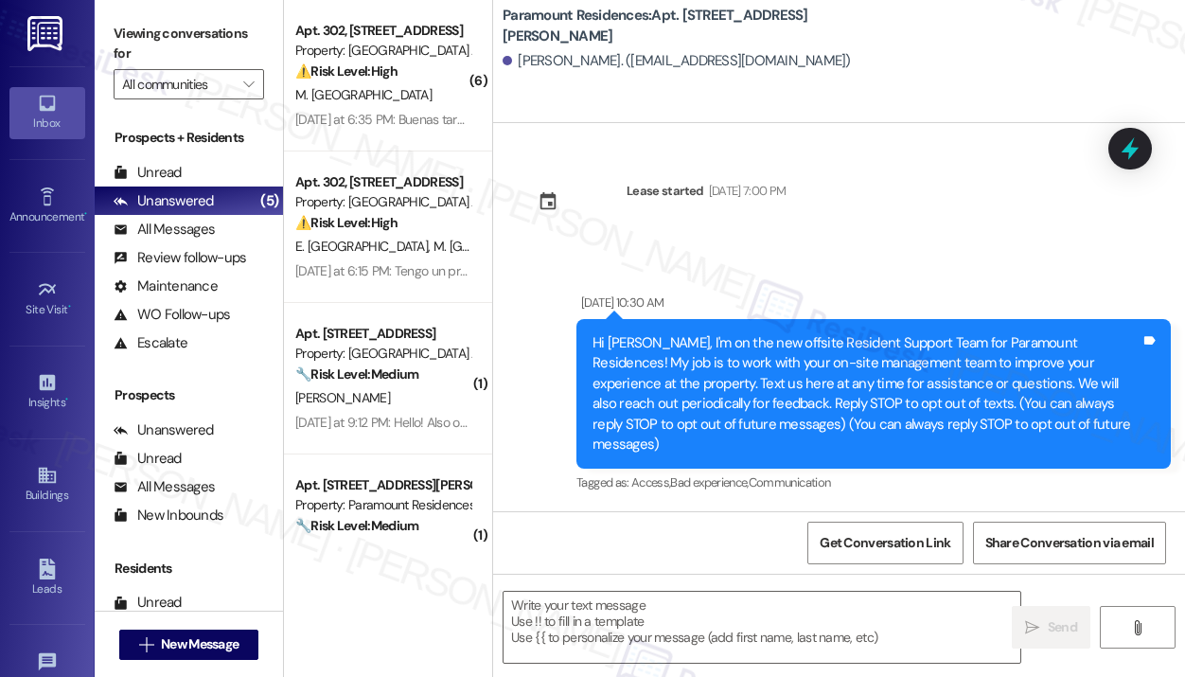
type textarea "Fetching suggested responses. Please feel free to read through the conversation…"
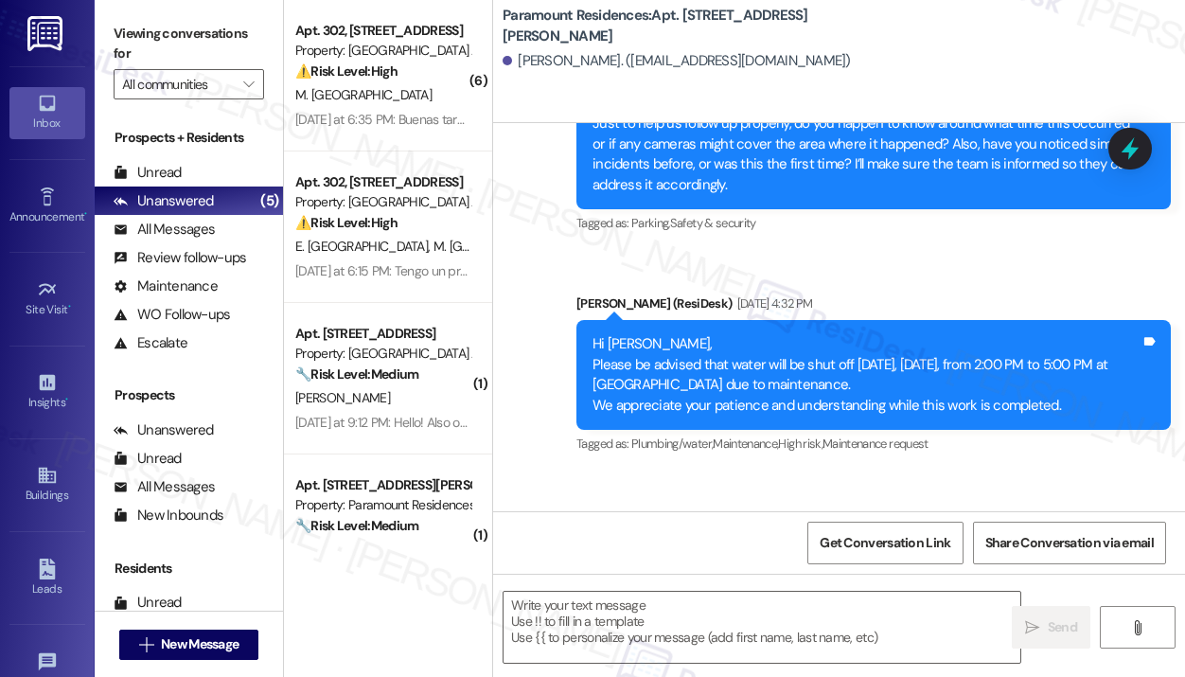
scroll to position [17225, 0]
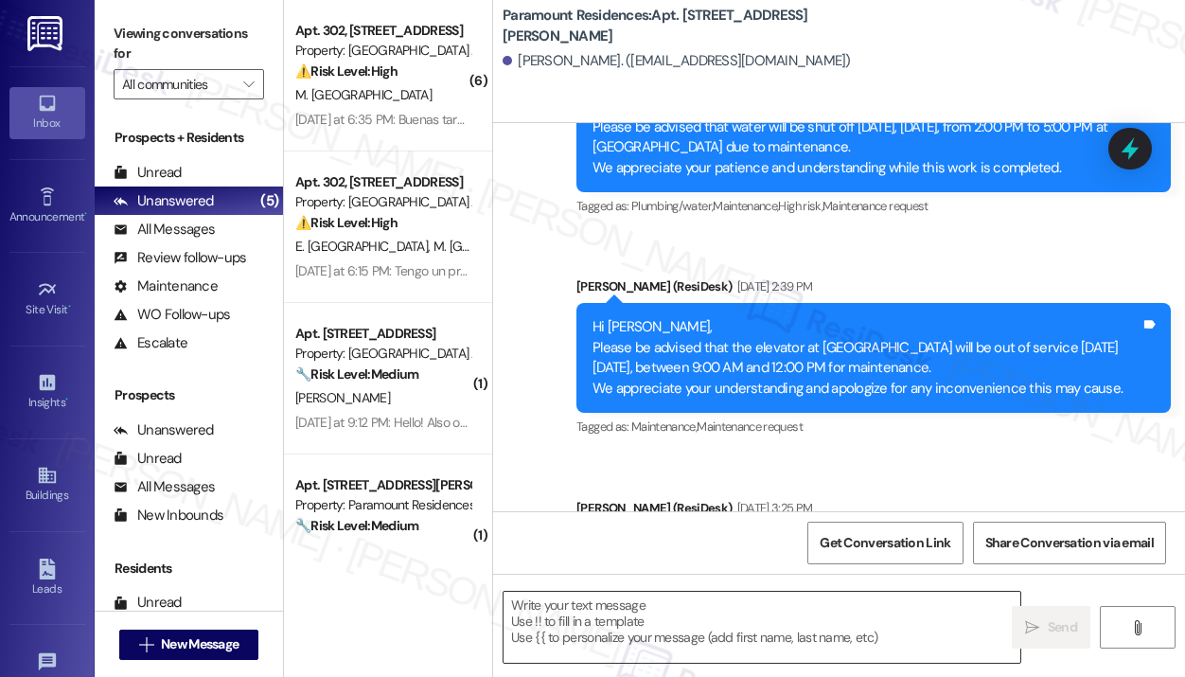
click at [604, 616] on textarea at bounding box center [761, 627] width 517 height 71
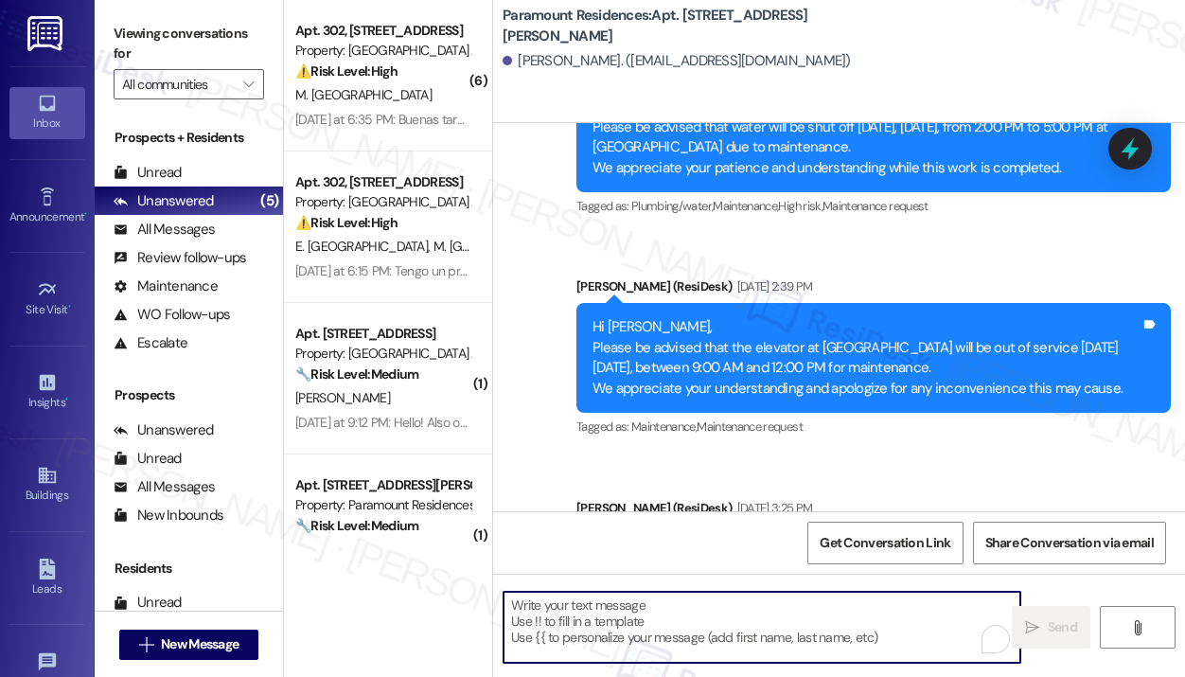
paste textarea "Hi {{first_name}}, This is a friendly notice that we will be pressure washing t…"
type textarea "Hi {{first_name}}, This is a friendly notice that we will be pressure washing t…"
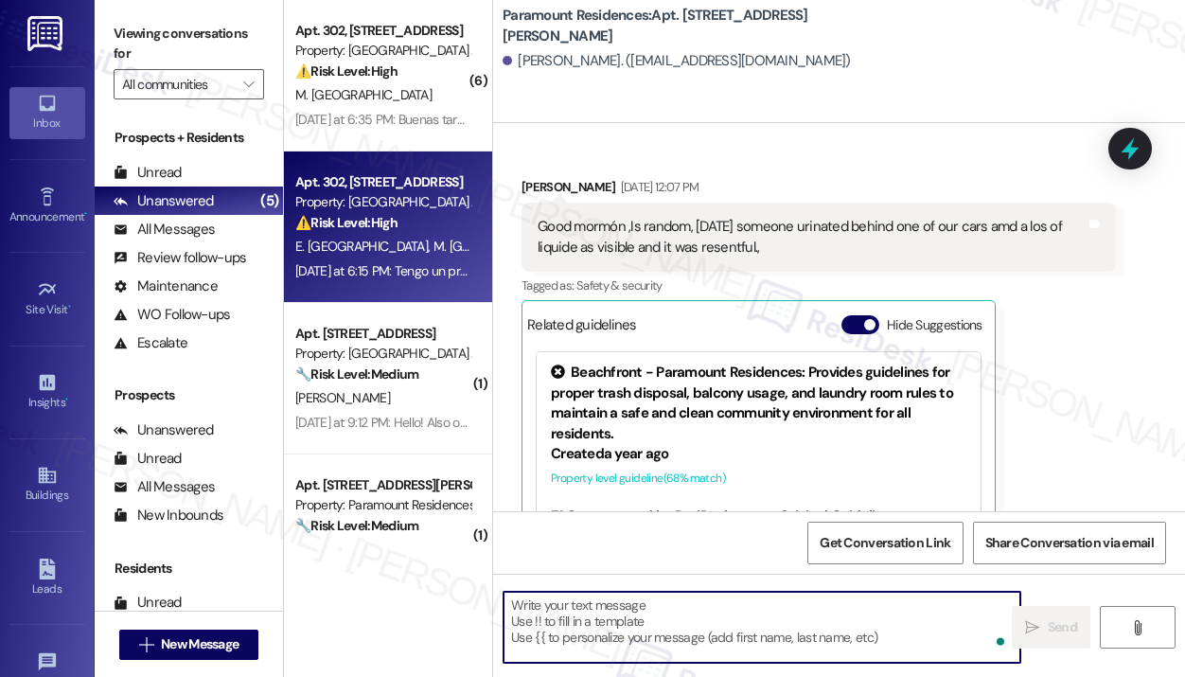
scroll to position [16281, 0]
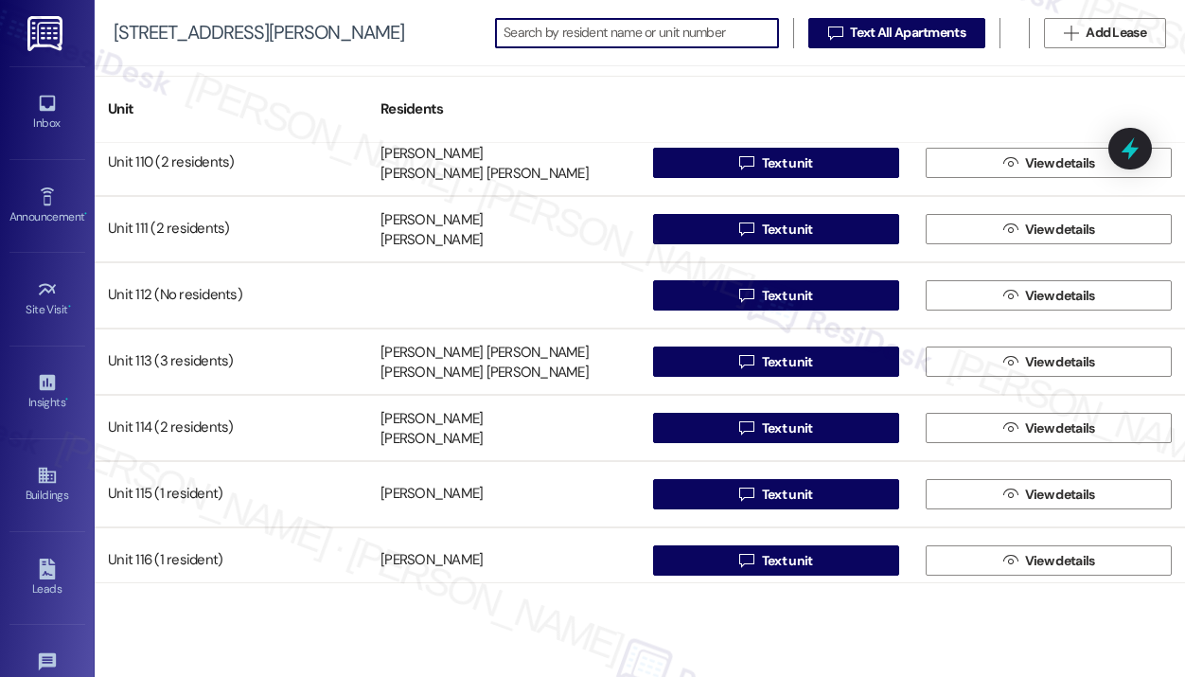
scroll to position [757, 0]
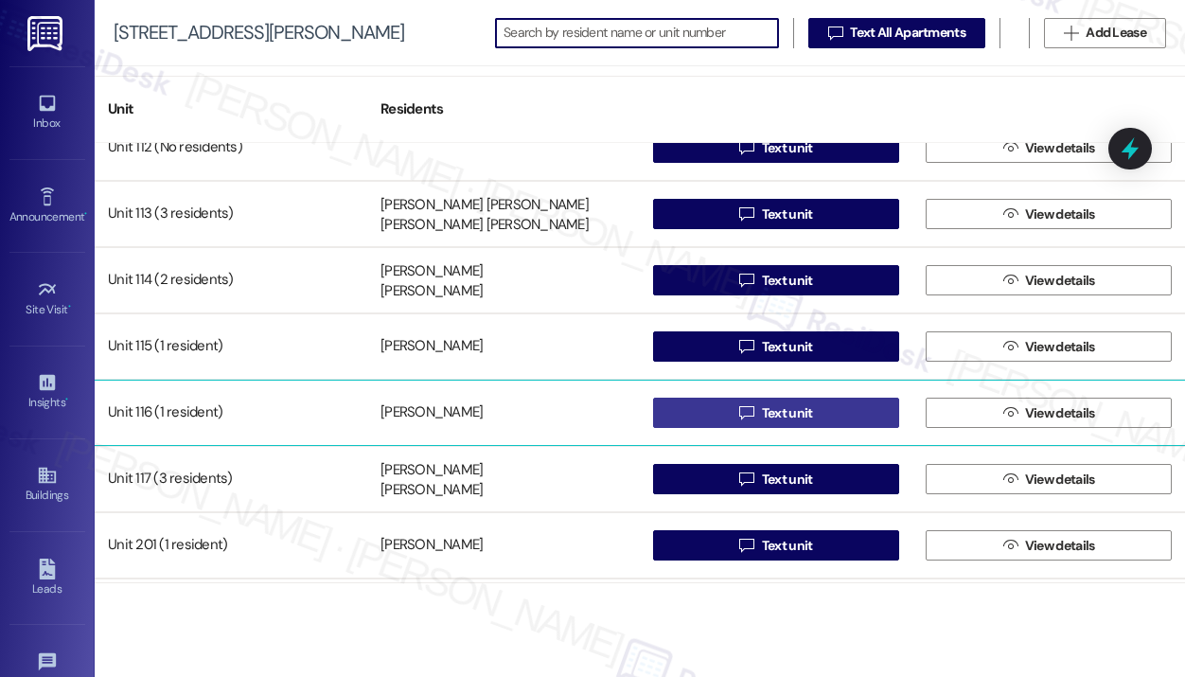
click at [715, 405] on button " Text unit" at bounding box center [776, 412] width 246 height 30
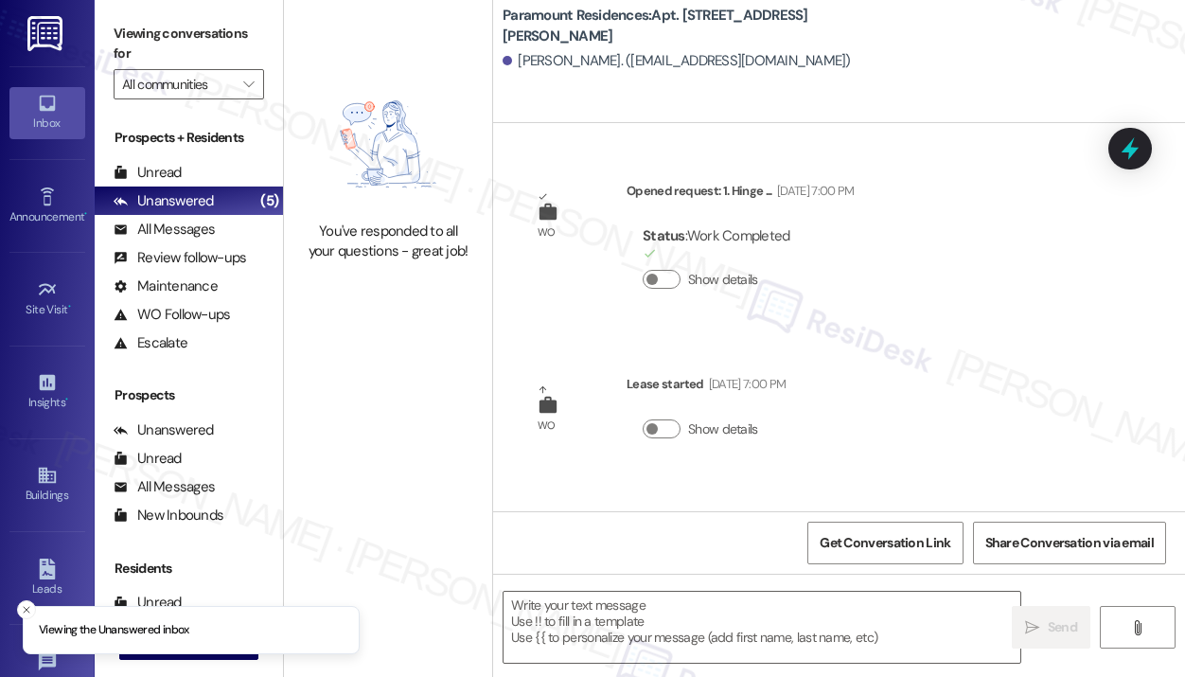
type textarea "Fetching suggested responses. Please feel free to read through the conversation…"
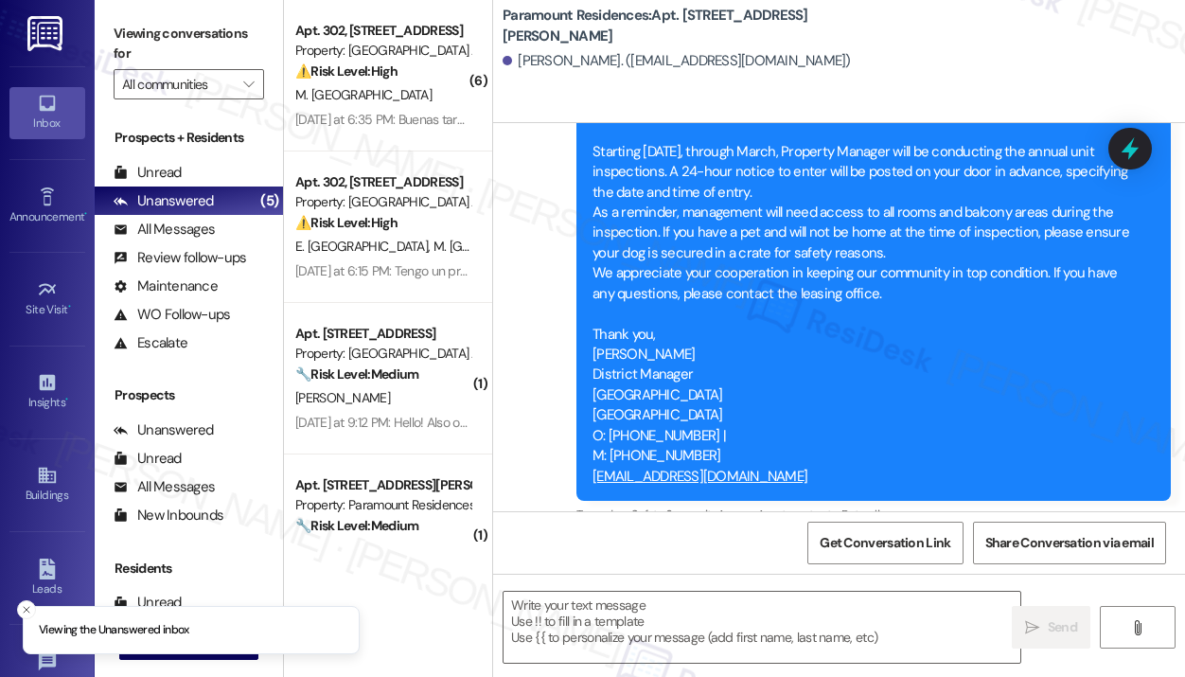
scroll to position [7037, 0]
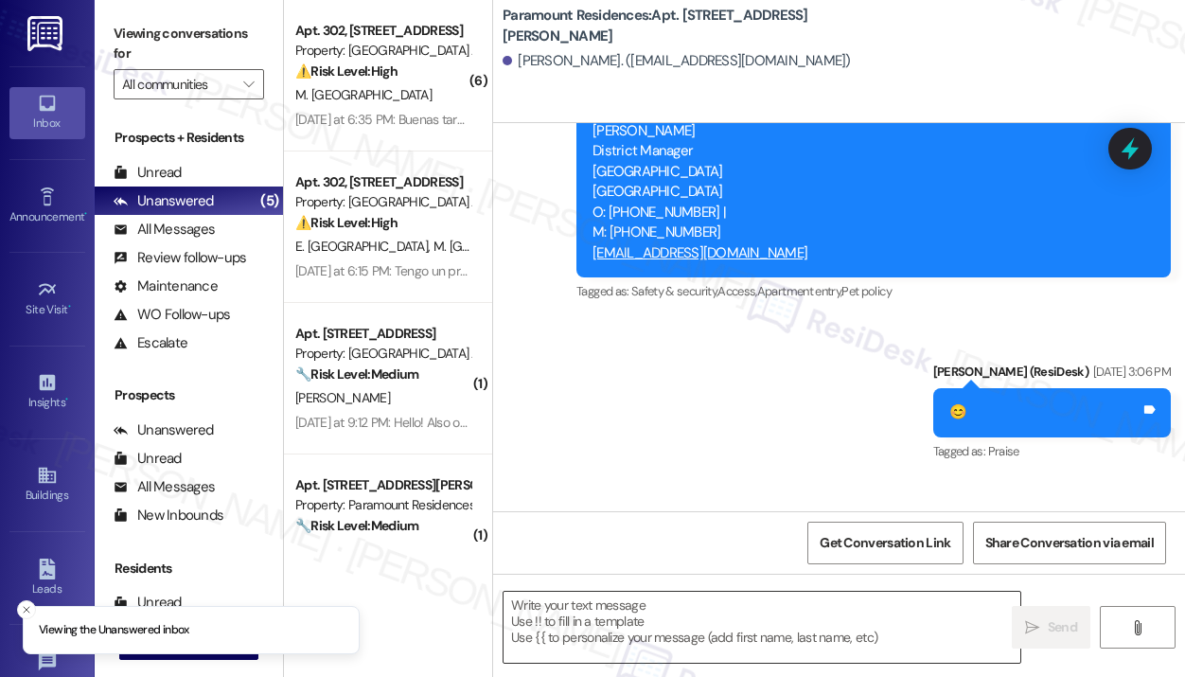
click at [681, 595] on textarea at bounding box center [761, 627] width 517 height 71
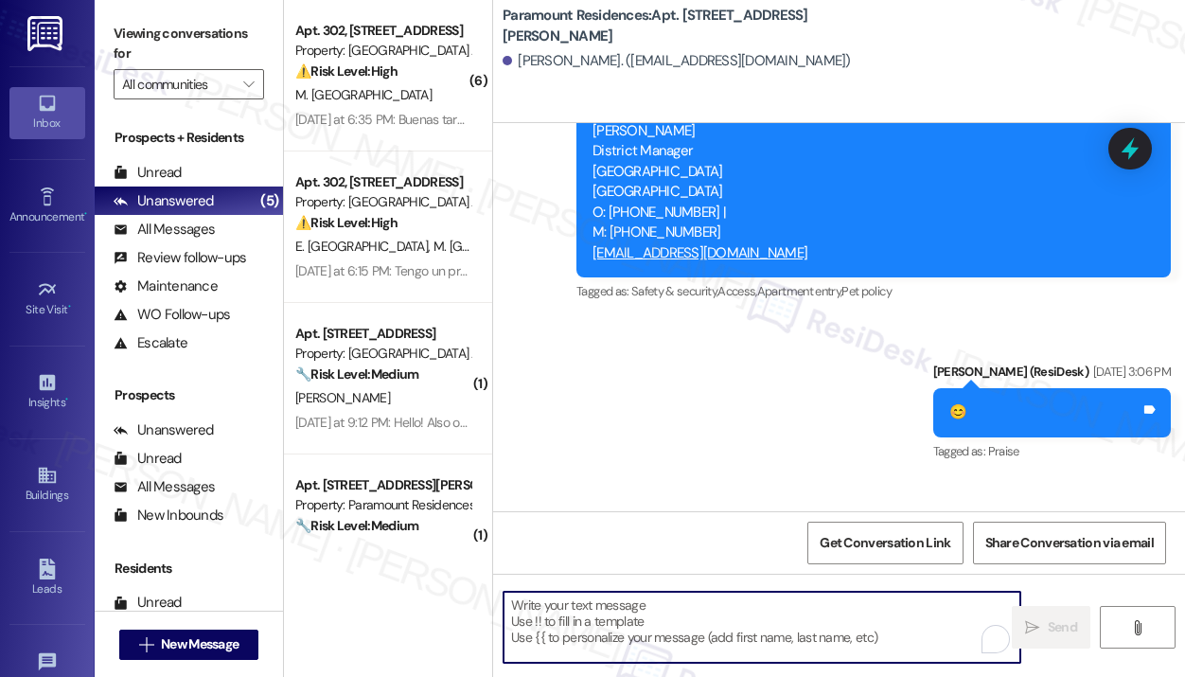
paste textarea "Hi {{first_name}}, This is a friendly notice that we will be pressure washing t…"
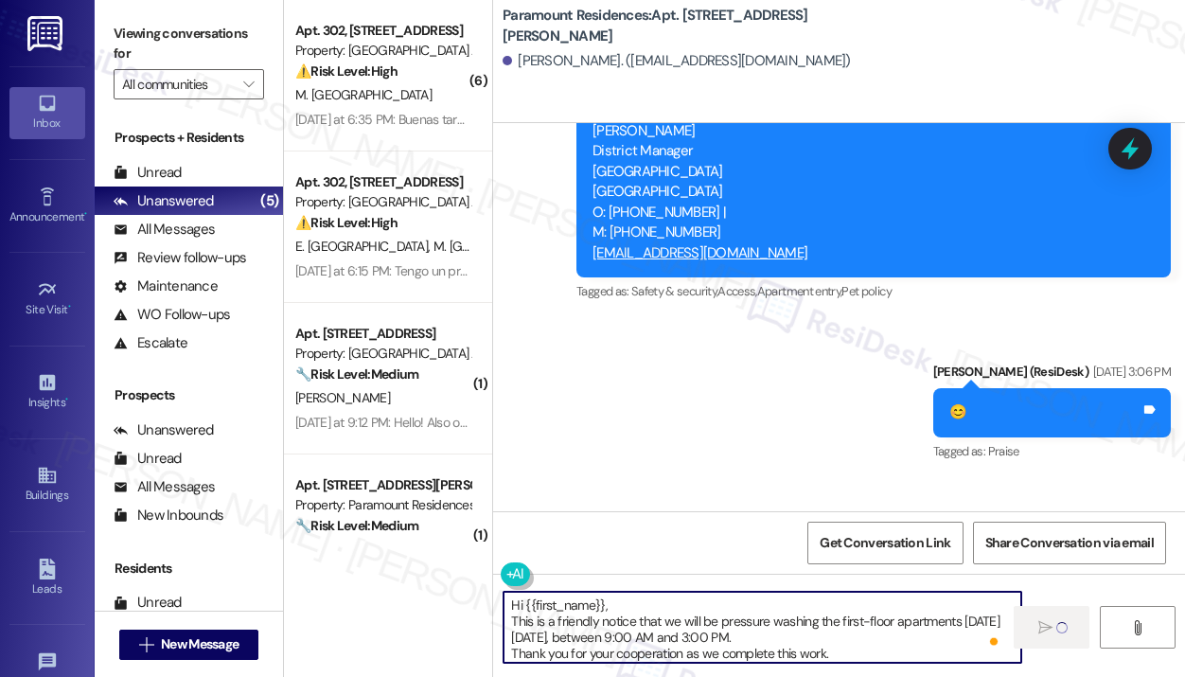
type textarea "Hi {{first_name}}, This is a friendly notice that we will be pressure washing t…"
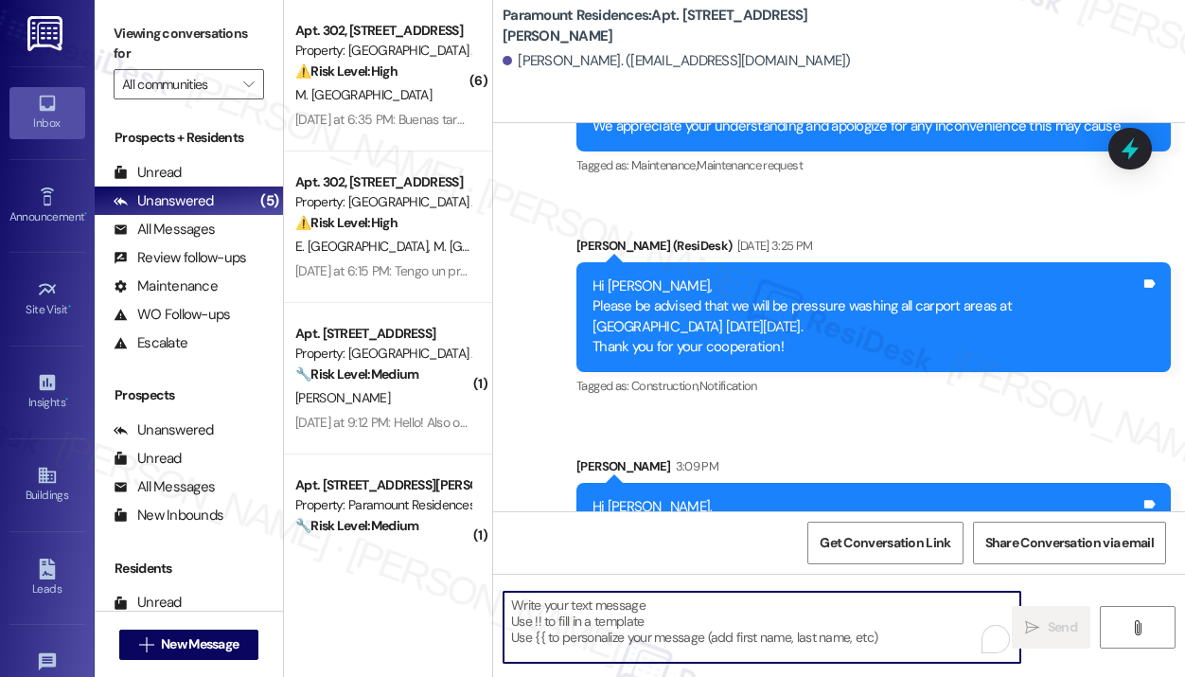
scroll to position [10610, 0]
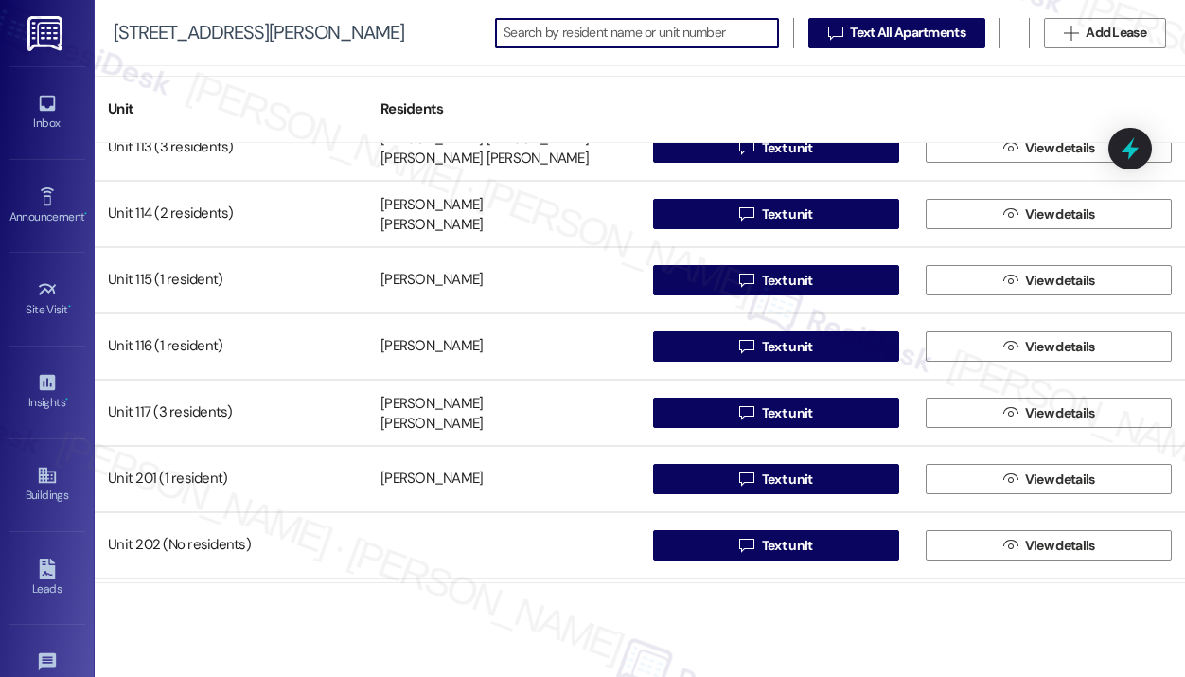
scroll to position [852, 0]
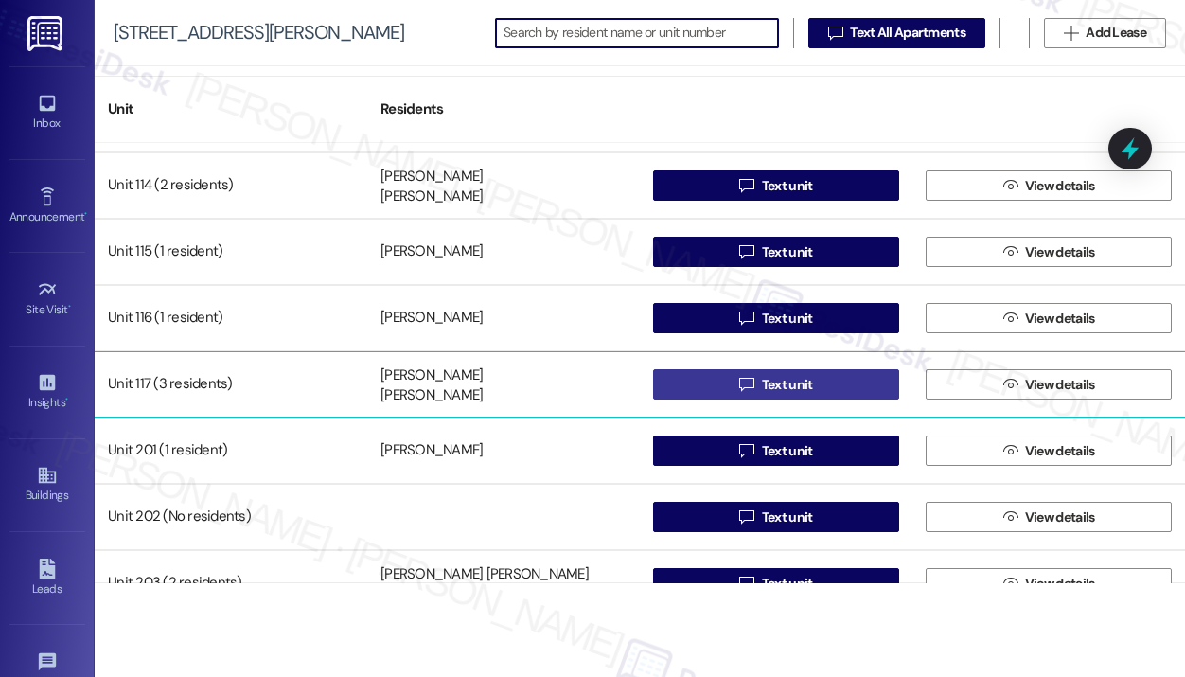
click at [699, 385] on button " Text unit" at bounding box center [776, 384] width 246 height 30
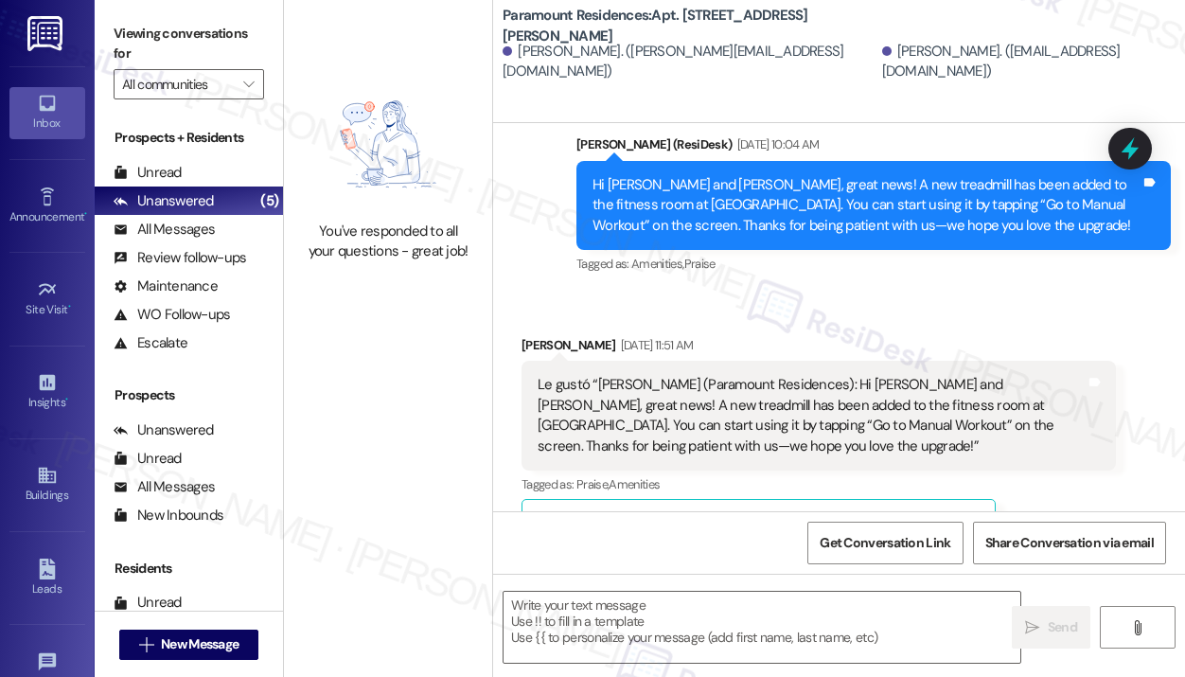
type textarea "Fetching suggested responses. Please feel free to read through the conversation…"
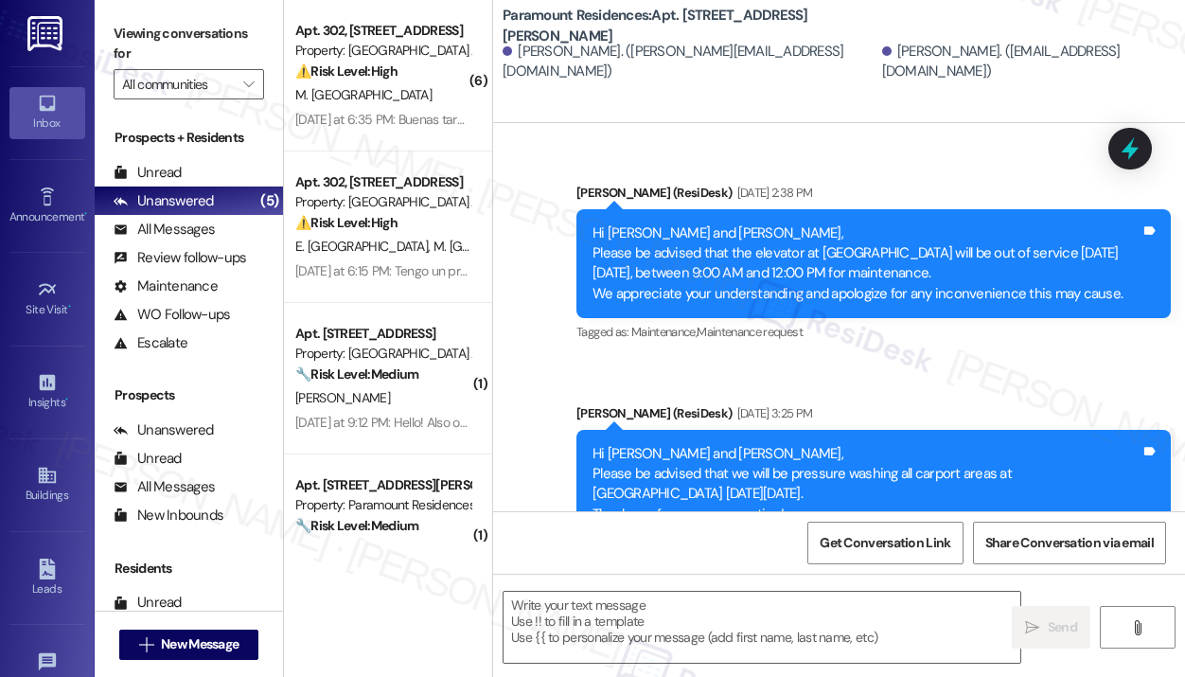
scroll to position [2535, 0]
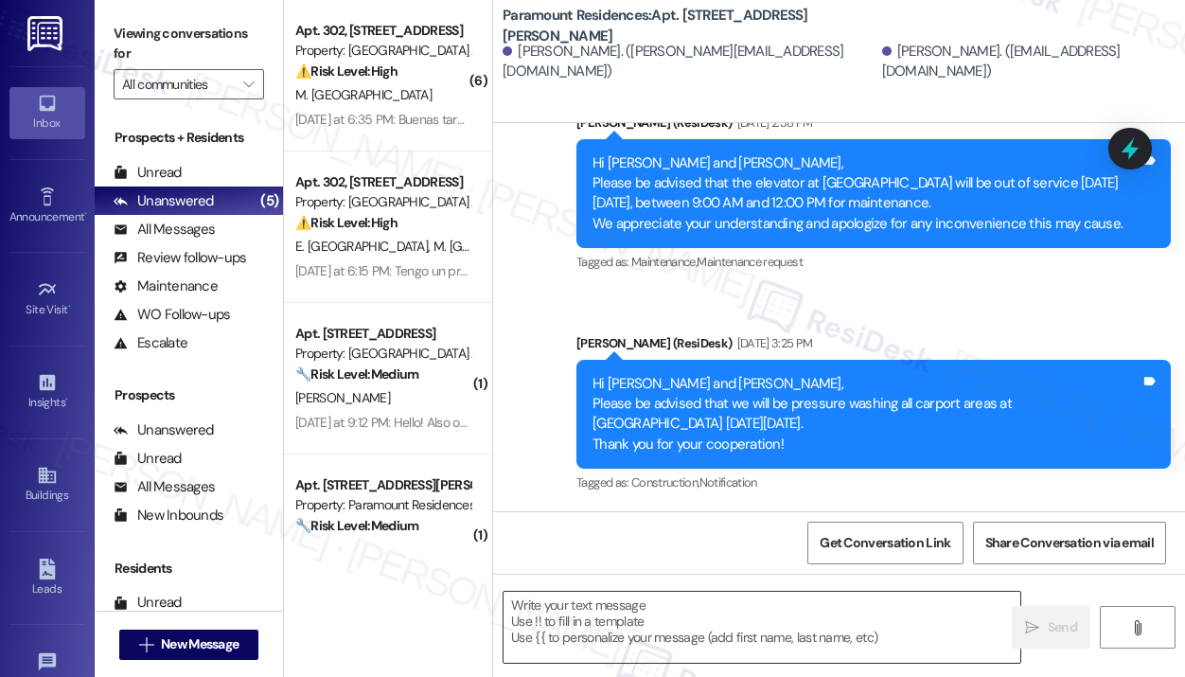
click at [569, 625] on textarea at bounding box center [761, 627] width 517 height 71
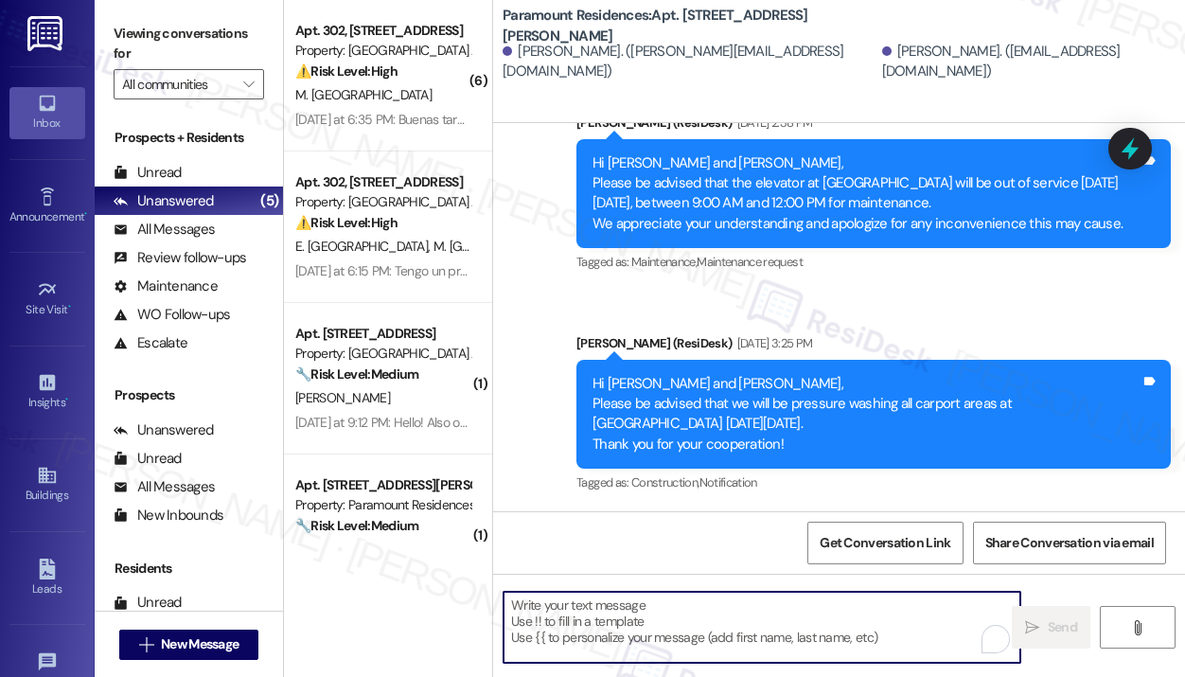
paste textarea "Hi {{first_name}}, This is a friendly notice that we will be pressure washing t…"
type textarea "Hi {{first_name}}, This is a friendly notice that we will be pressure washing t…"
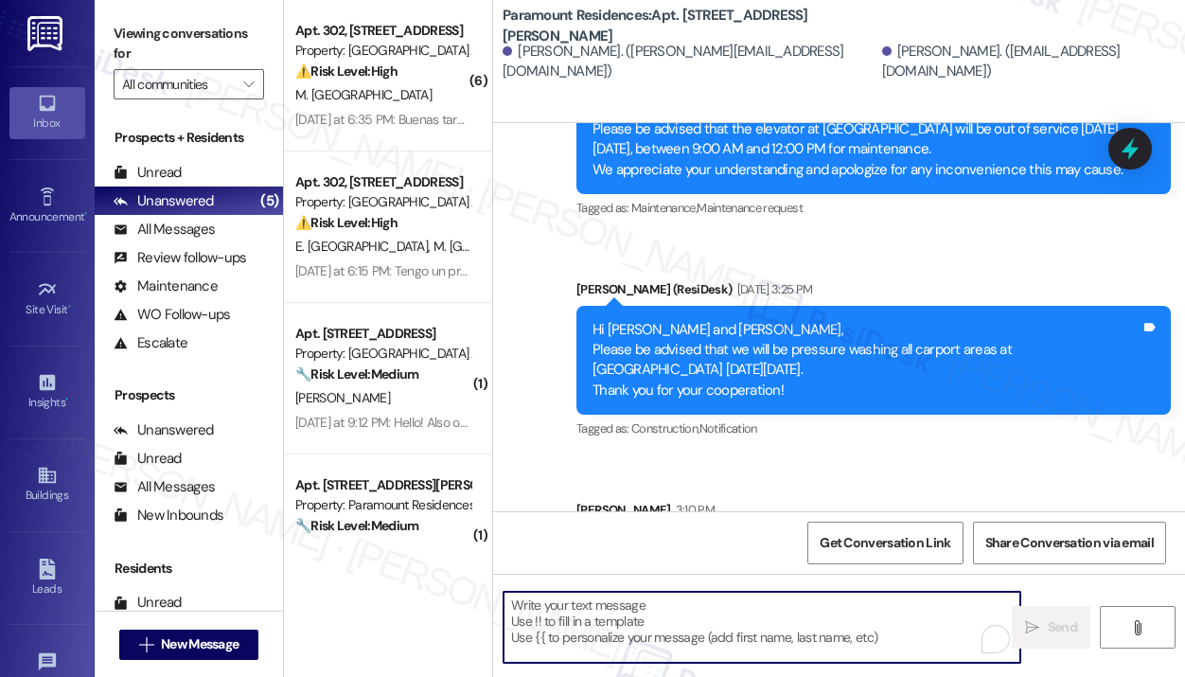
scroll to position [2728, 0]
